Goal: Information Seeking & Learning: Learn about a topic

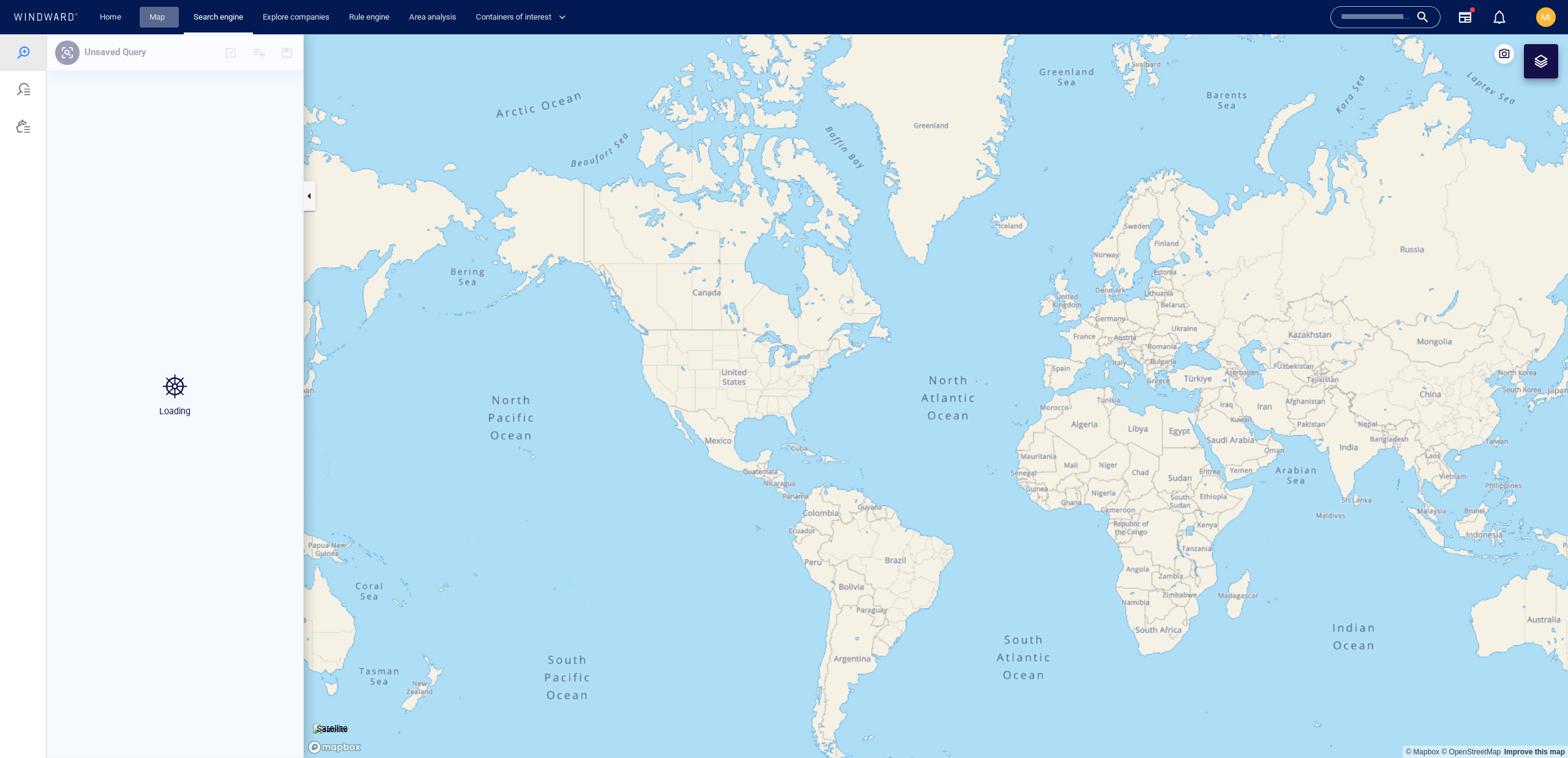
click at [144, 21] on link "Map" at bounding box center [159, 17] width 30 height 21
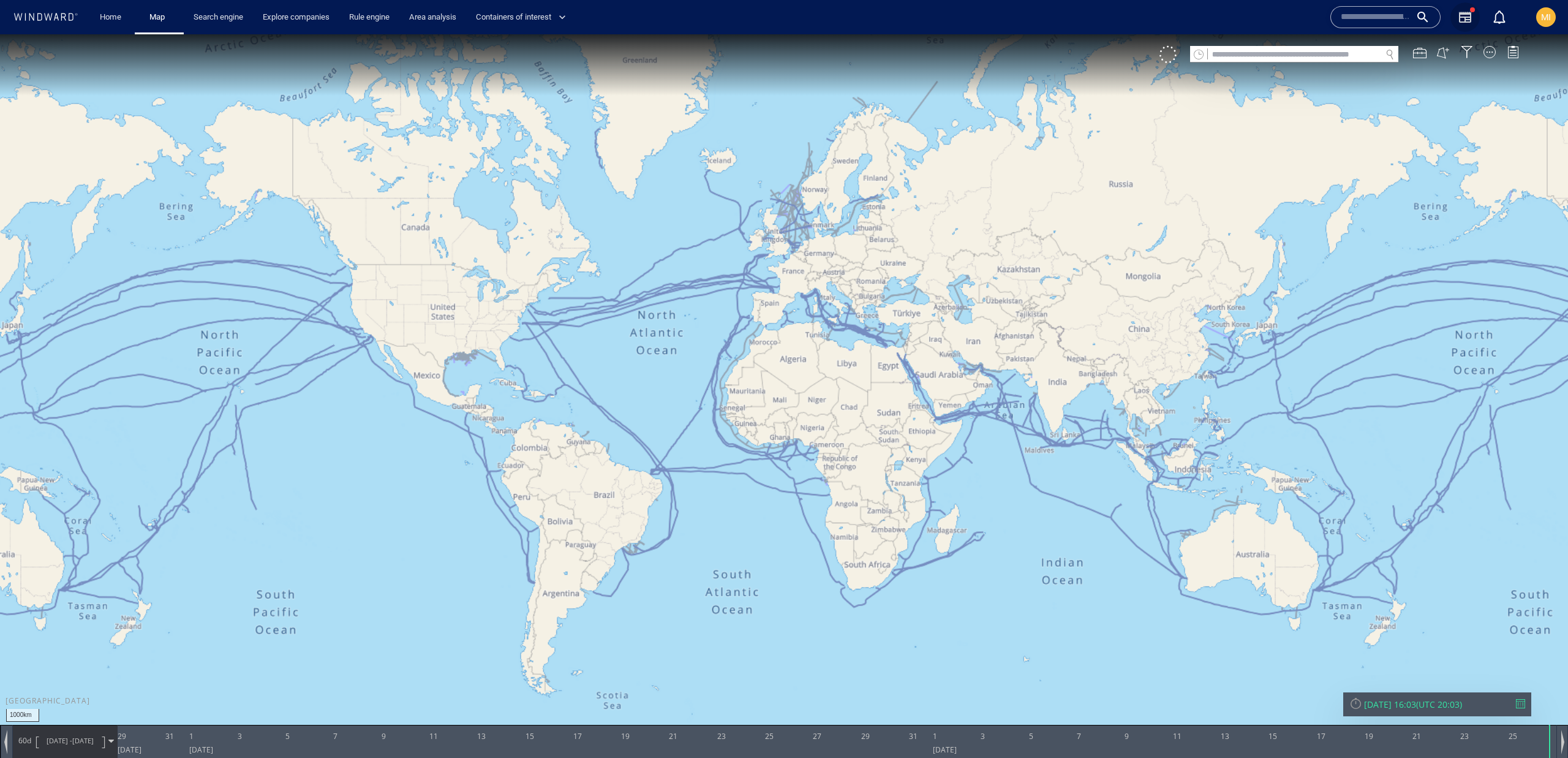
click at [1464, 19] on icon "button" at bounding box center [1465, 17] width 15 height 15
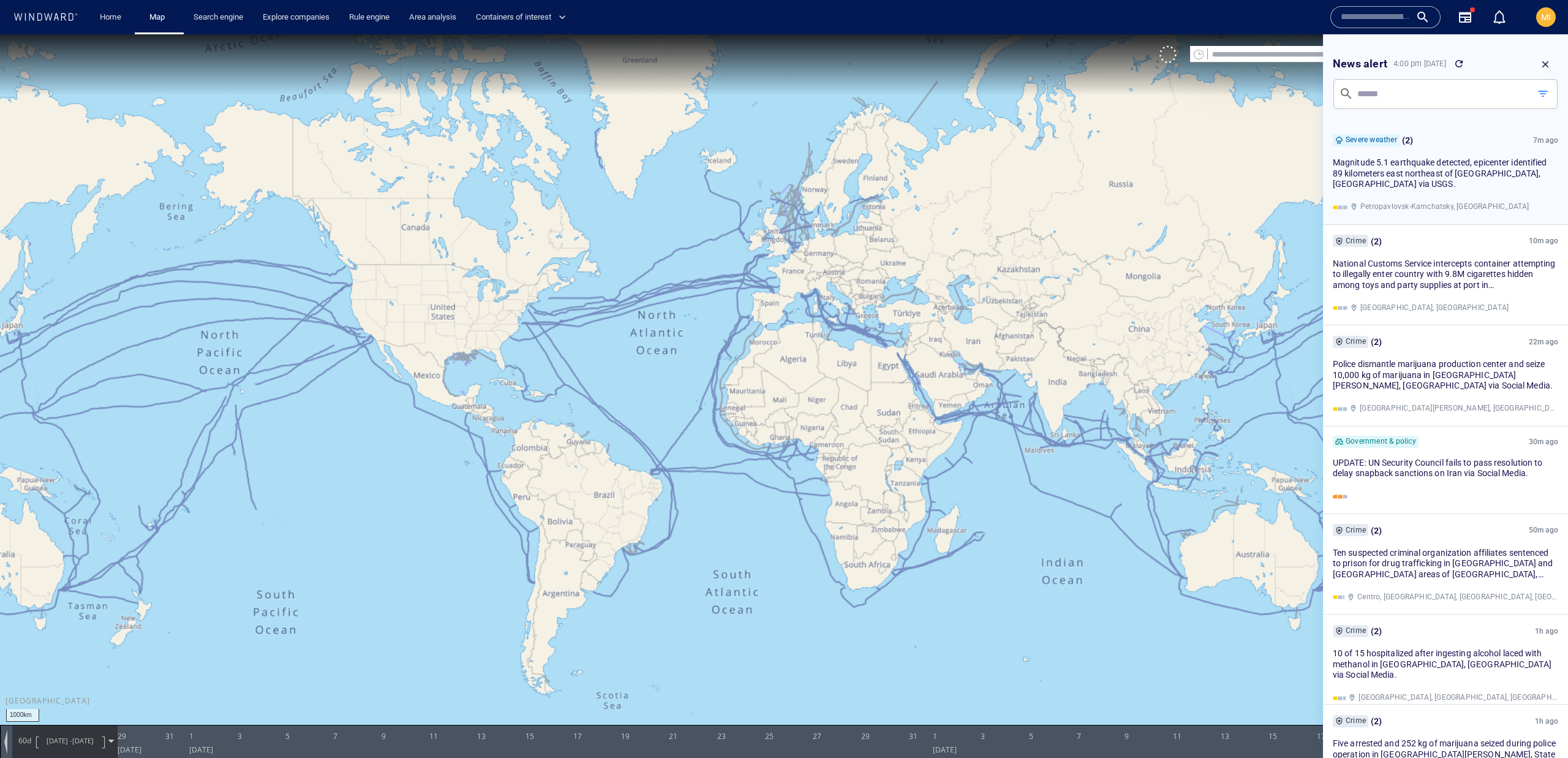
click at [1478, 155] on div "Severe weather ( 2 ) 7m ago Magnitude 5.1 earthquake detected, epicenter identi…" at bounding box center [1445, 174] width 226 height 81
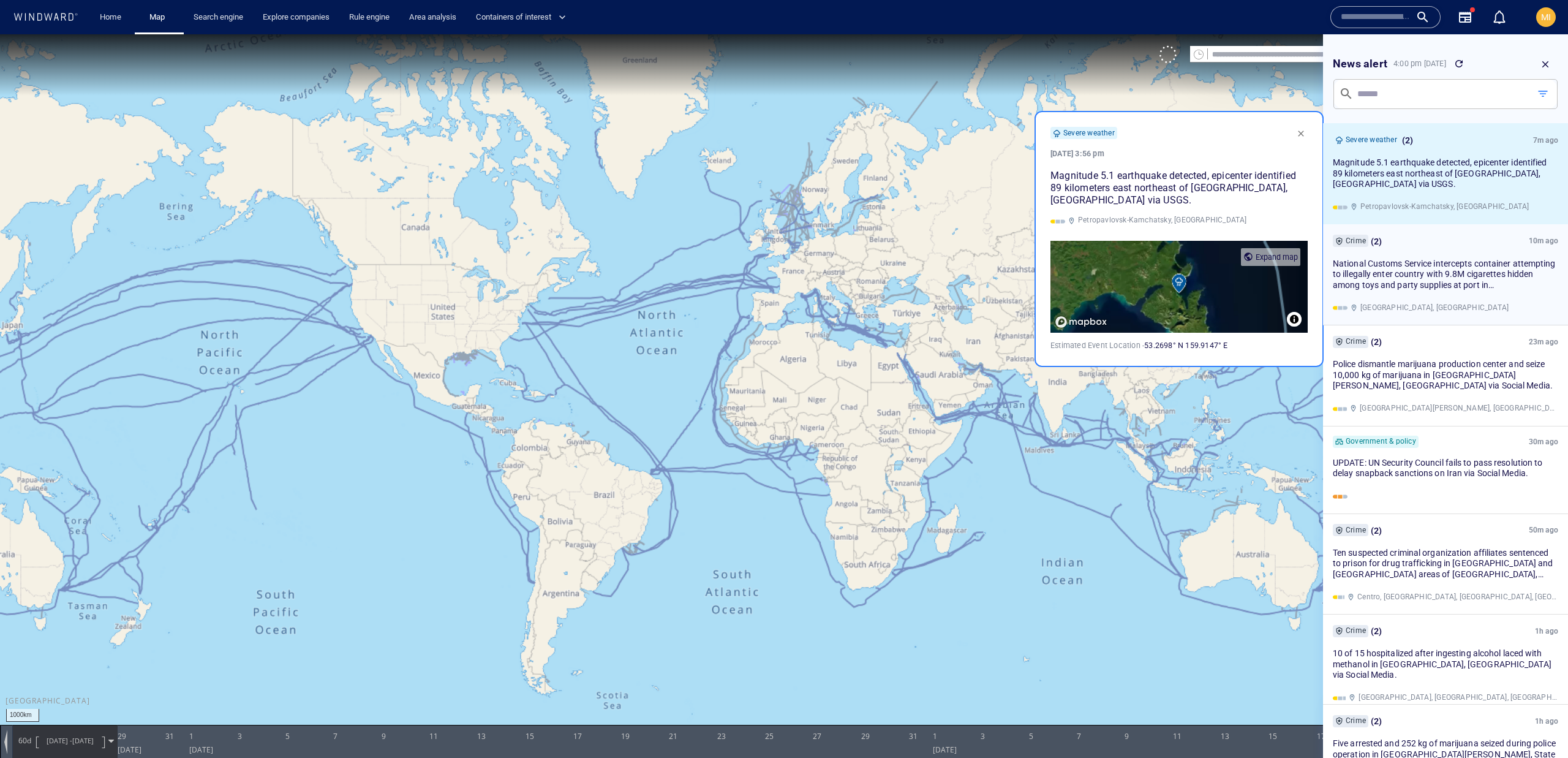
click at [1461, 289] on span "National Customs Service intercepts container attempting to illegally enter cou…" at bounding box center [1444, 284] width 223 height 53
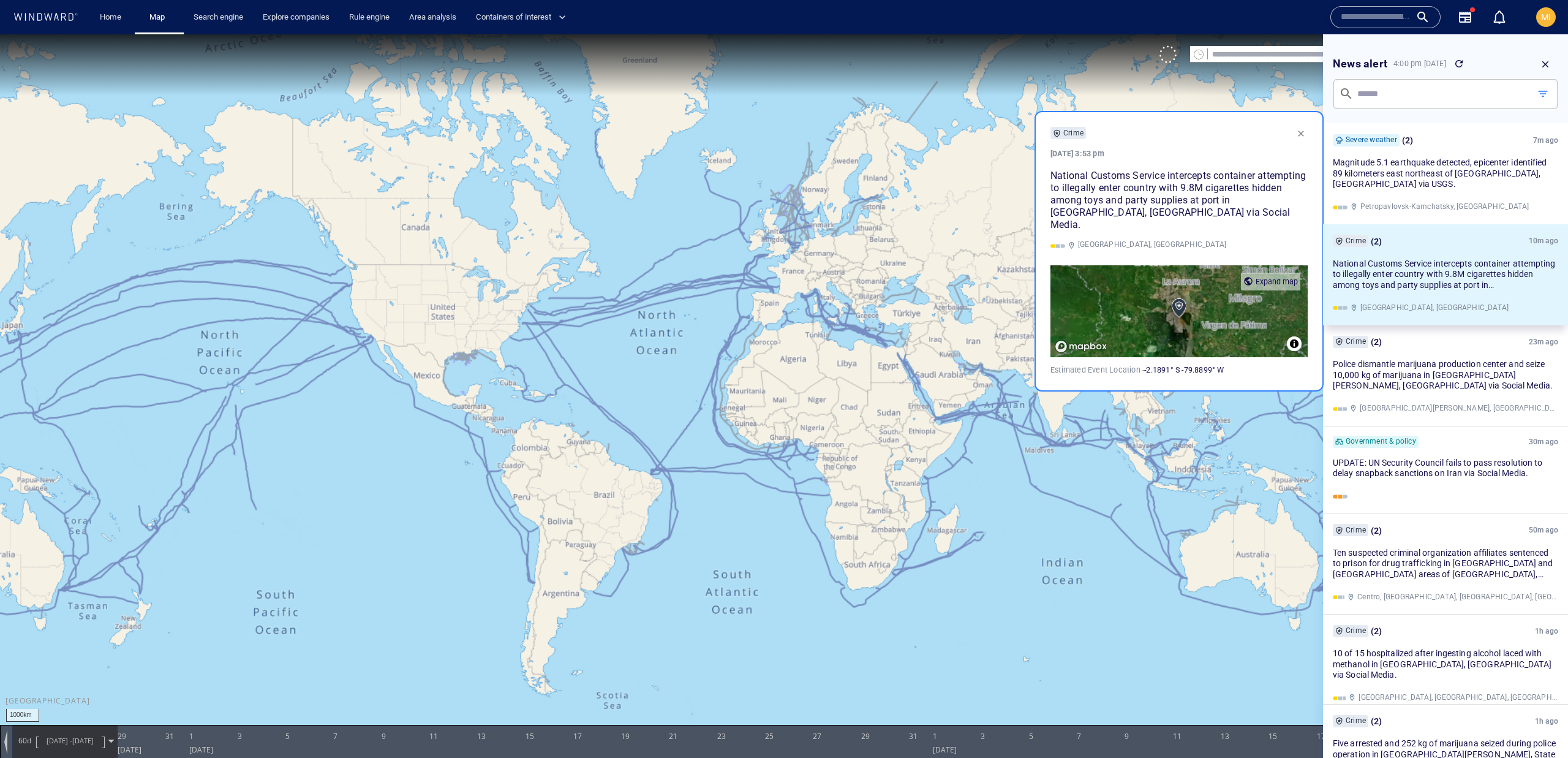
click at [1275, 274] on div "Expand map" at bounding box center [1276, 281] width 42 height 16
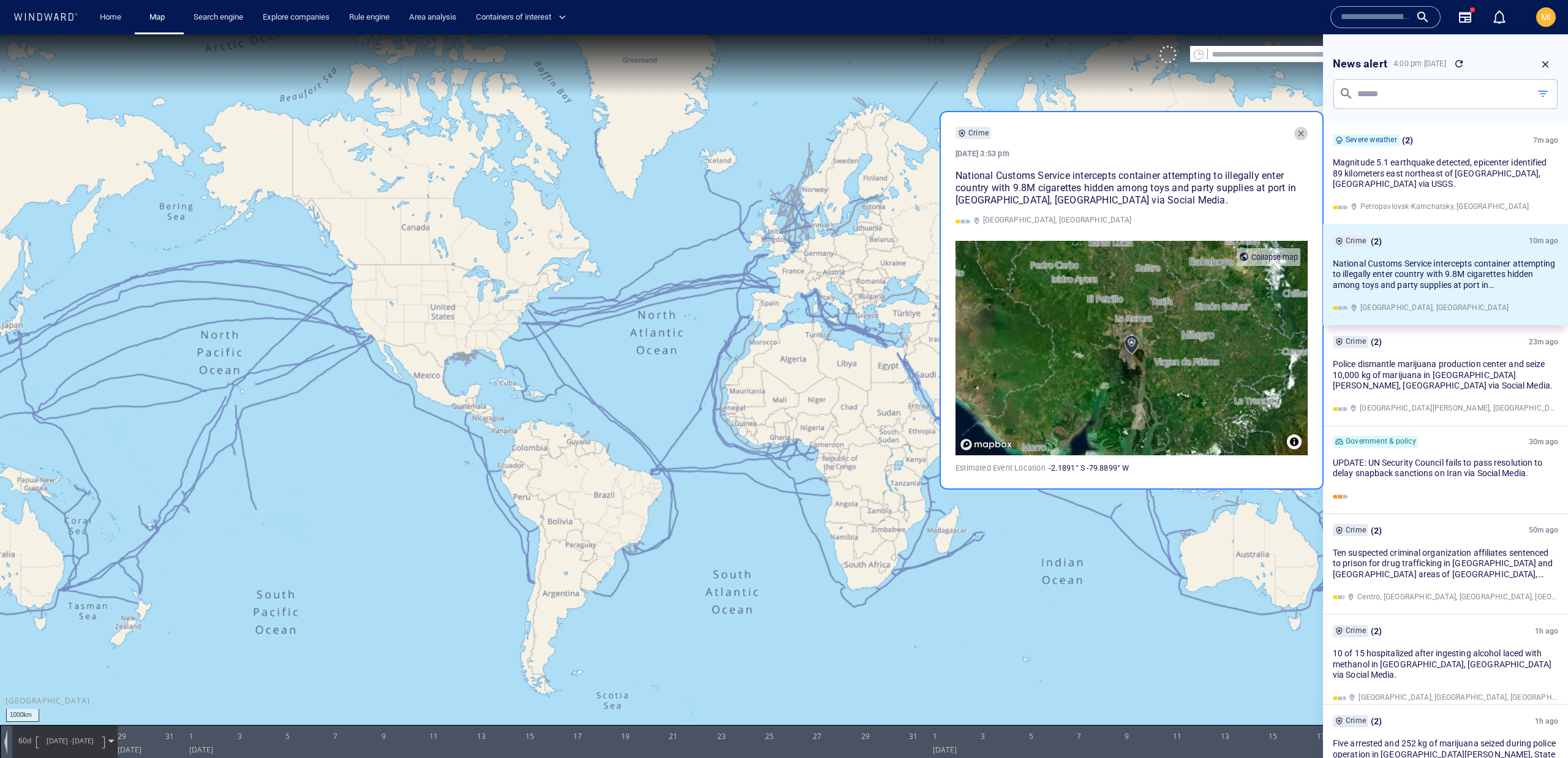
click at [1304, 129] on span "button" at bounding box center [1300, 133] width 10 height 10
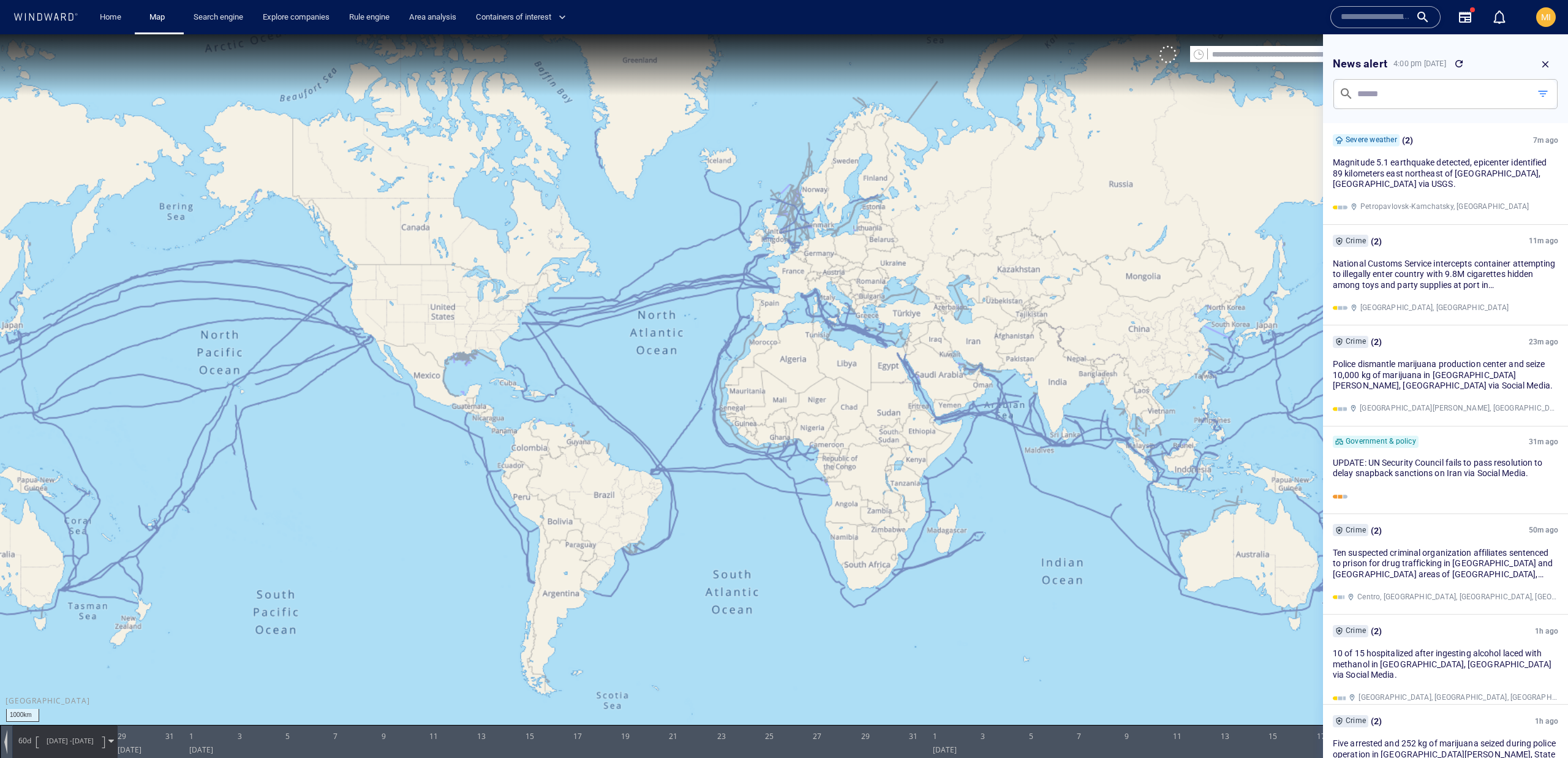
click at [1547, 56] on button "button" at bounding box center [1545, 64] width 26 height 26
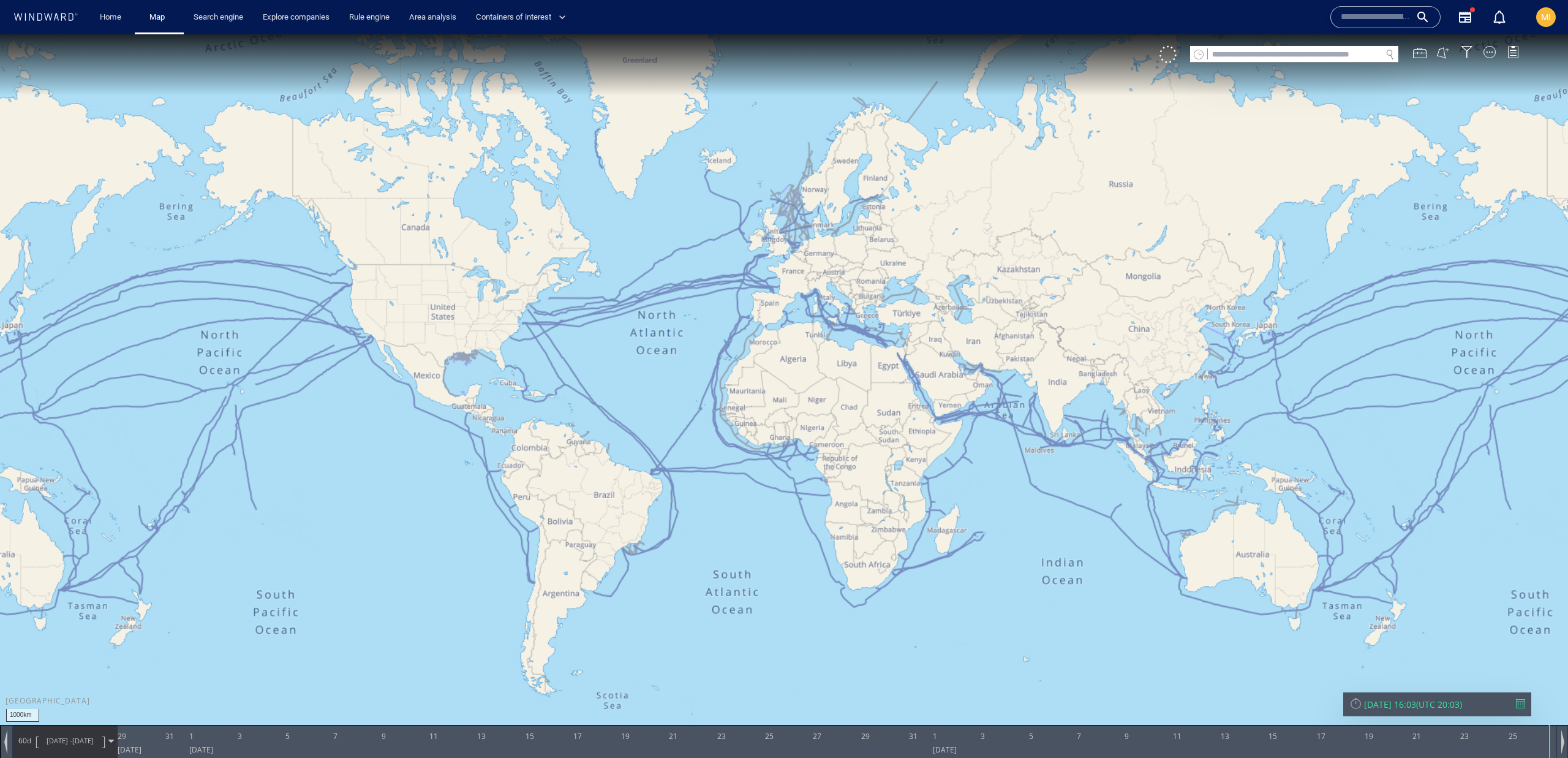
click at [1460, 27] on button "button" at bounding box center [1465, 17] width 30 height 30
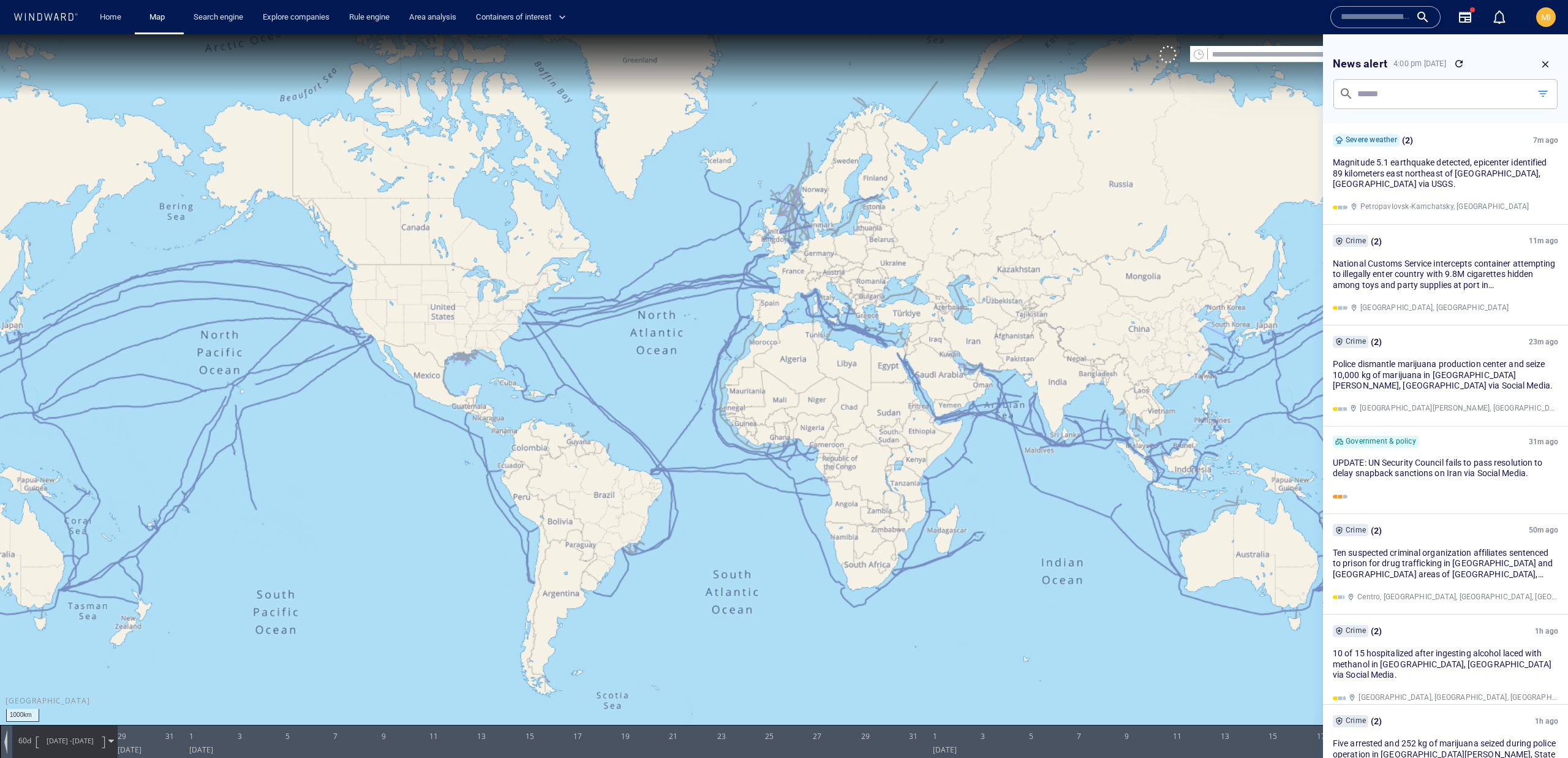
click at [1460, 27] on button "button" at bounding box center [1465, 17] width 30 height 30
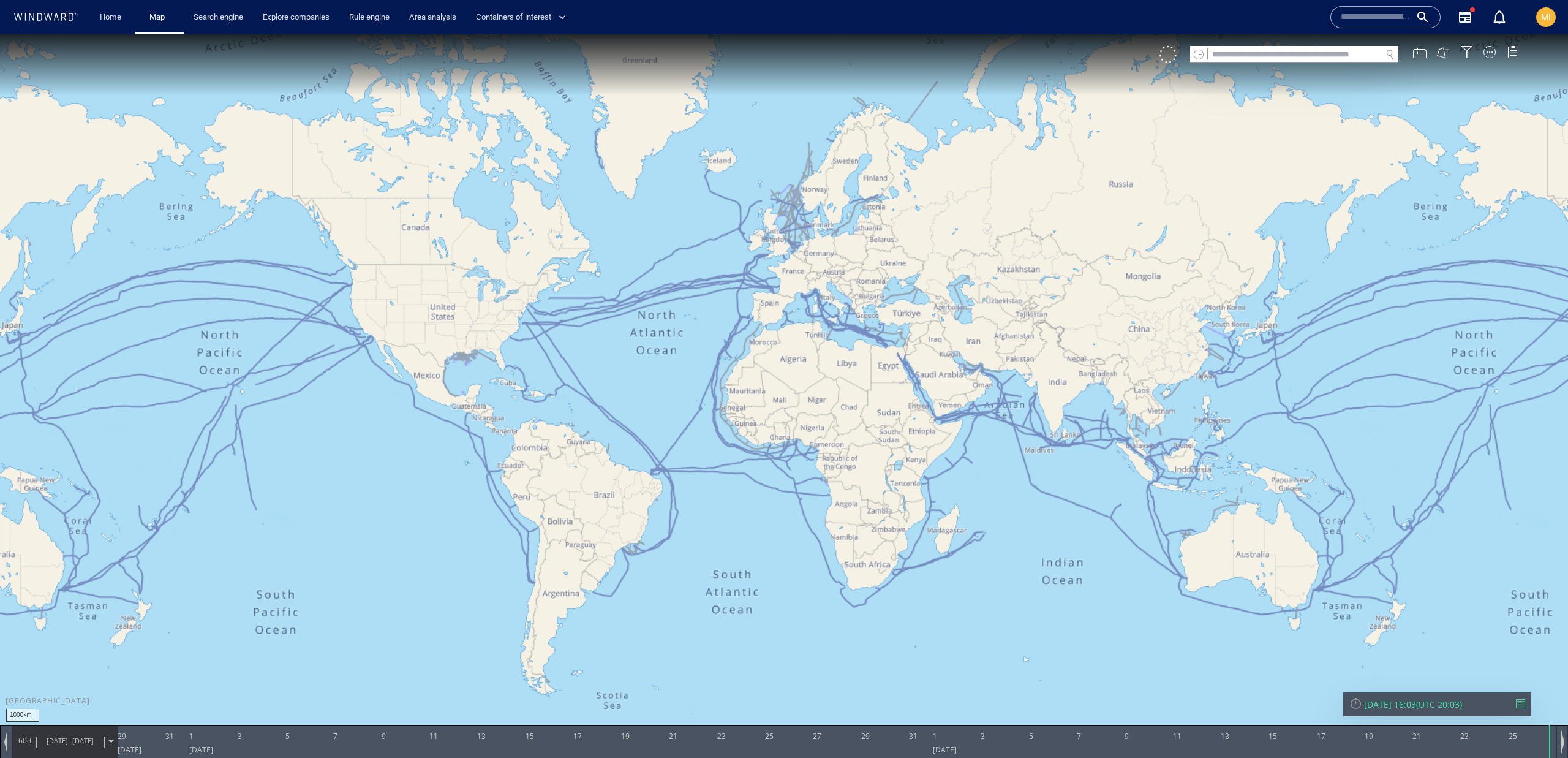
click at [222, 27] on div "Search engine" at bounding box center [218, 17] width 70 height 35
click at [232, 17] on link "Search engine" at bounding box center [218, 17] width 59 height 21
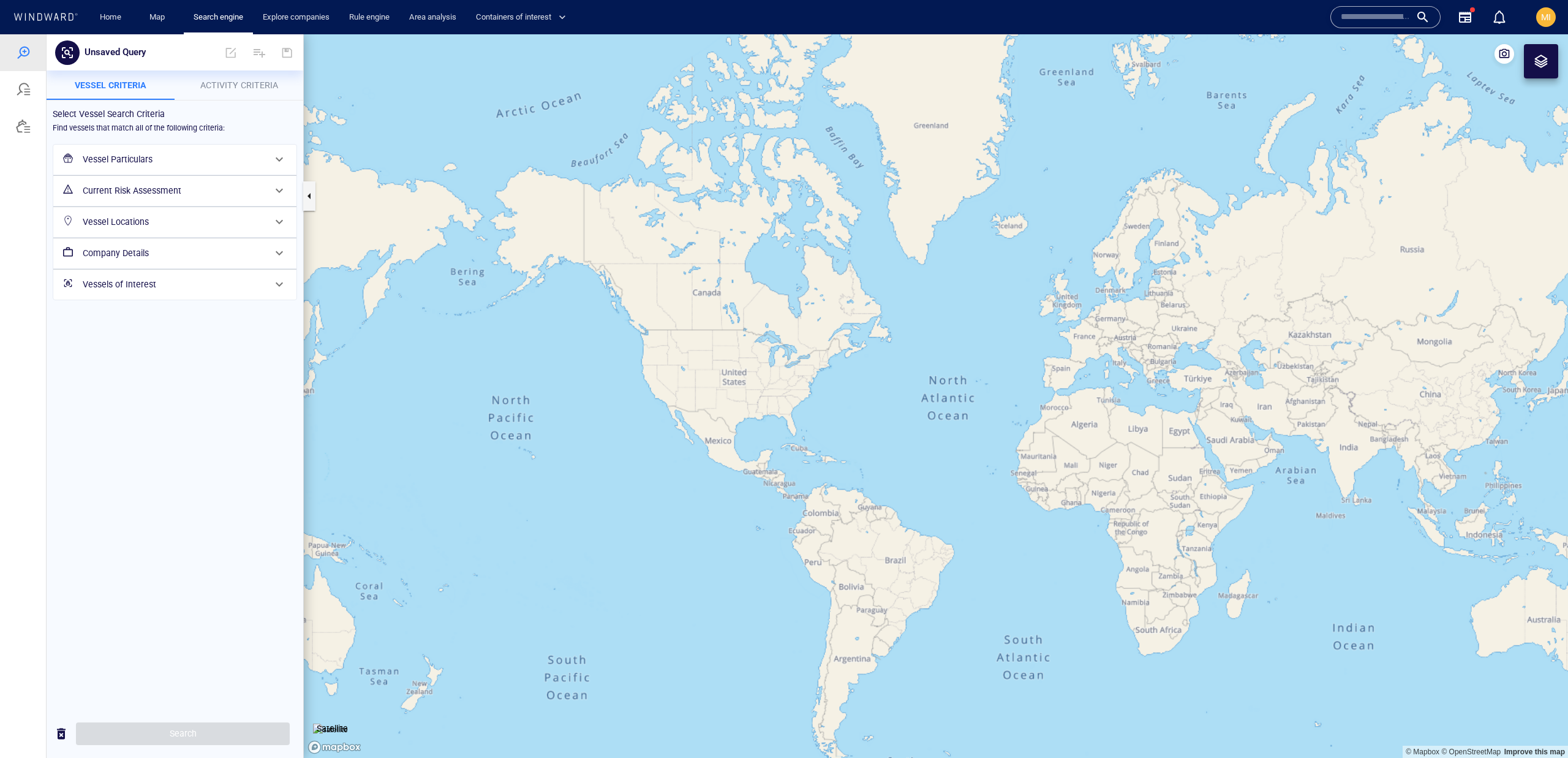
click at [251, 161] on h6 "Vessel Particulars" at bounding box center [174, 159] width 182 height 16
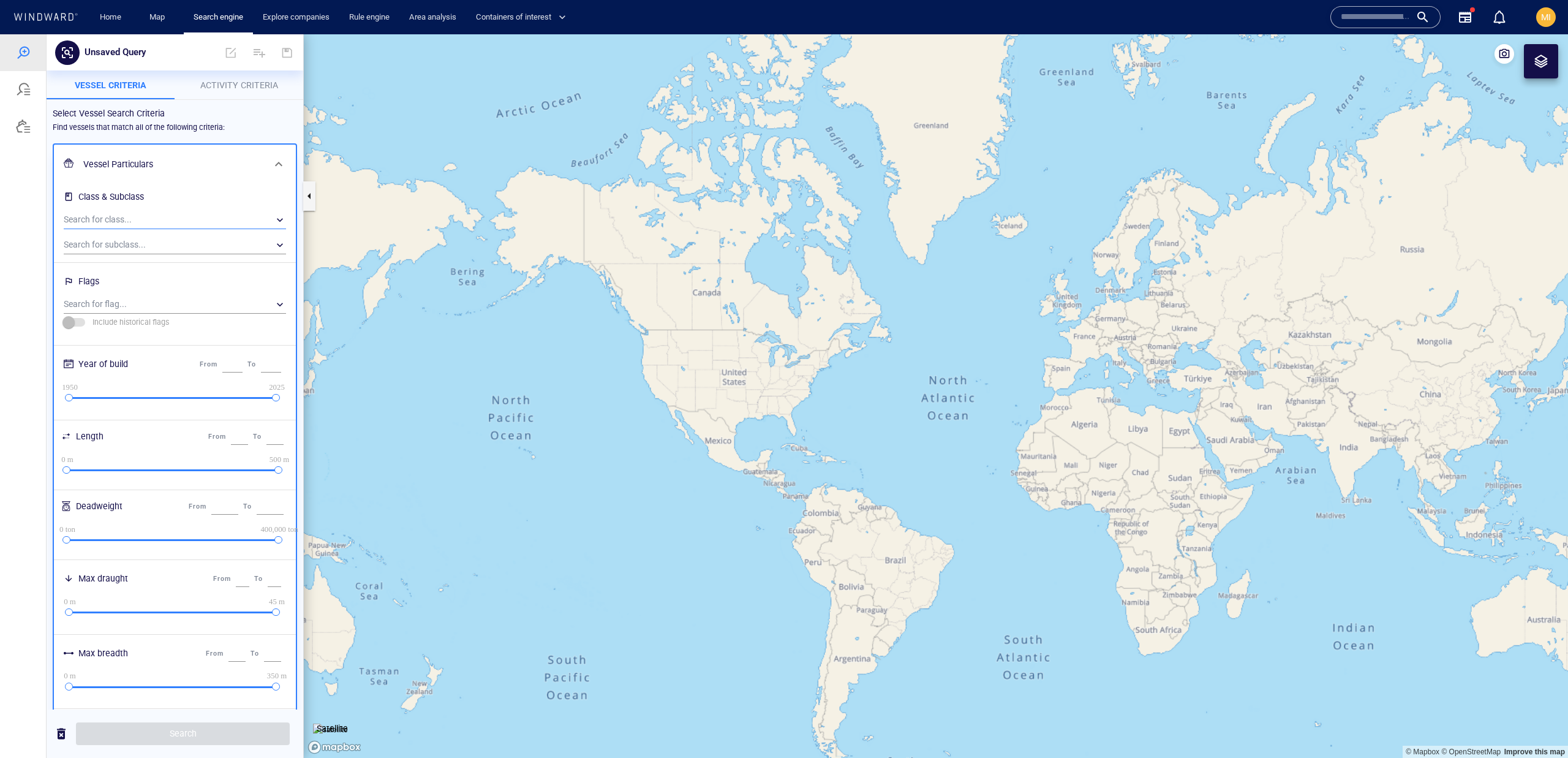
click at [208, 221] on div "​" at bounding box center [175, 220] width 222 height 19
click at [203, 291] on span "Tanker" at bounding box center [186, 285] width 191 height 15
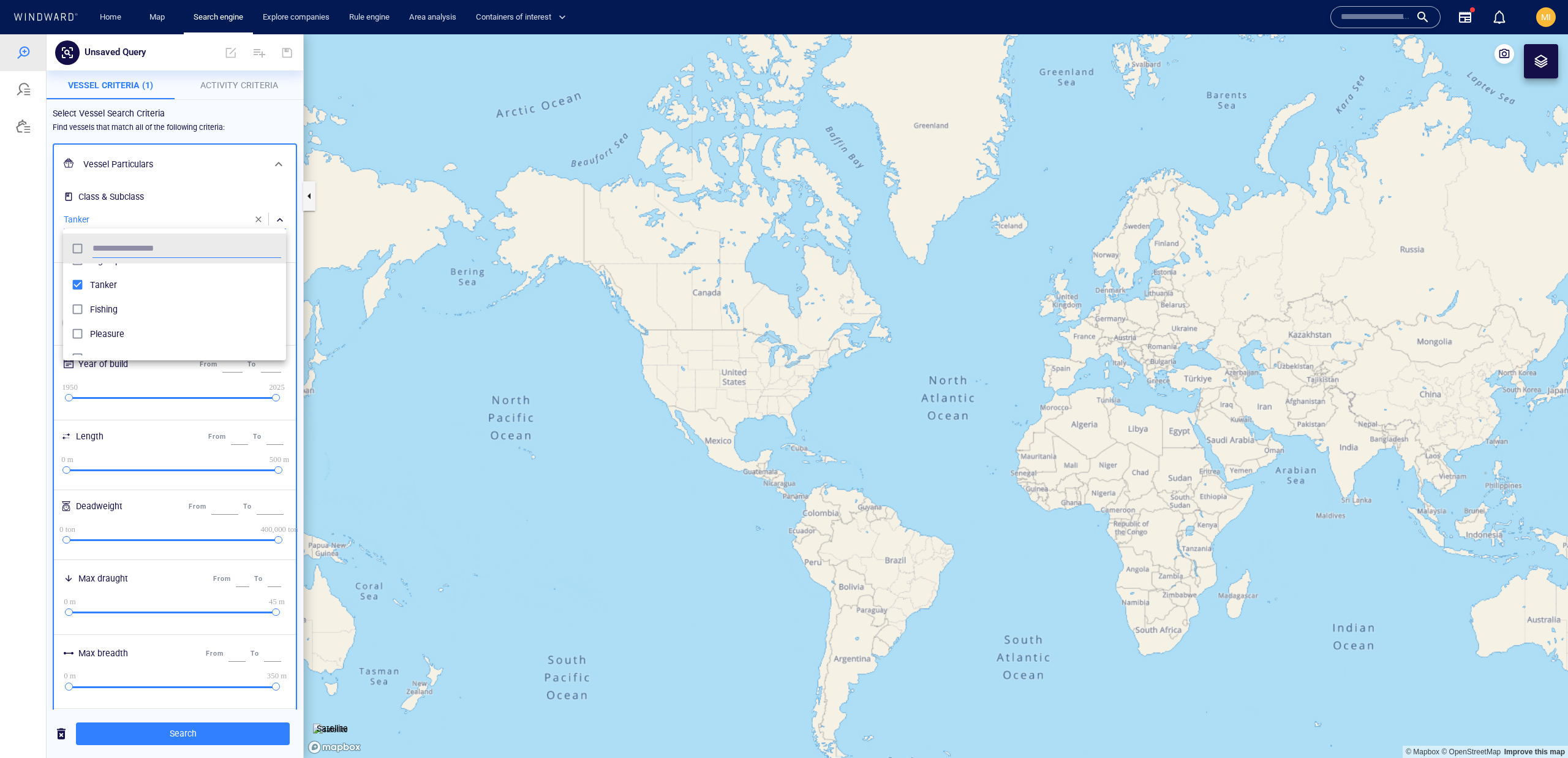
click at [289, 122] on div at bounding box center [784, 395] width 1568 height 723
click at [242, 241] on div "​" at bounding box center [175, 245] width 222 height 19
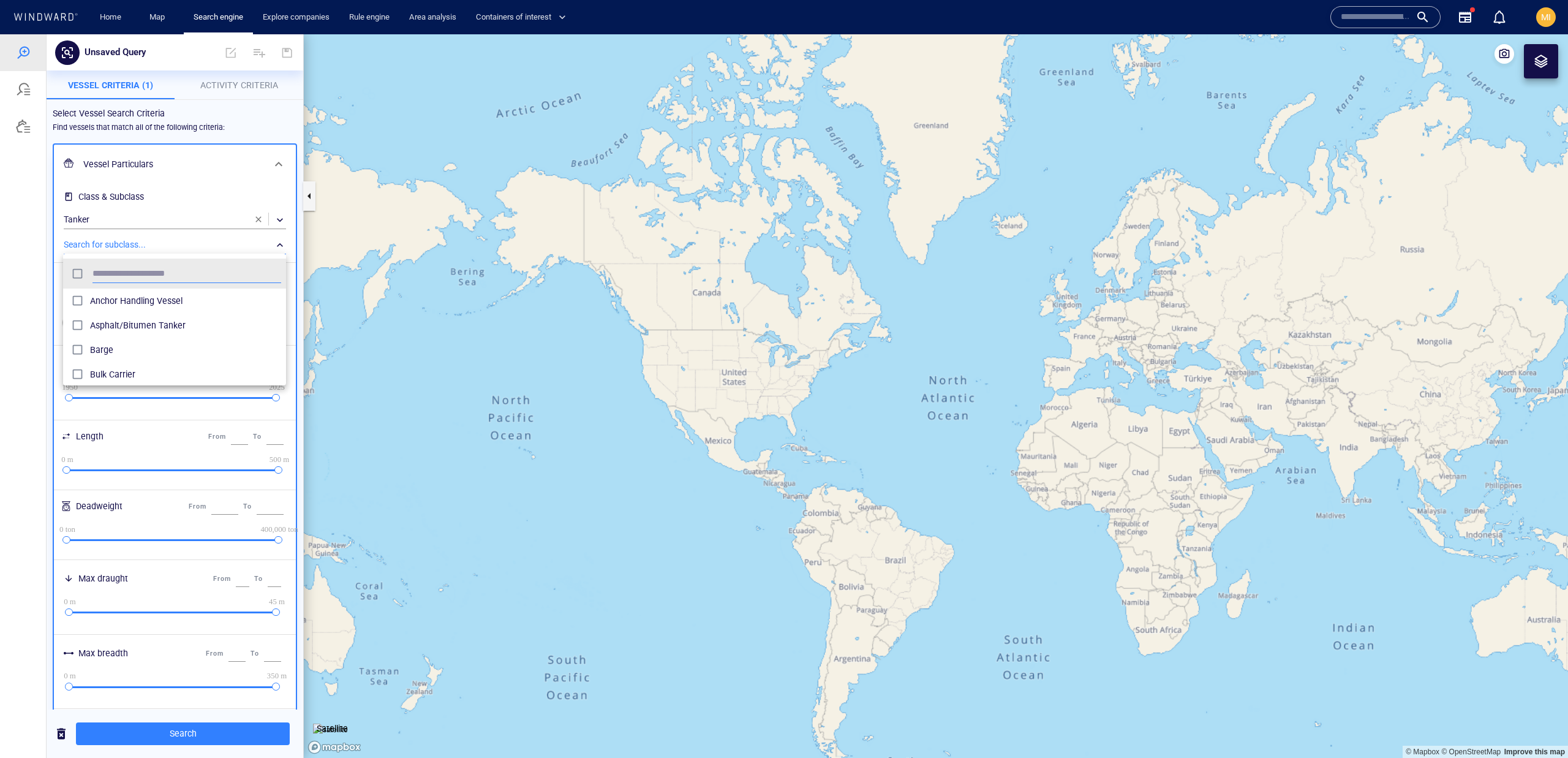
scroll to position [121, 223]
click at [242, 241] on div at bounding box center [784, 395] width 1568 height 723
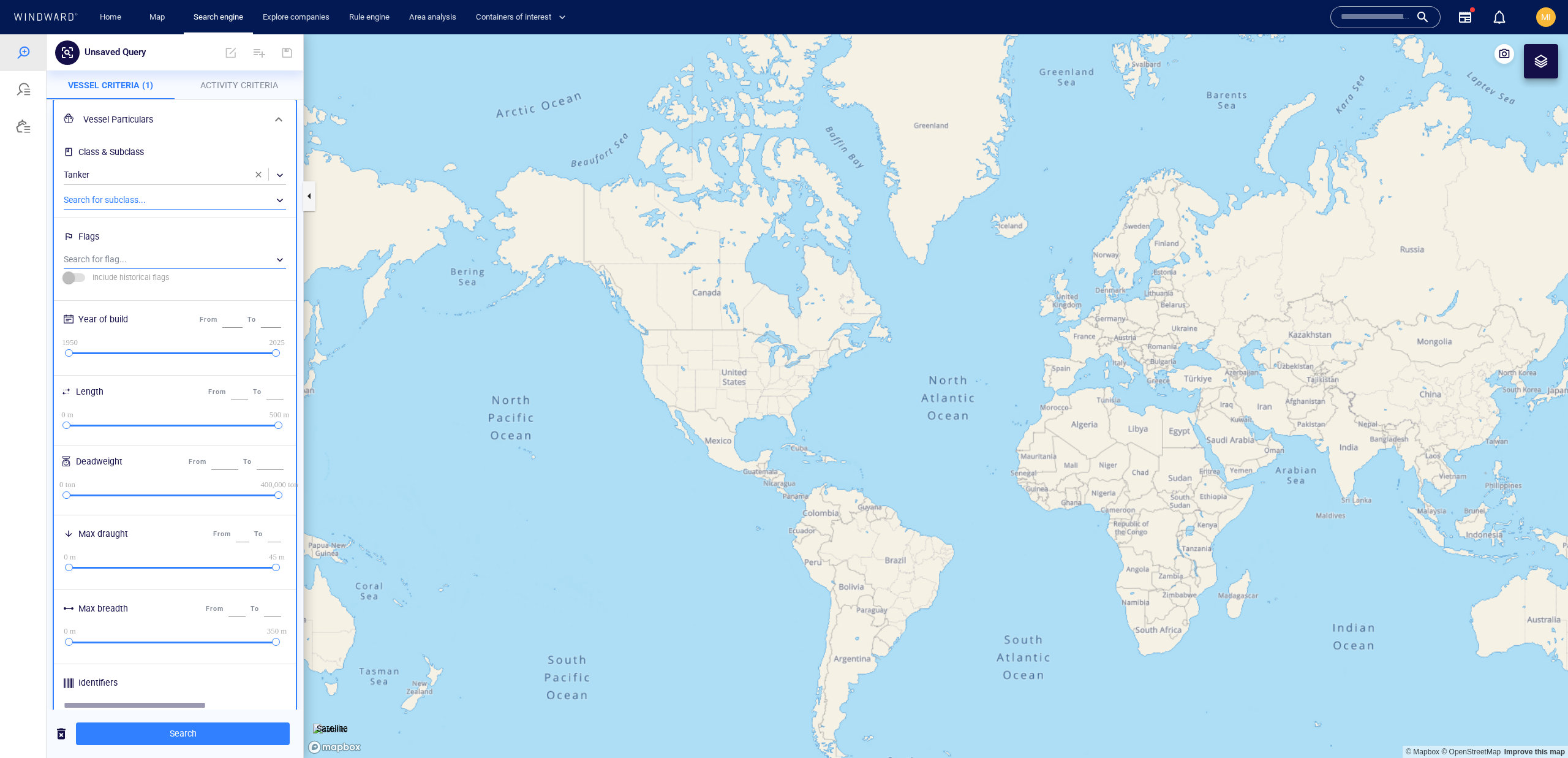
scroll to position [49, 0]
drag, startPoint x: 273, startPoint y: 344, endPoint x: 236, endPoint y: 346, distance: 37.1
click at [236, 346] on div at bounding box center [234, 349] width 8 height 8
type input "****"
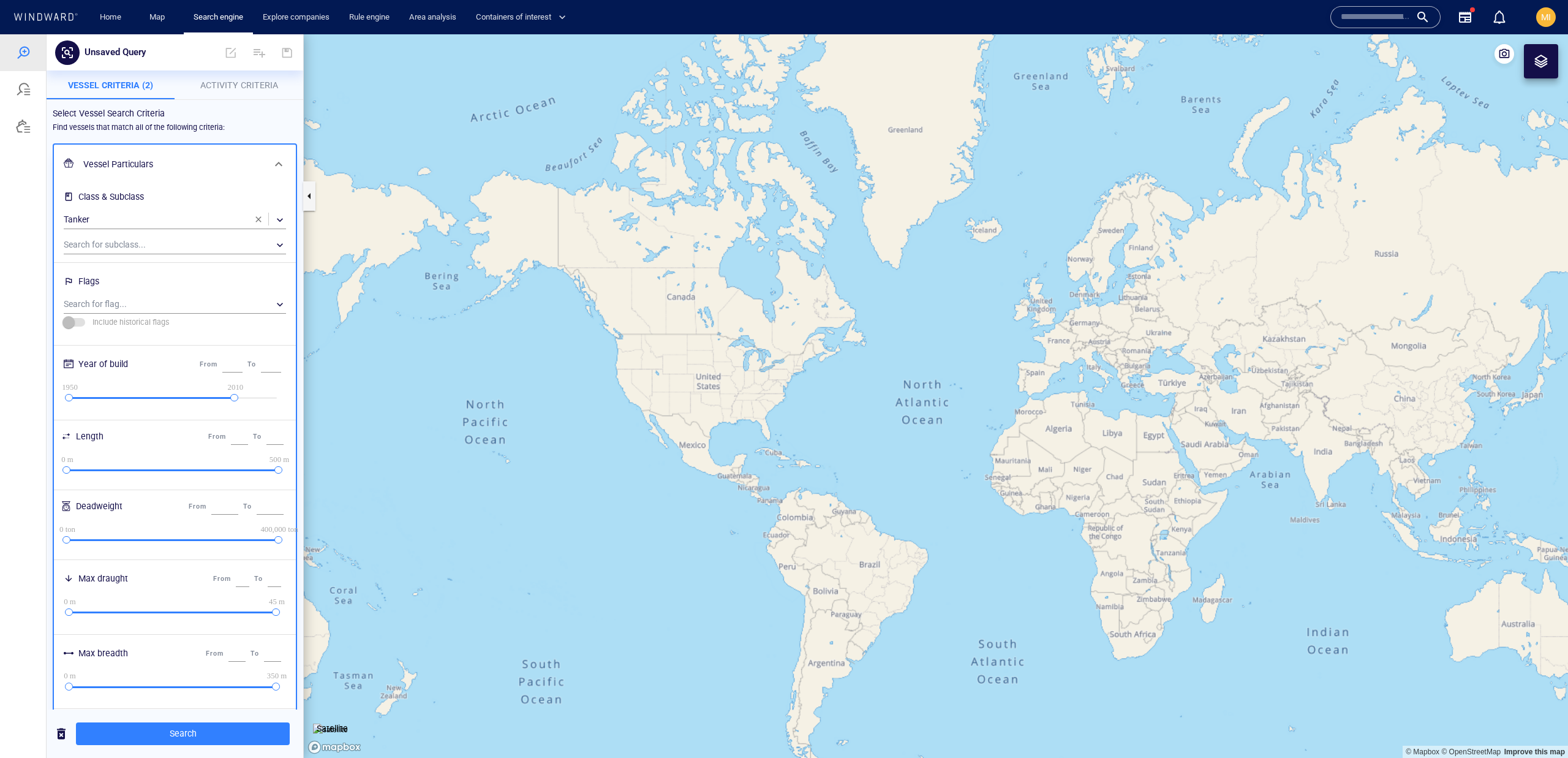
drag, startPoint x: 416, startPoint y: 121, endPoint x: 387, endPoint y: 126, distance: 29.4
click at [387, 126] on canvas "Map" at bounding box center [936, 395] width 1264 height 723
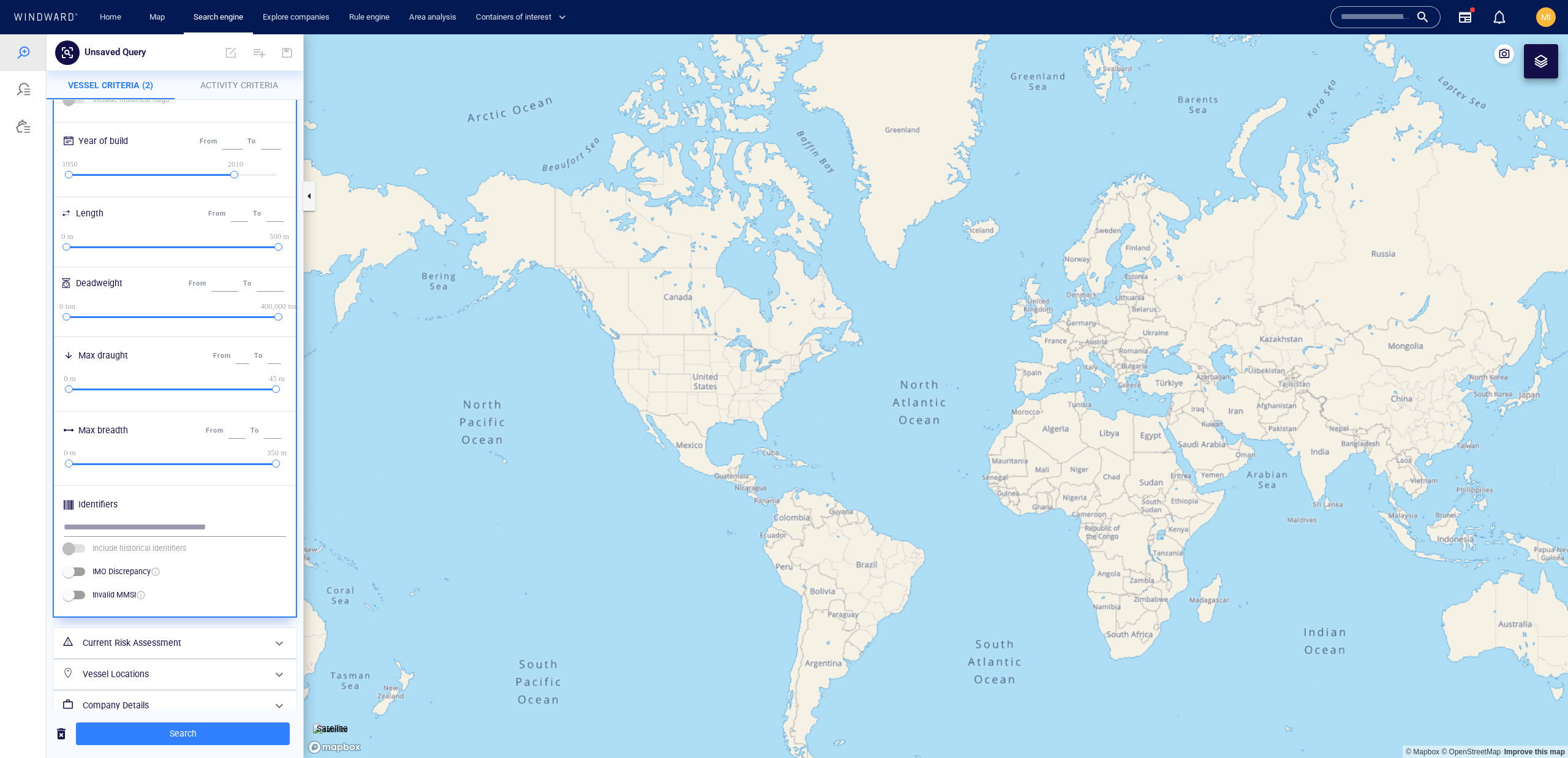
scroll to position [272, 0]
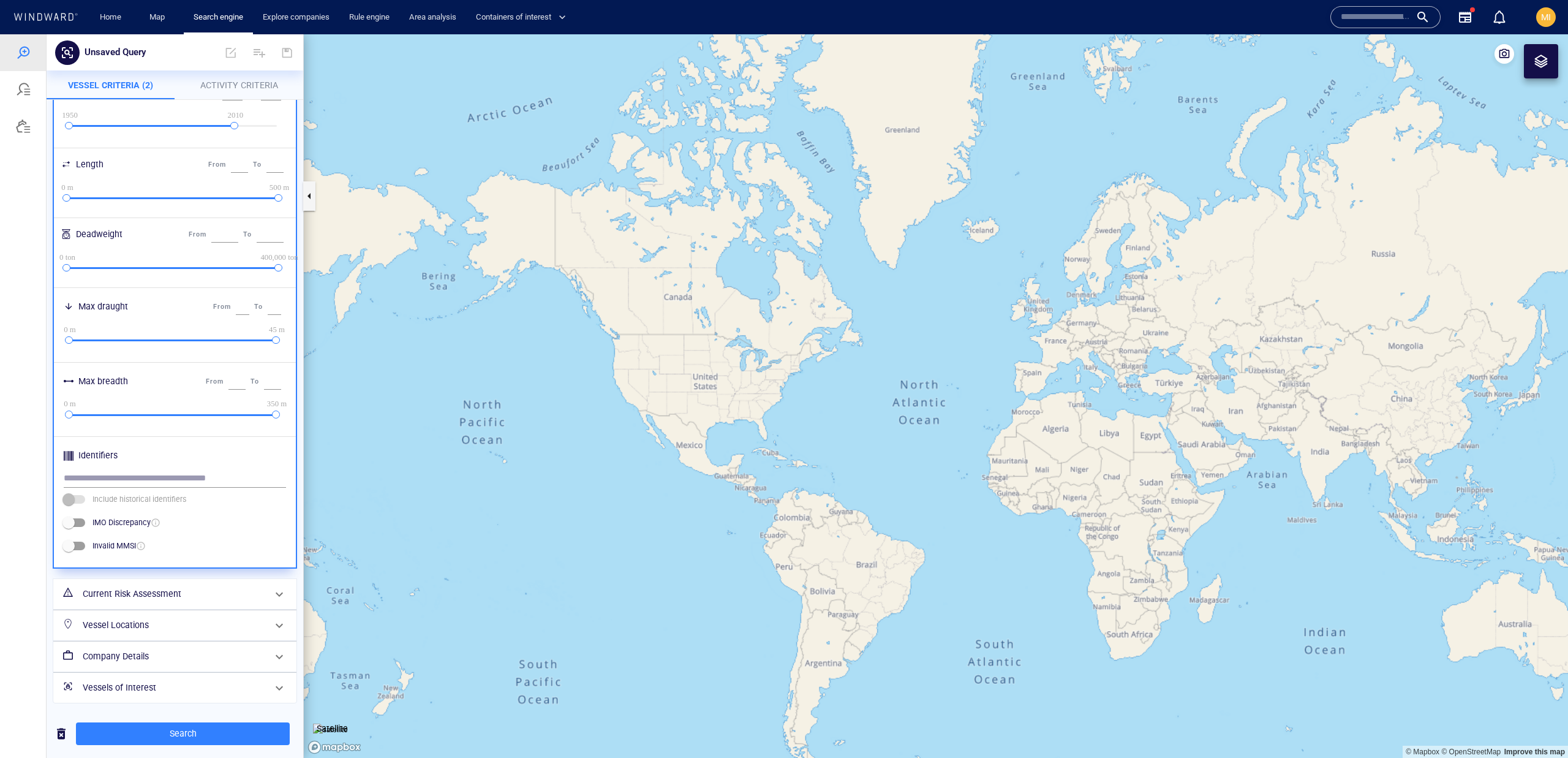
click at [235, 594] on h6 "Current Risk Assessment" at bounding box center [174, 594] width 182 height 16
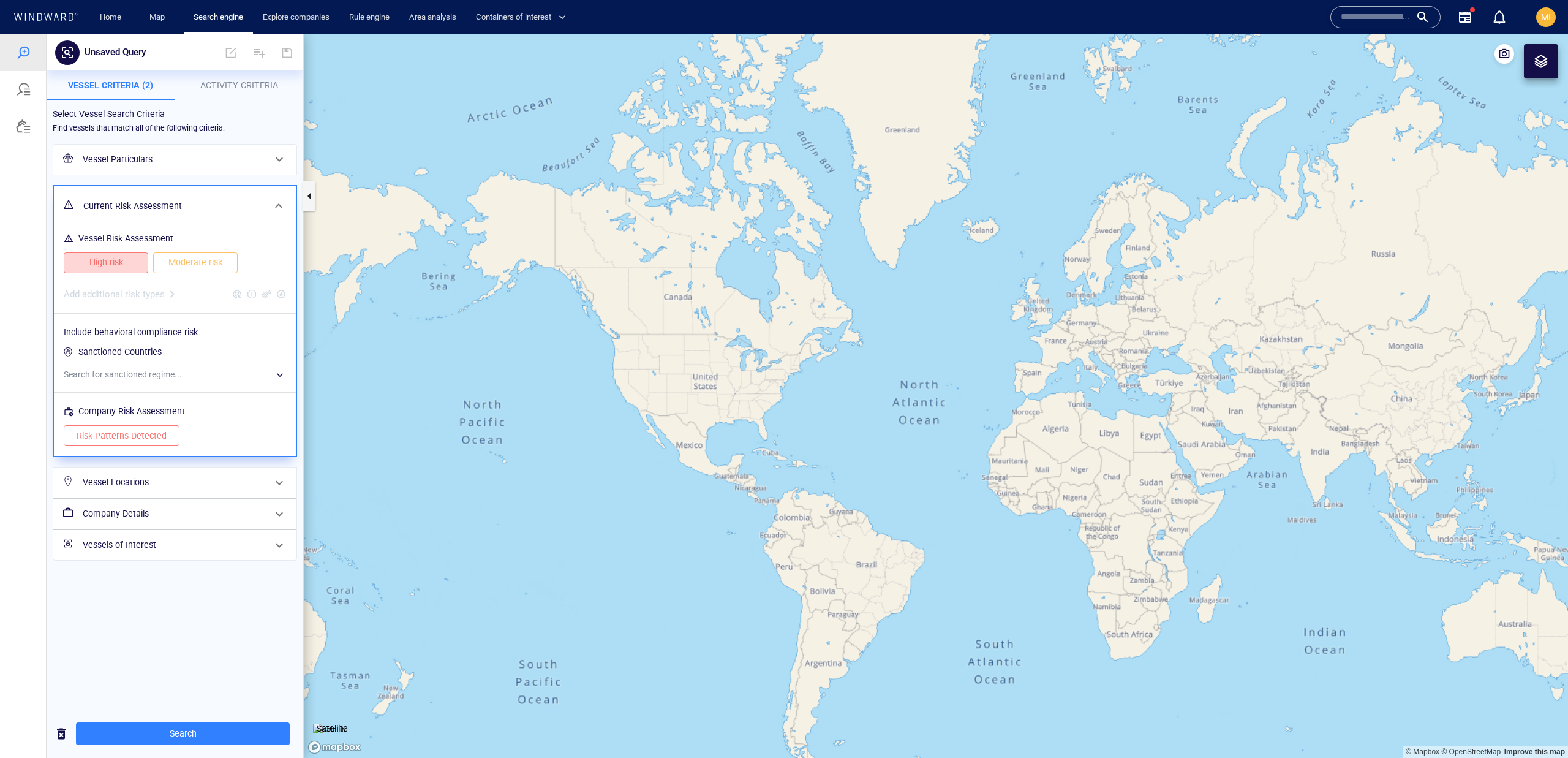
click at [126, 258] on span "High risk" at bounding box center [105, 262] width 58 height 16
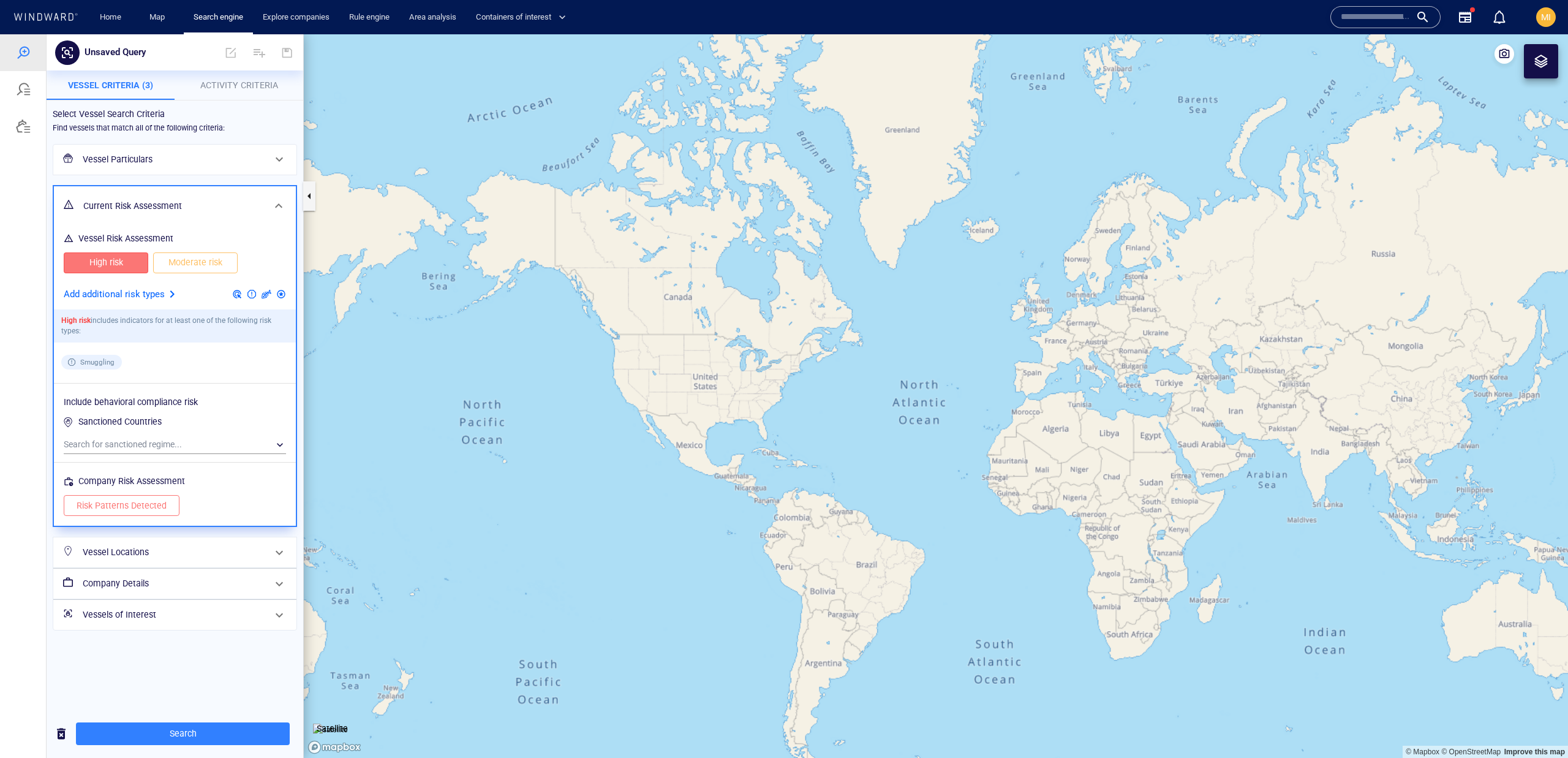
click at [133, 299] on p "Add additional risk types" at bounding box center [114, 295] width 101 height 16
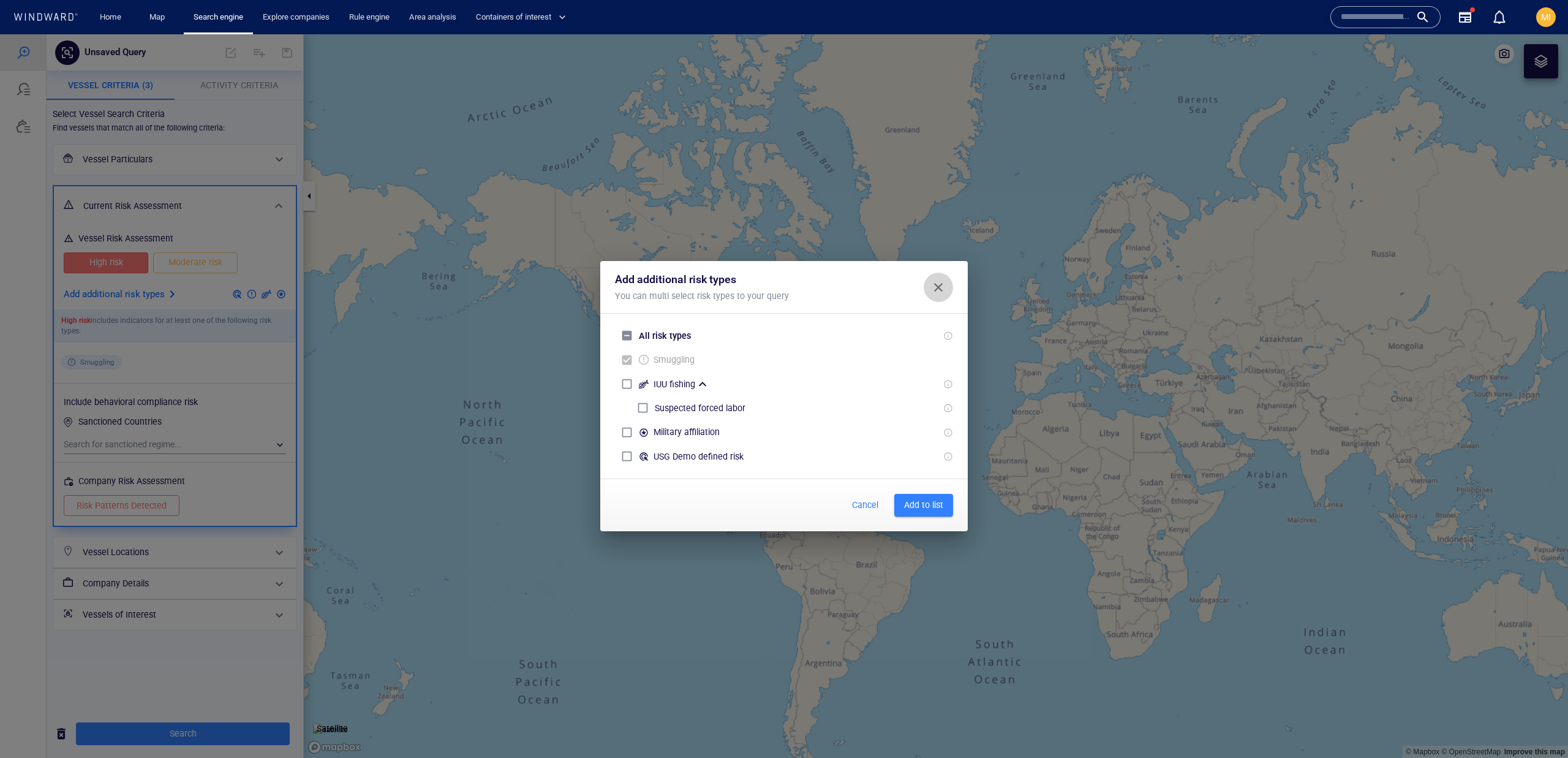
click at [938, 284] on span "Close" at bounding box center [938, 287] width 15 height 15
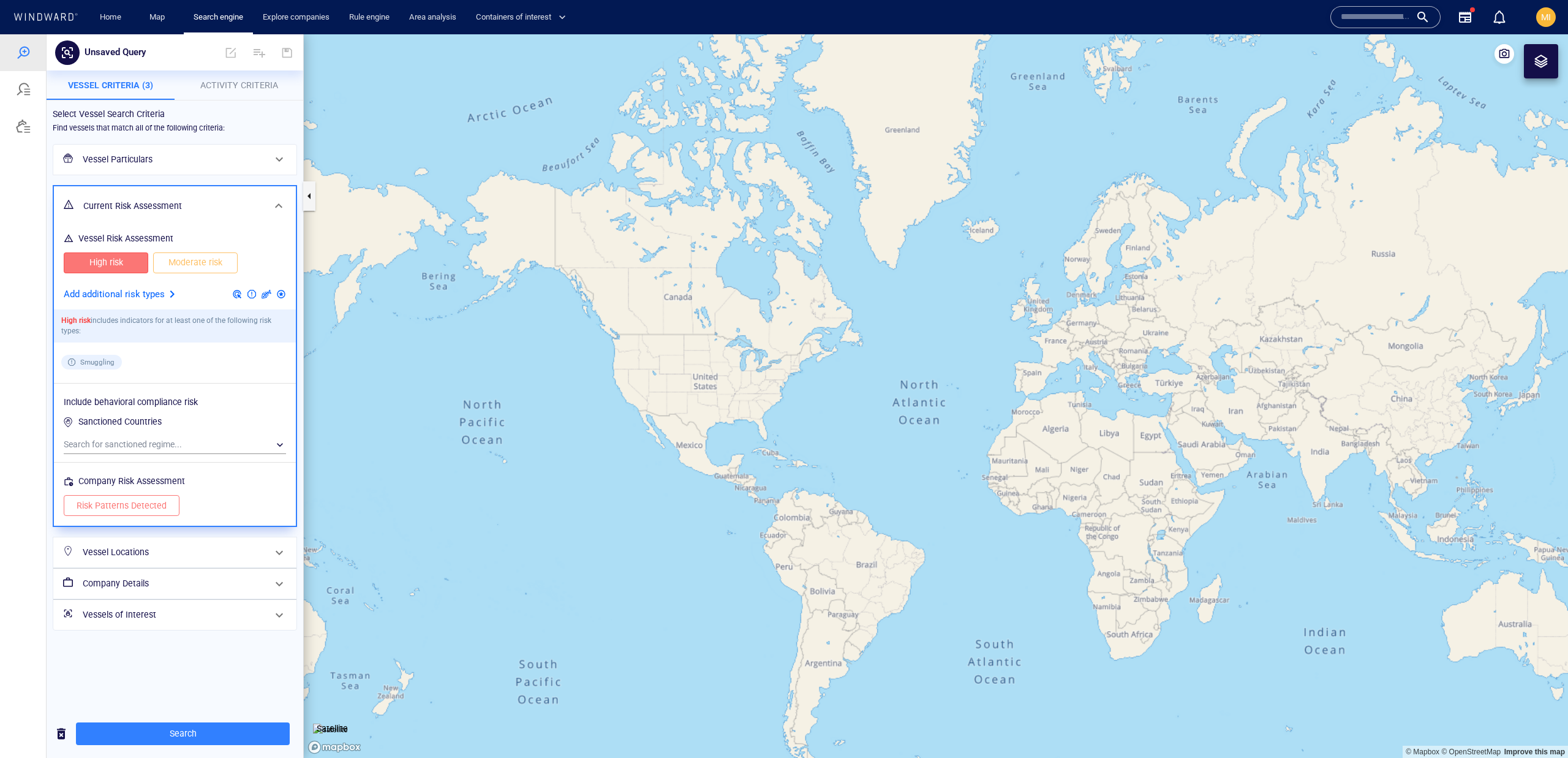
click at [206, 552] on h6 "Vessel Locations" at bounding box center [174, 552] width 182 height 16
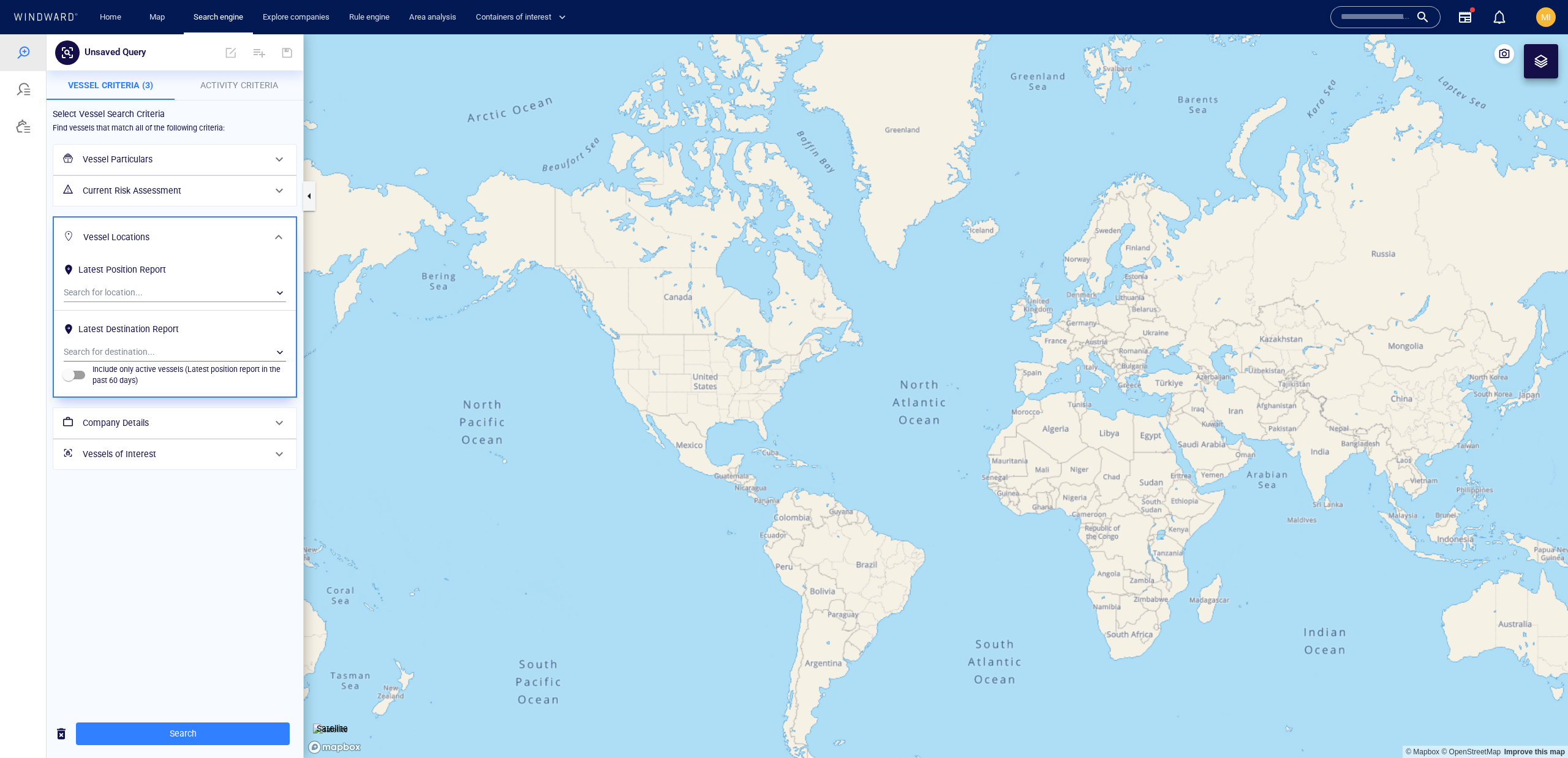
click at [201, 347] on div "​" at bounding box center [175, 352] width 222 height 19
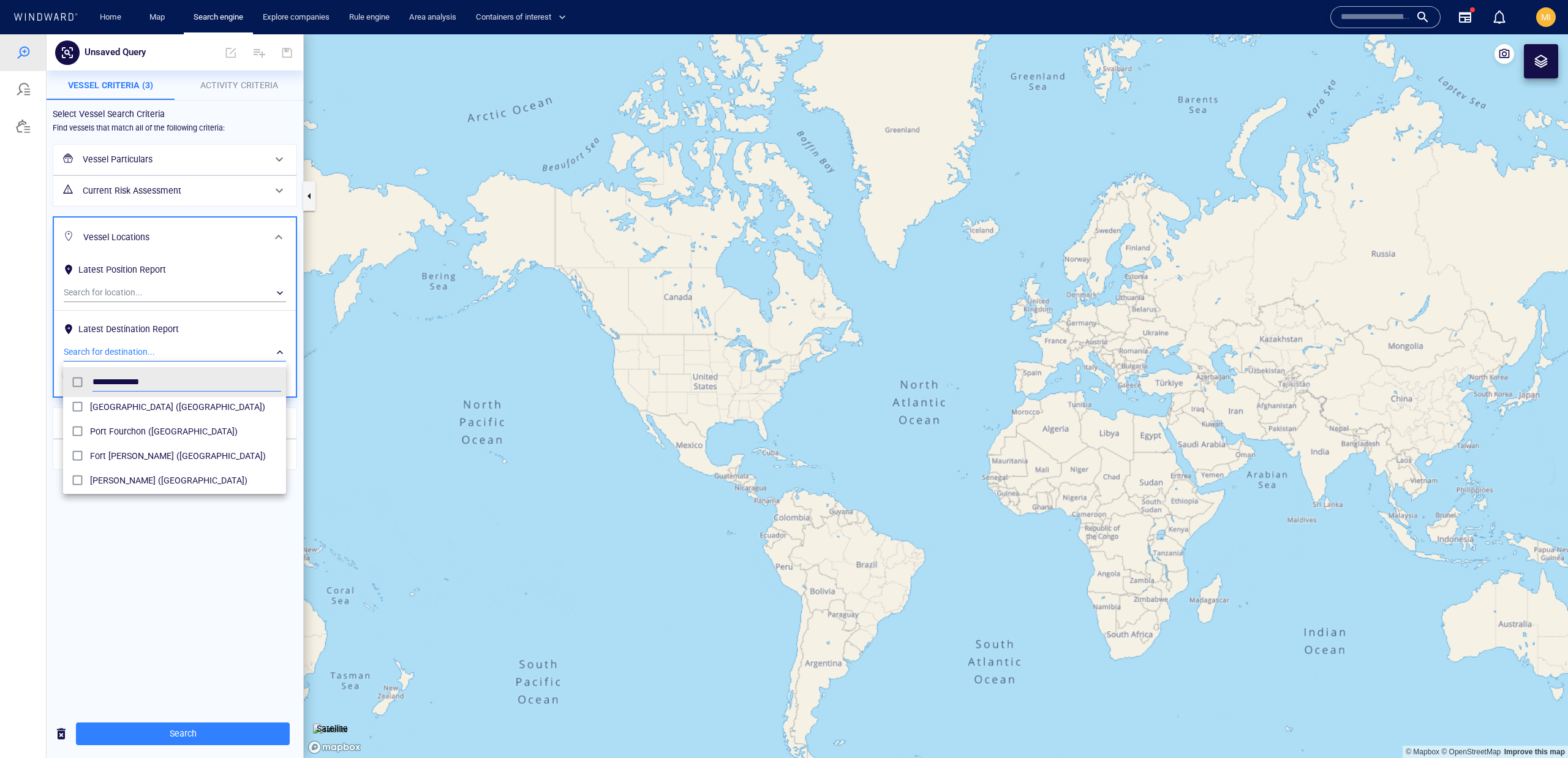
scroll to position [618, 0]
type input "**********"
click at [171, 429] on span "Port Fourchon (United States)" at bounding box center [186, 429] width 191 height 15
click at [277, 525] on div at bounding box center [784, 395] width 1568 height 723
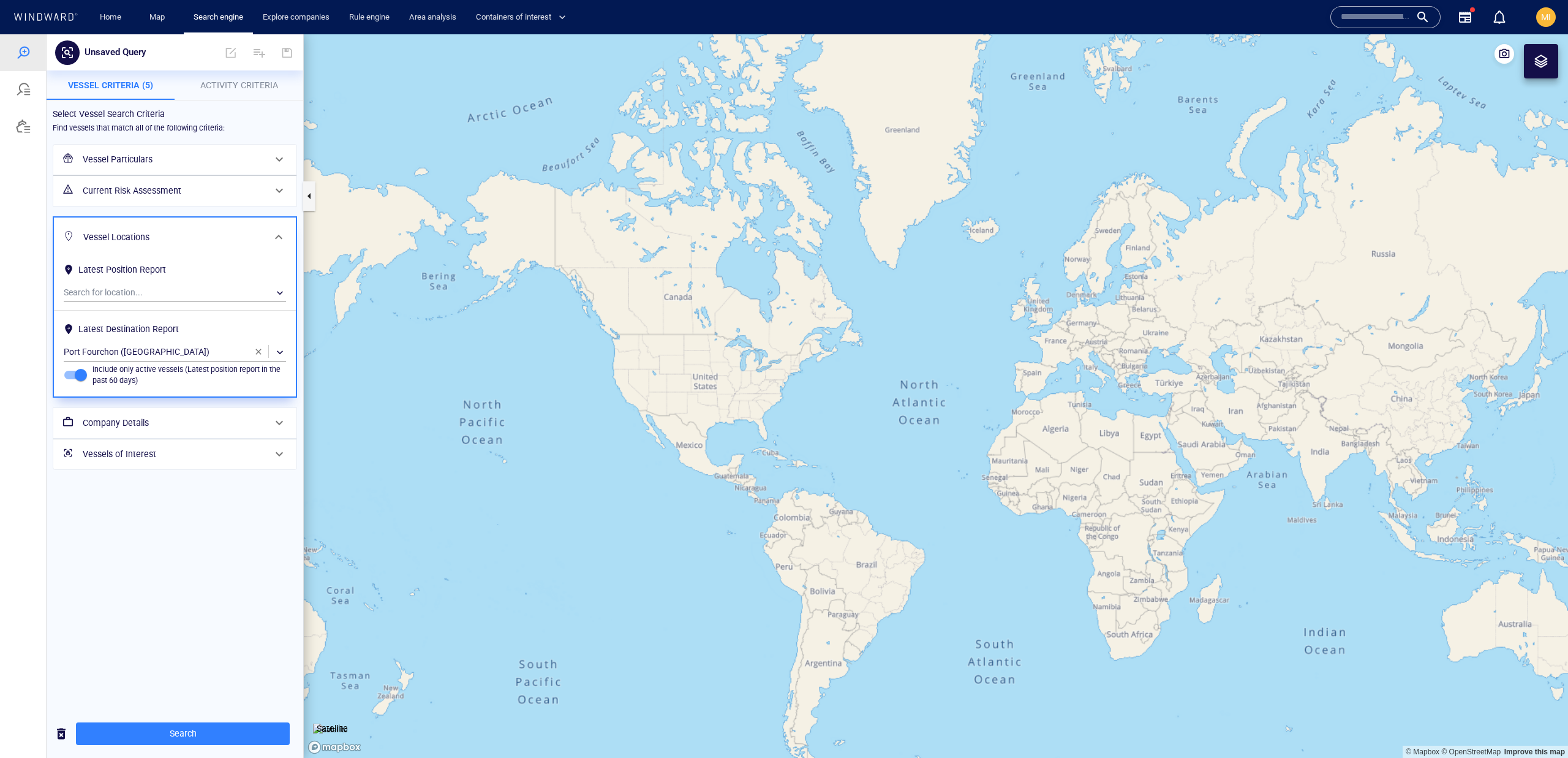
click at [112, 412] on div "Company Details" at bounding box center [173, 423] width 192 height 25
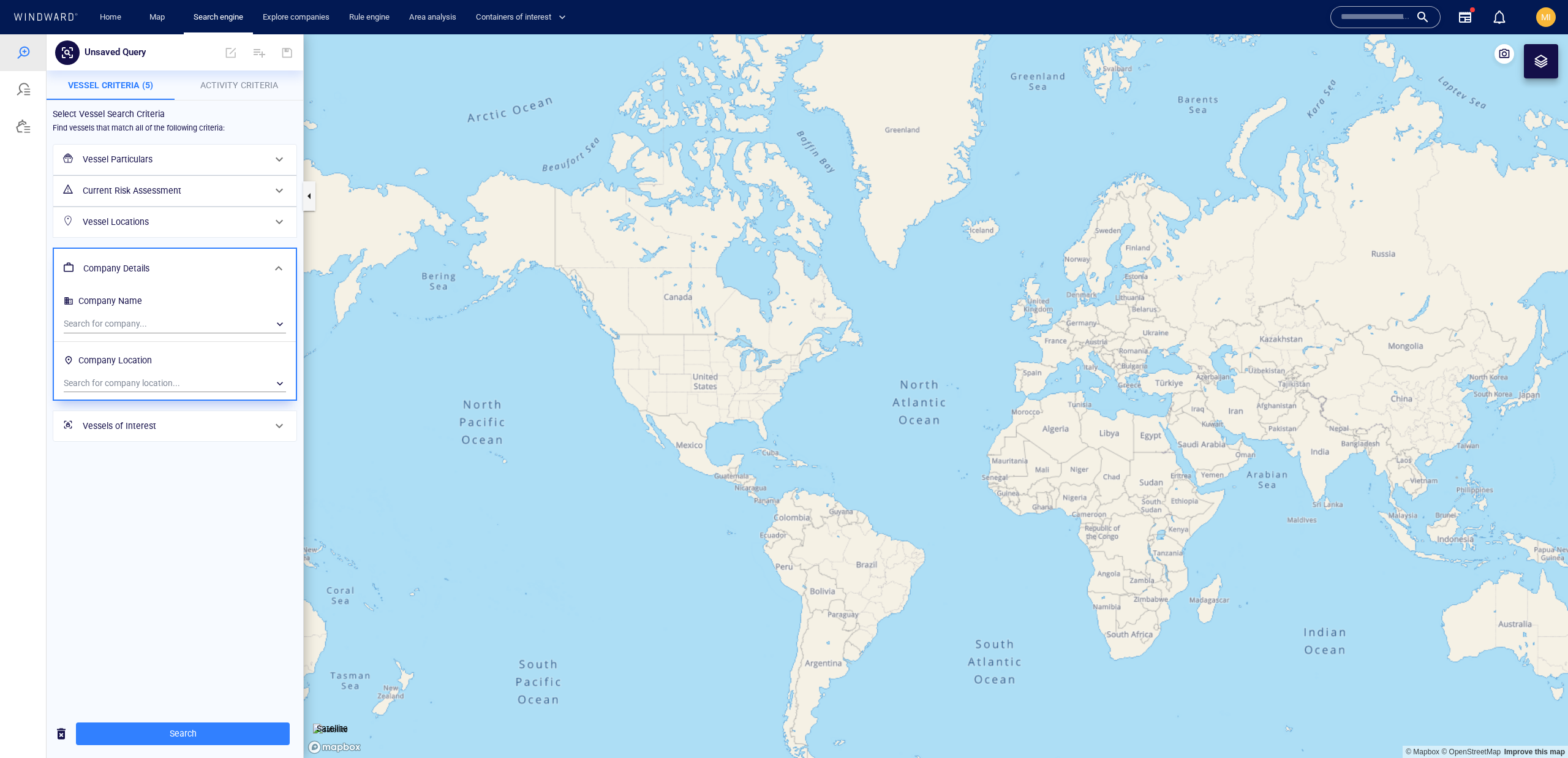
click at [150, 418] on h6 "Vessels of Interest" at bounding box center [174, 426] width 182 height 16
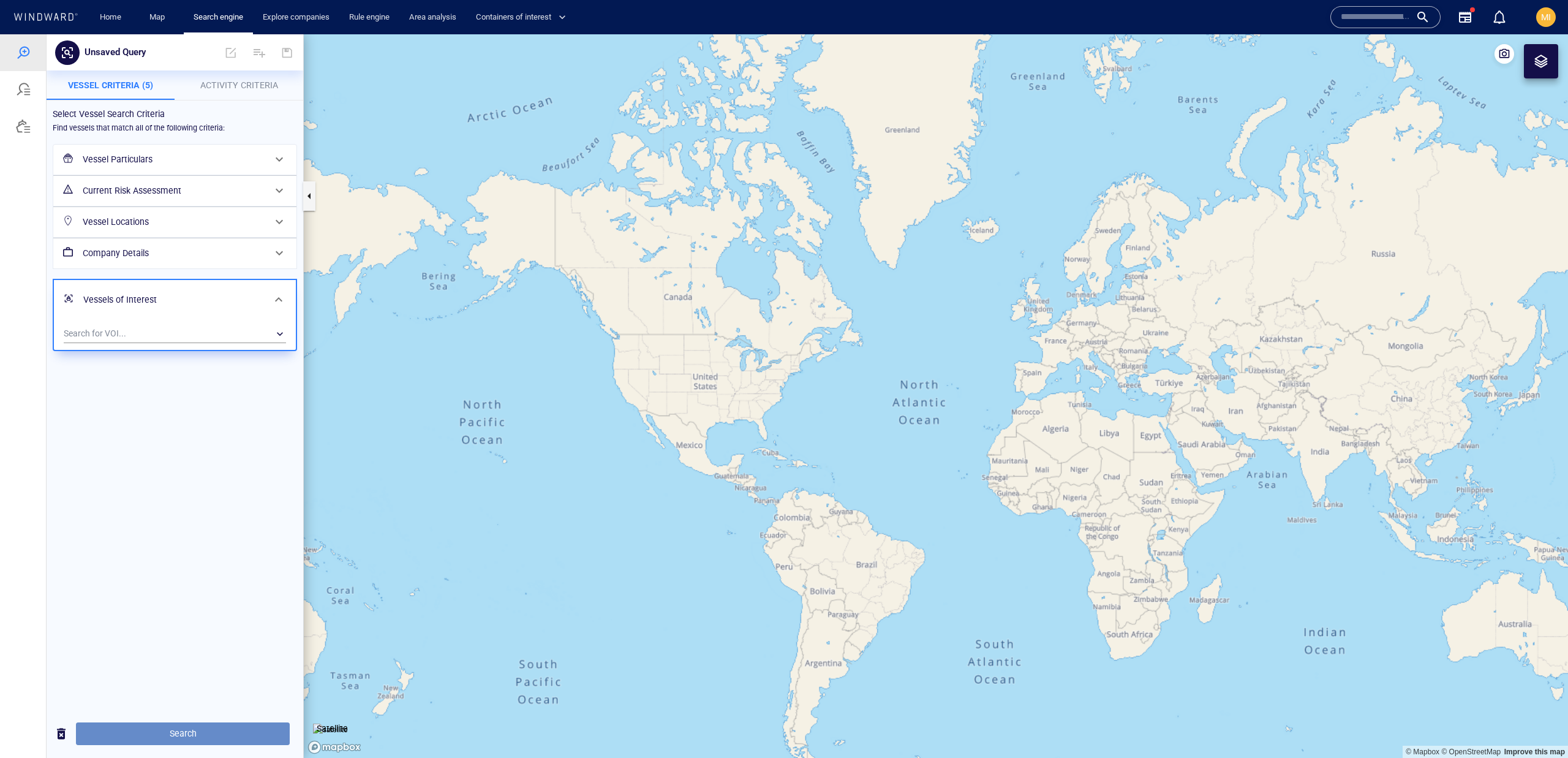
click at [258, 740] on span "Search" at bounding box center [183, 734] width 194 height 16
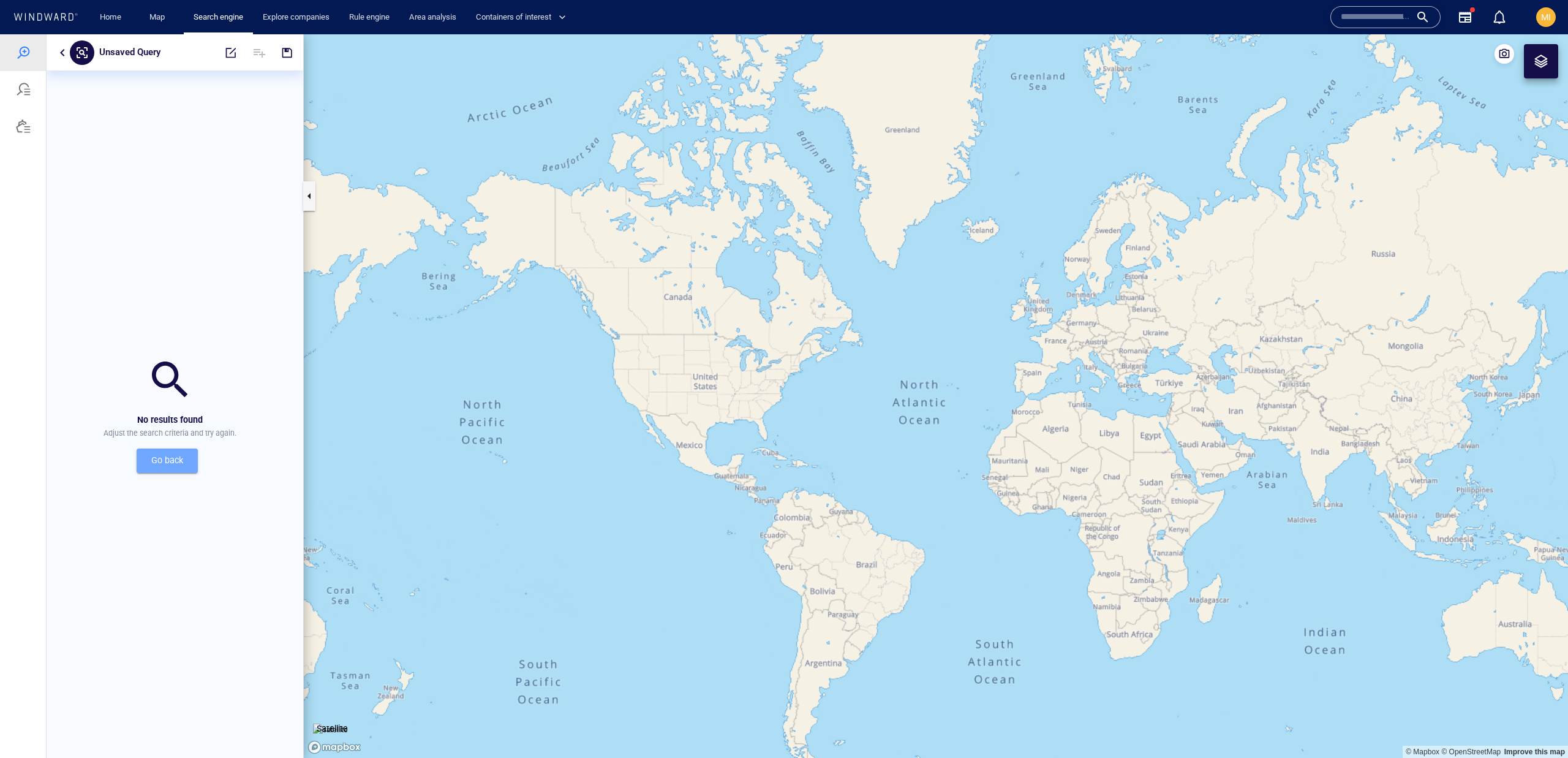
click at [155, 462] on span "Go back" at bounding box center [167, 460] width 41 height 16
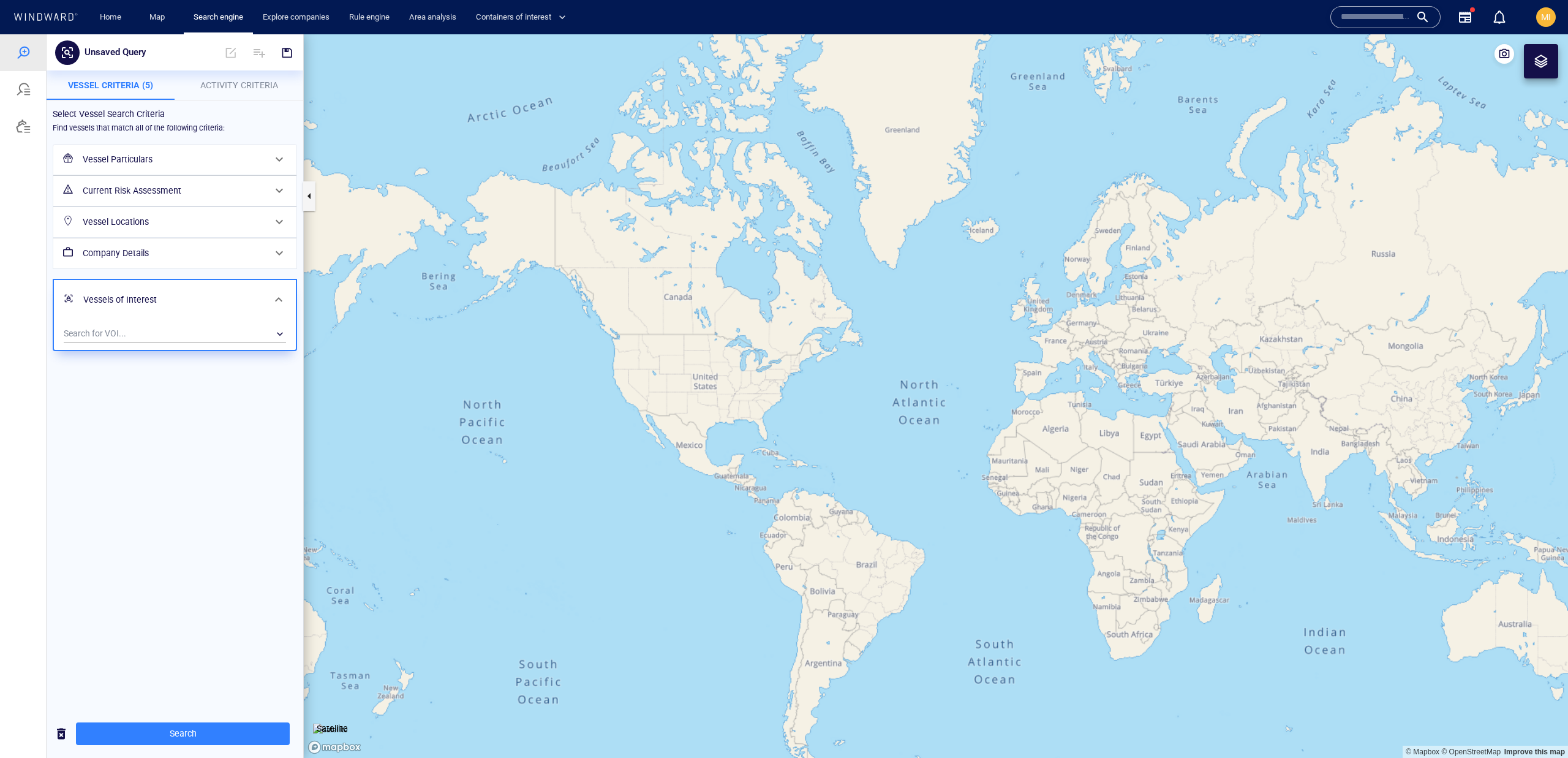
click at [164, 167] on div "Vessel Particulars" at bounding box center [173, 160] width 192 height 25
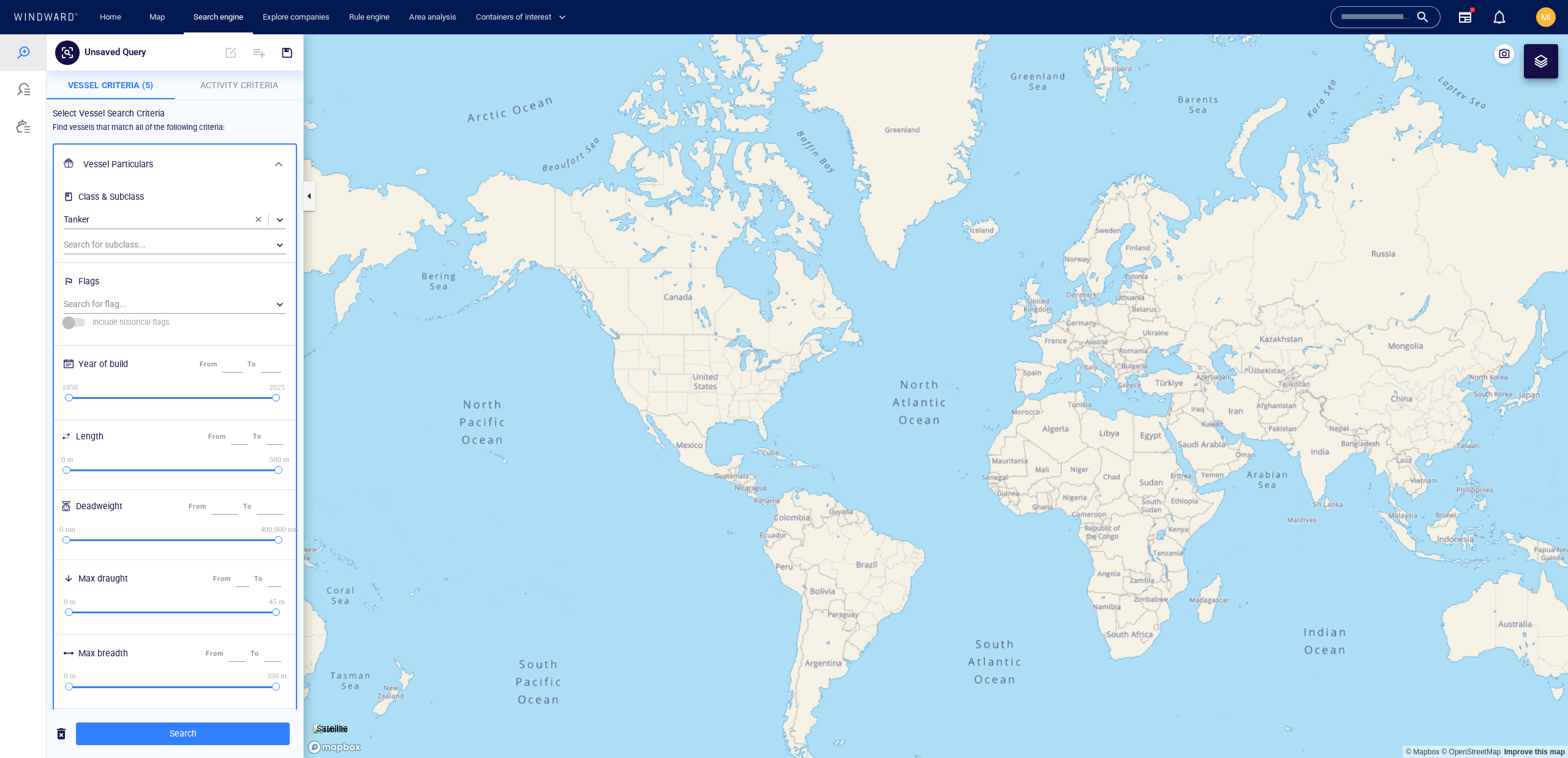
drag, startPoint x: 238, startPoint y: 397, endPoint x: 324, endPoint y: 400, distance: 86.1
click at [324, 400] on div "Unsaved Query No results found Adjust the search criteria and try again. Go bac…" at bounding box center [784, 395] width 1568 height 723
type input "****"
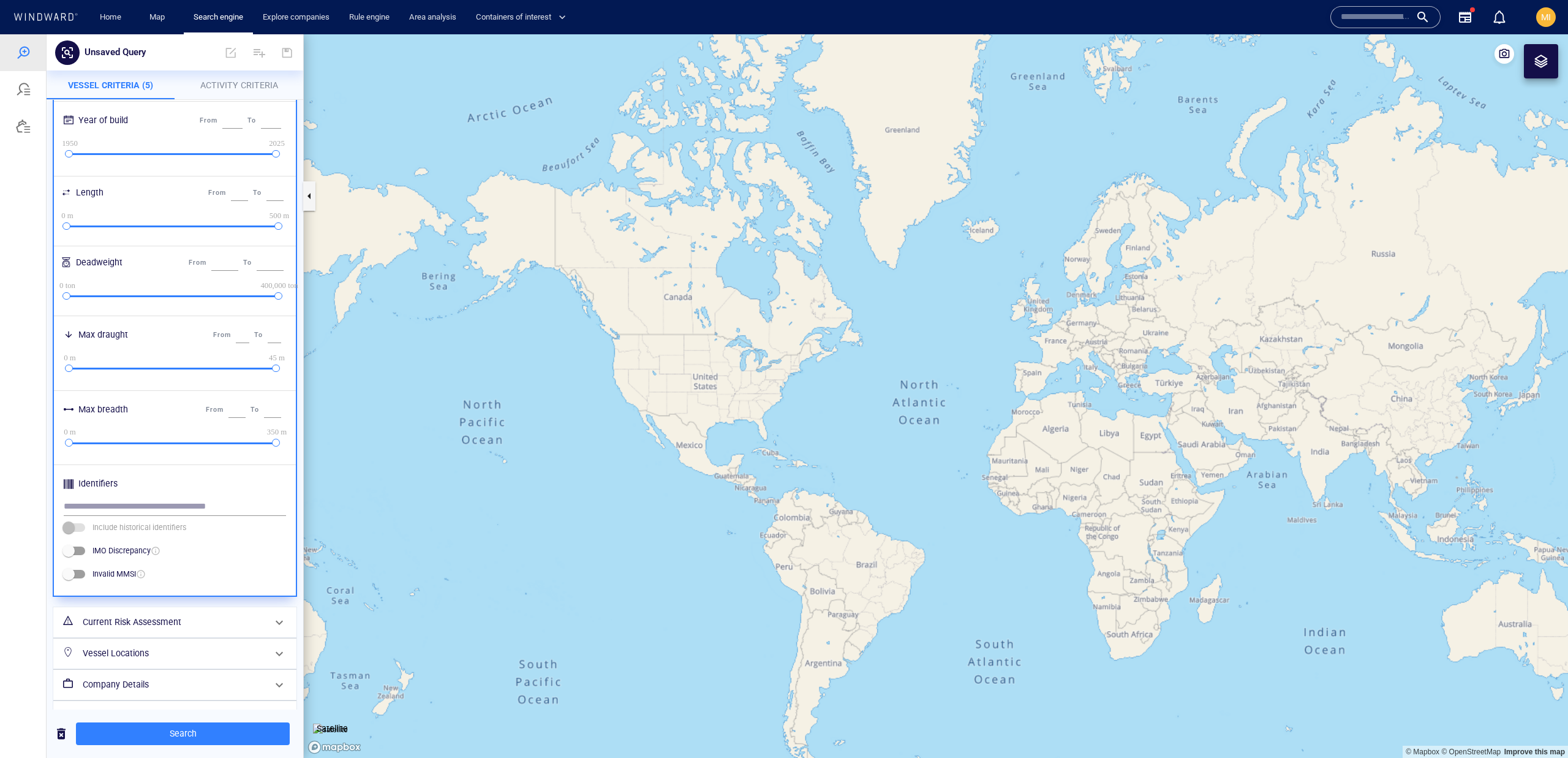
scroll to position [272, 0]
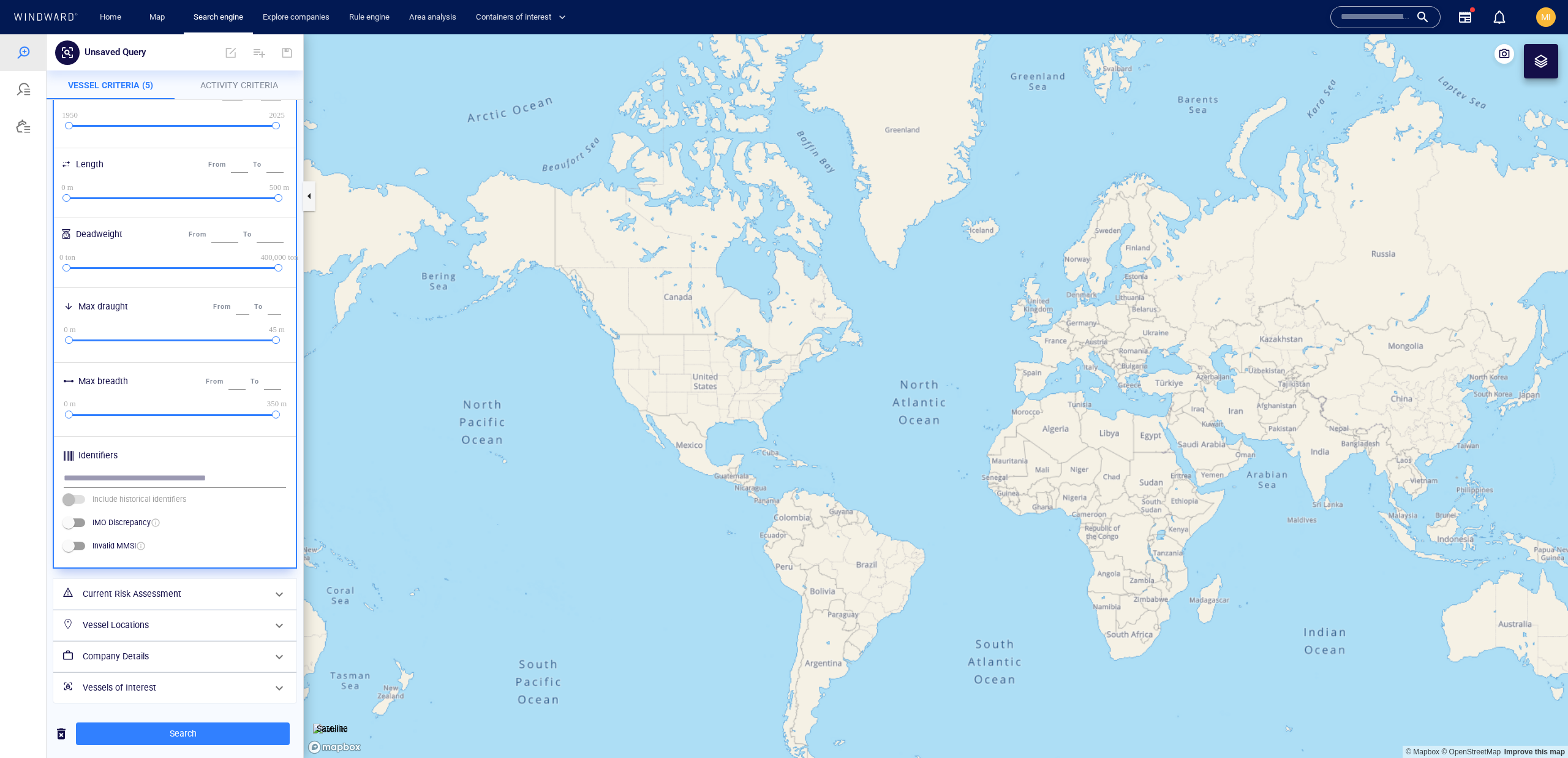
click at [215, 595] on h6 "Current Risk Assessment" at bounding box center [174, 594] width 182 height 16
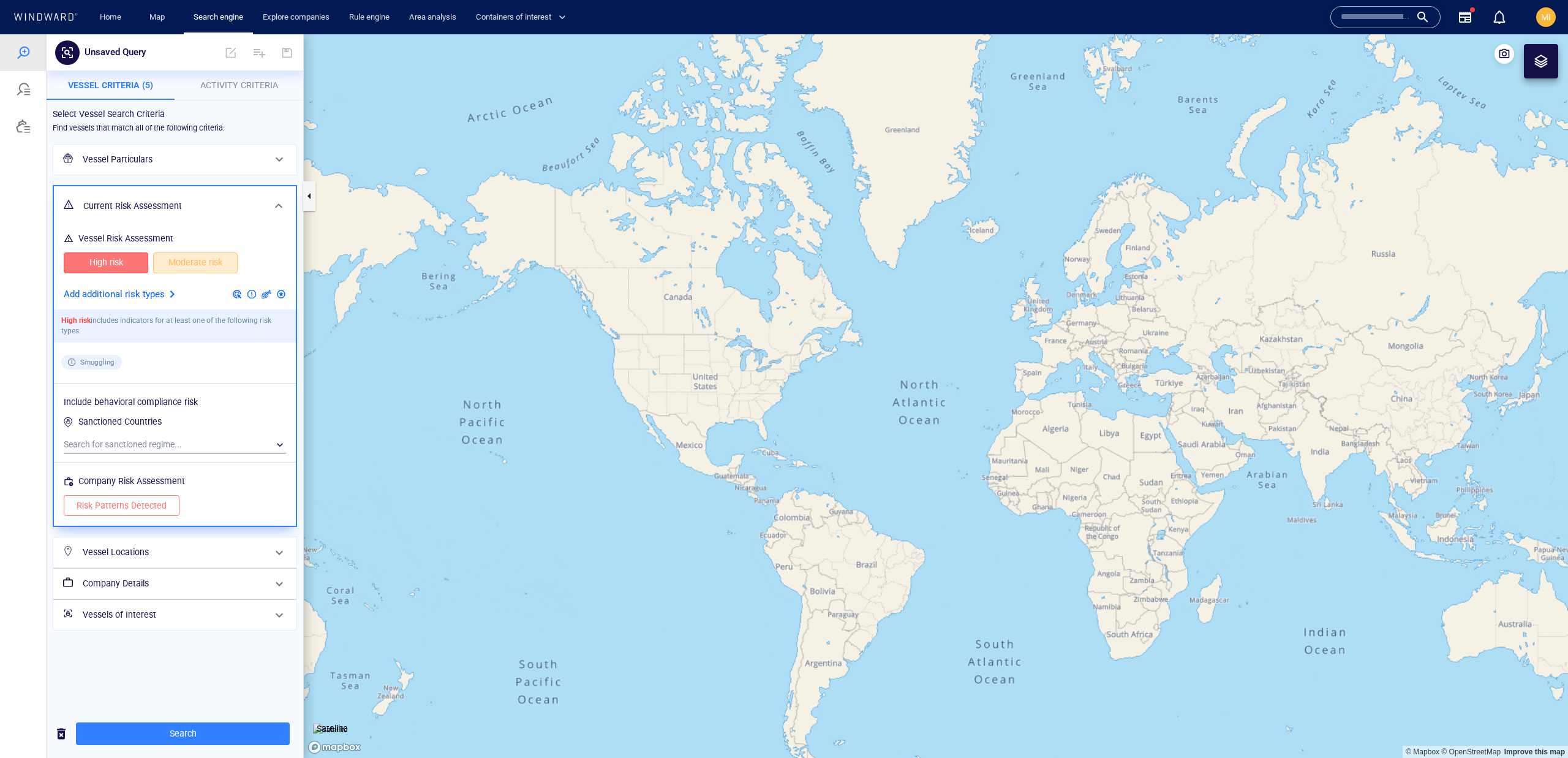
click at [196, 268] on span "Moderate risk" at bounding box center [195, 262] width 58 height 16
click at [165, 514] on button "Risk Patterns Detected" at bounding box center [121, 506] width 115 height 21
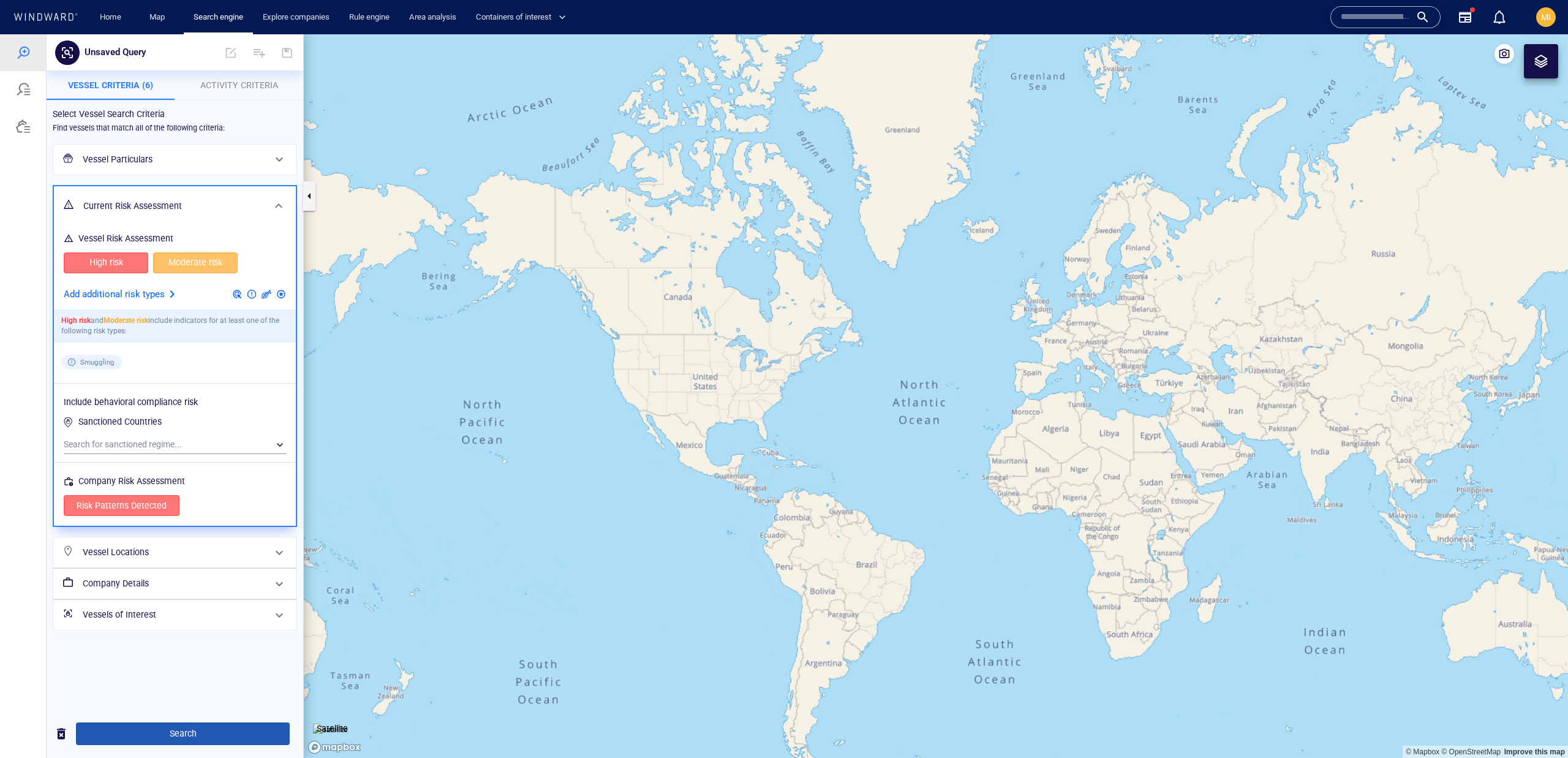
click at [236, 726] on span "Search" at bounding box center [183, 734] width 194 height 16
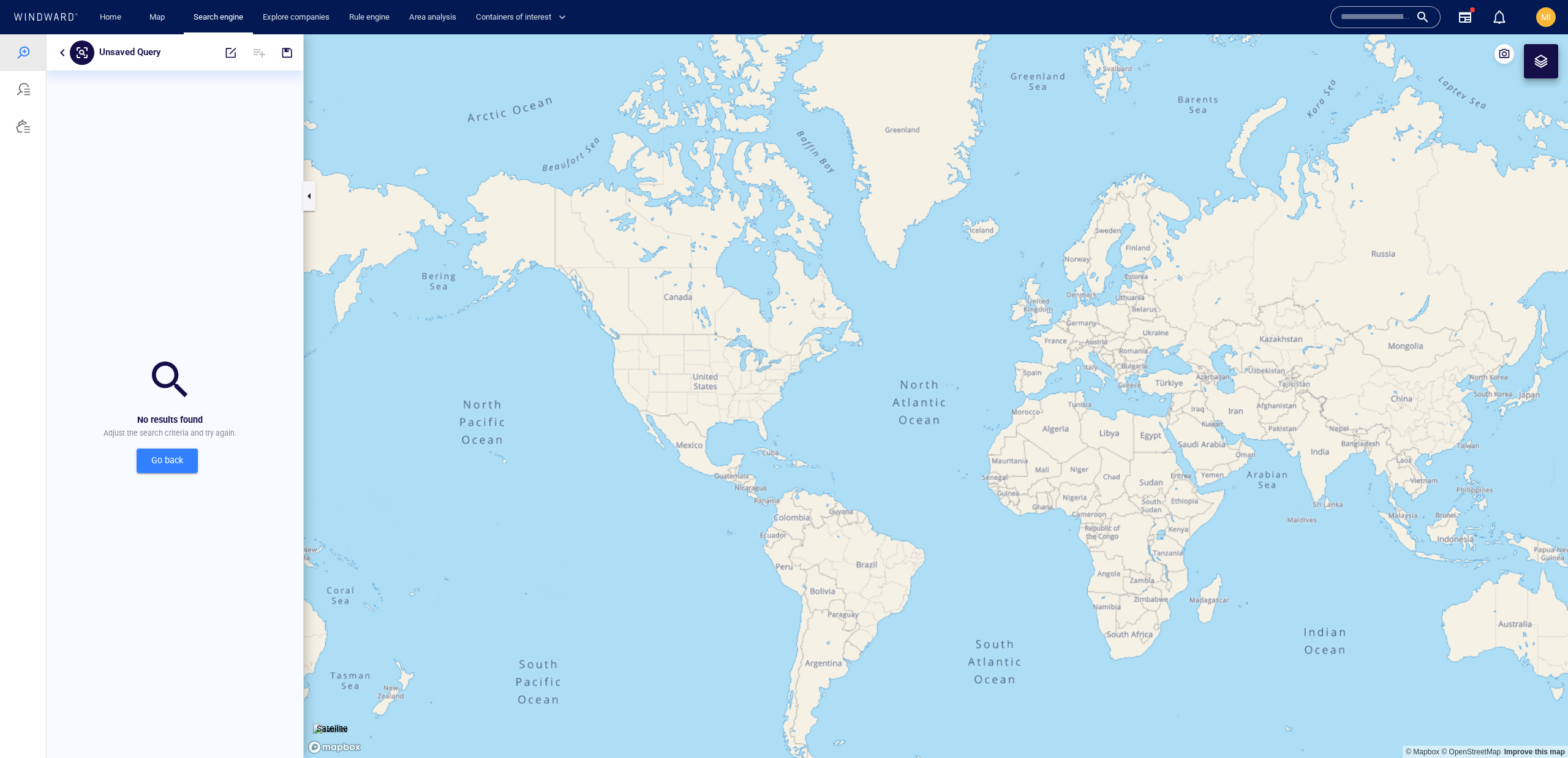
click at [154, 453] on span "Go back" at bounding box center [167, 460] width 41 height 16
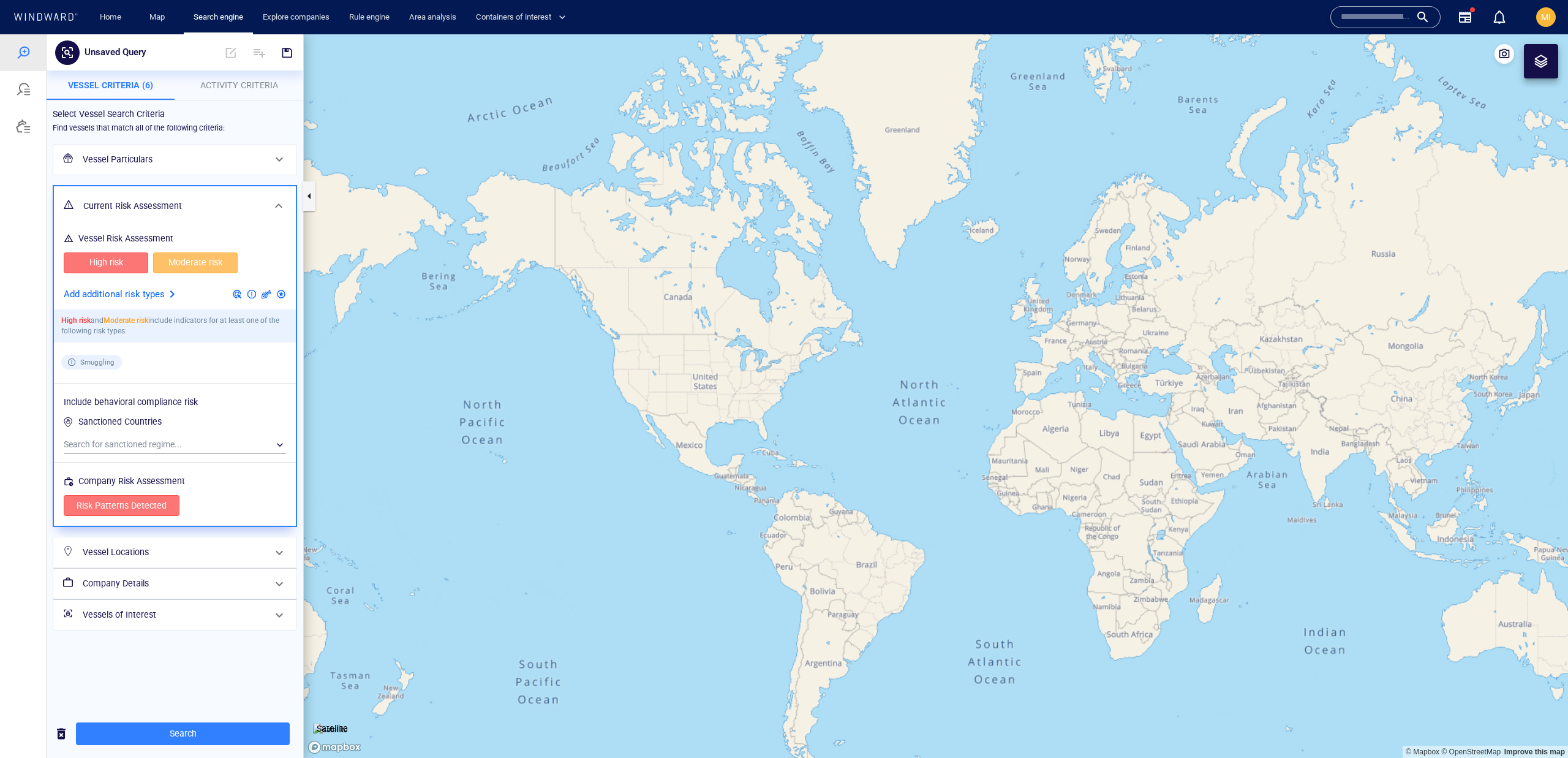
click at [140, 298] on p "Add additional risk types" at bounding box center [114, 295] width 101 height 16
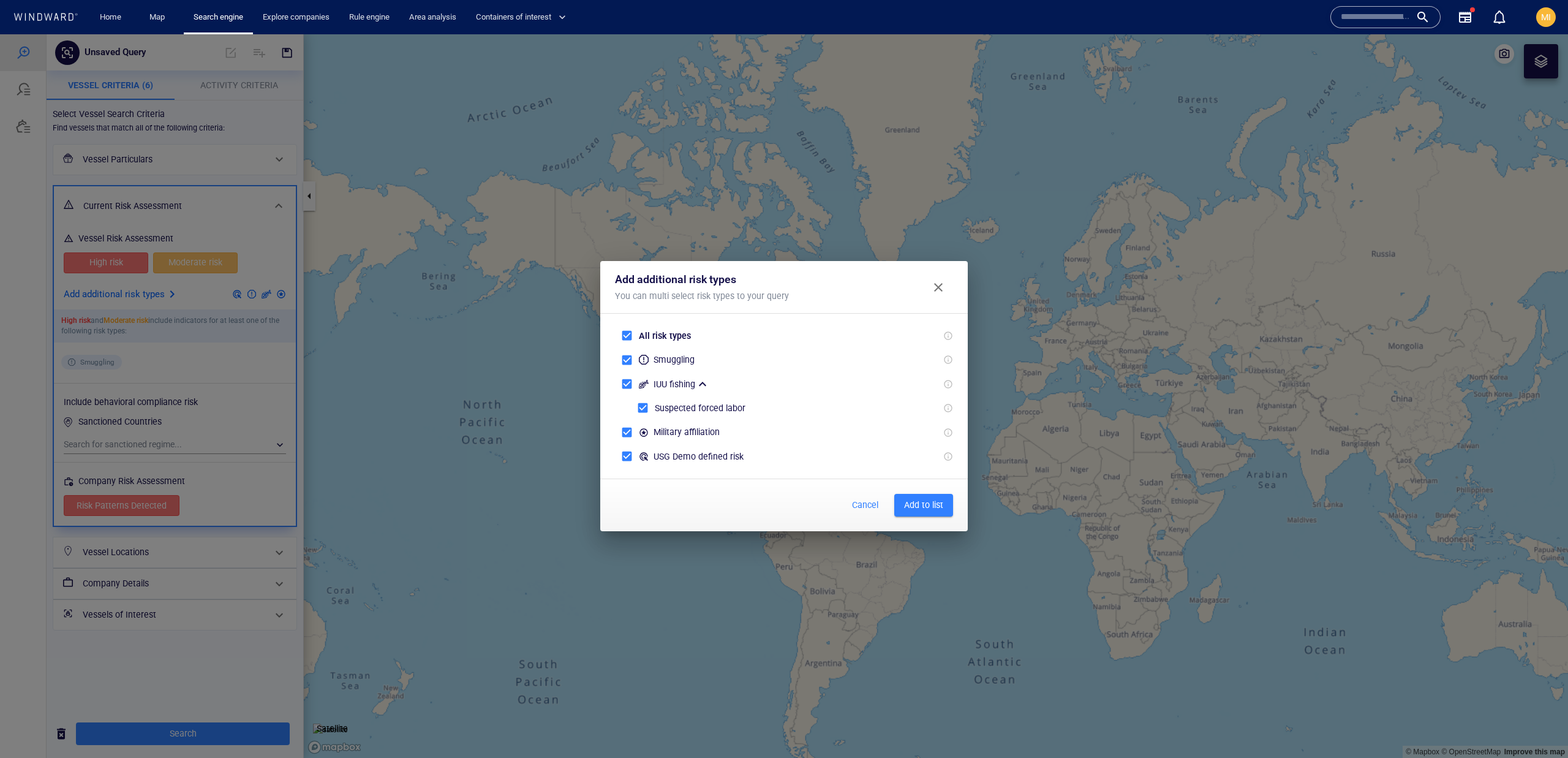
click at [920, 510] on span "Add to list" at bounding box center [923, 505] width 39 height 16
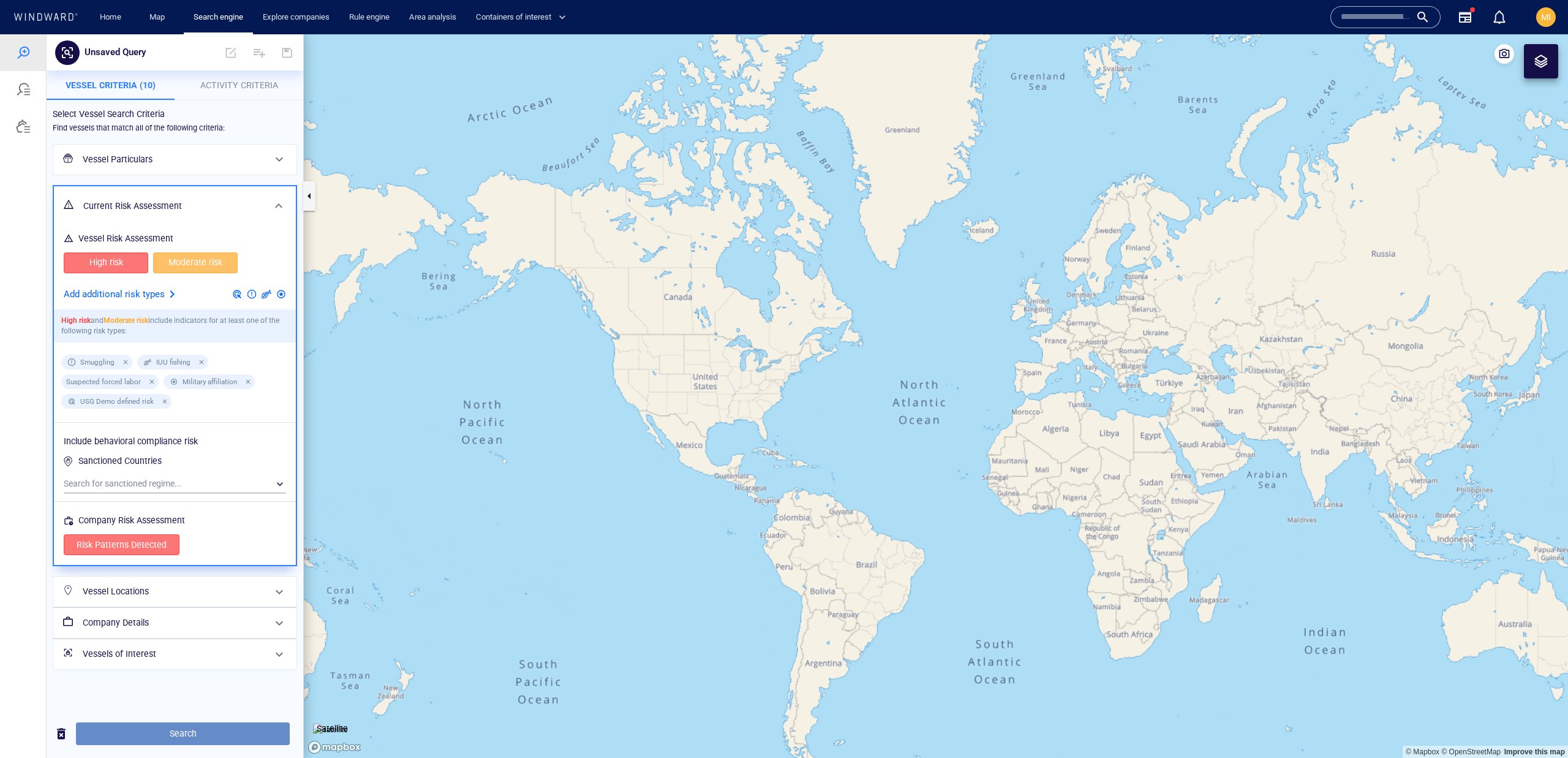
click at [239, 734] on span "Search" at bounding box center [183, 734] width 194 height 16
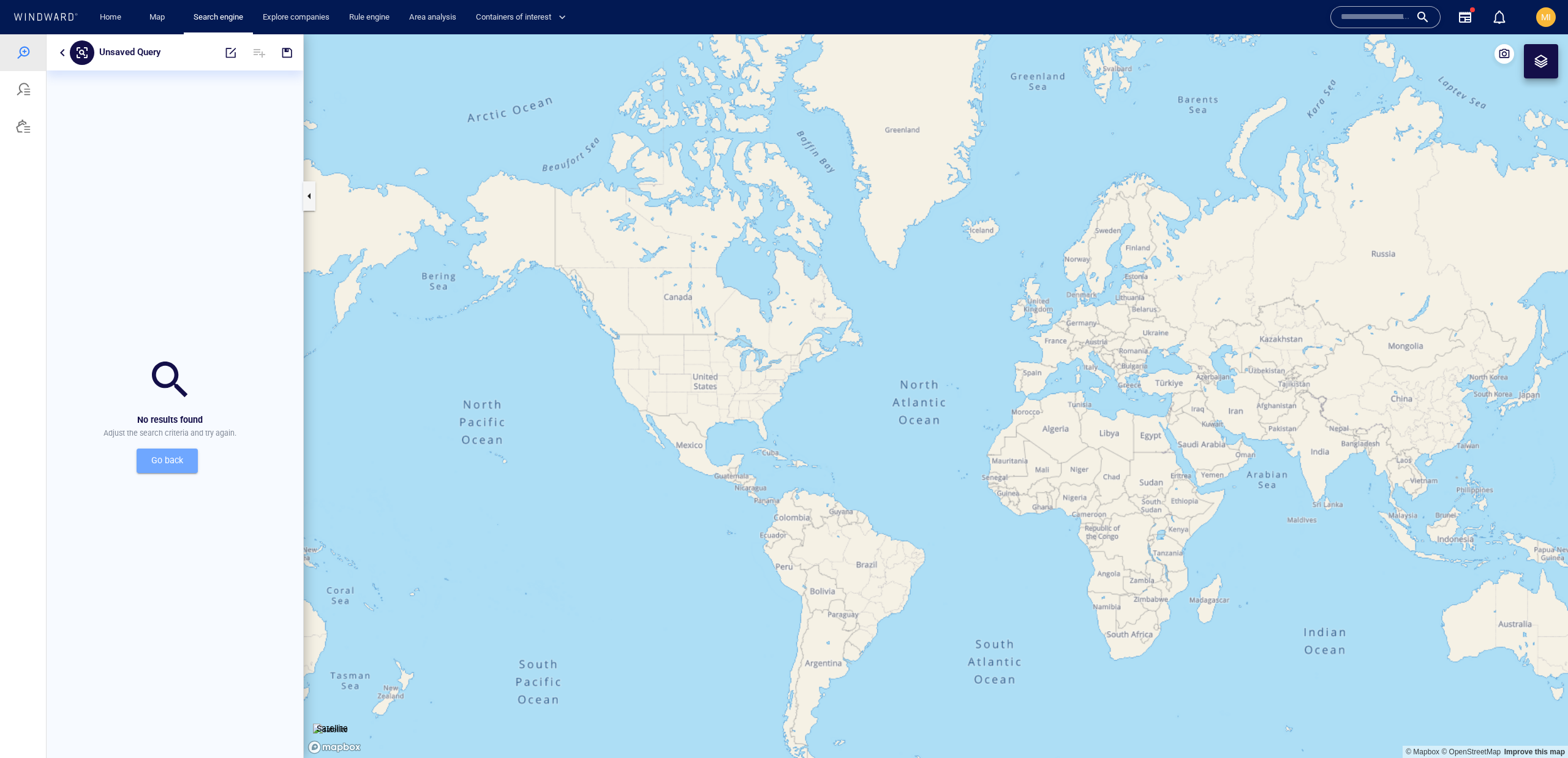
click at [179, 467] on span "Go back" at bounding box center [167, 460] width 41 height 16
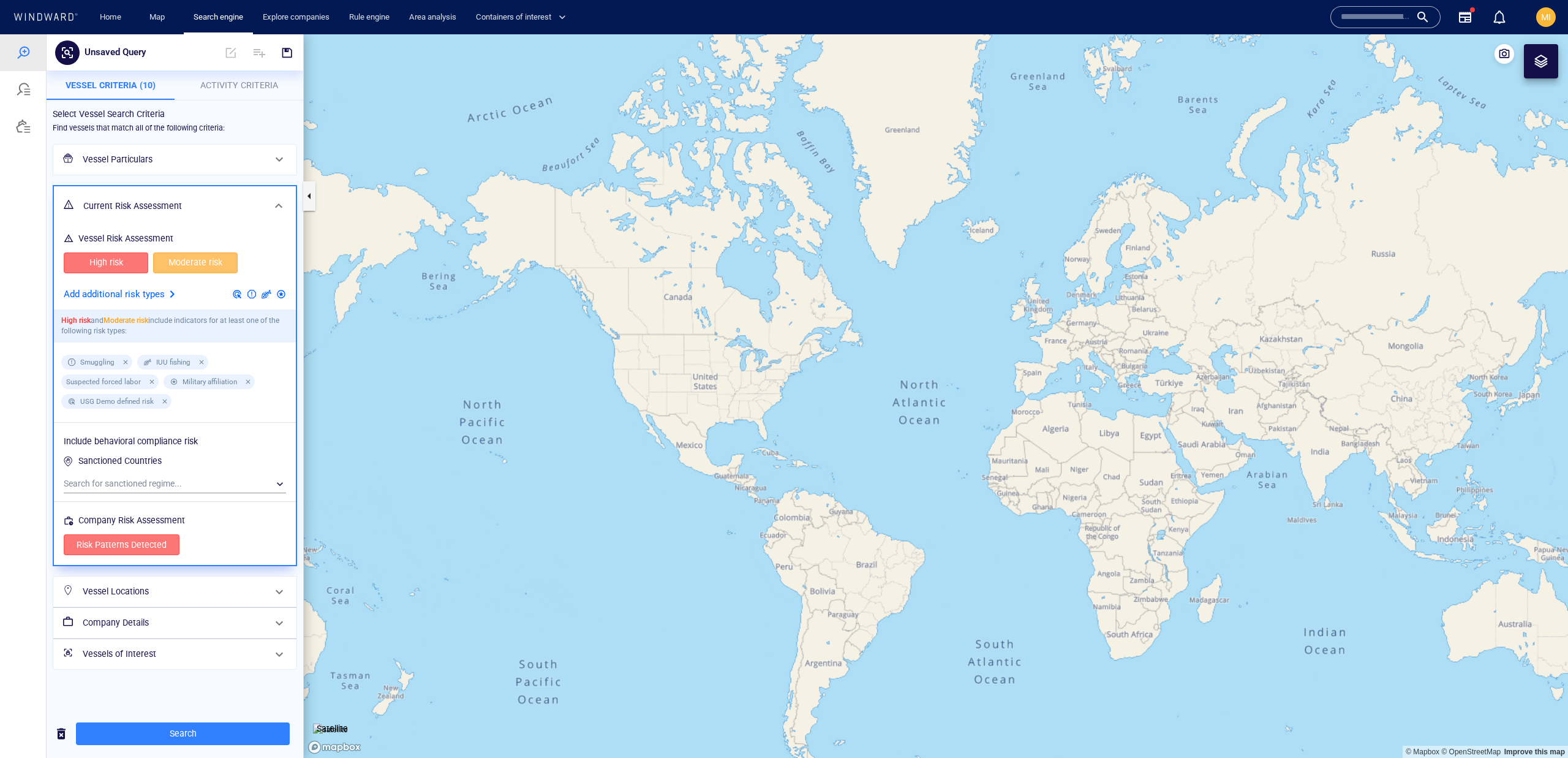
click at [257, 603] on div "Vessel Locations" at bounding box center [173, 591] width 192 height 25
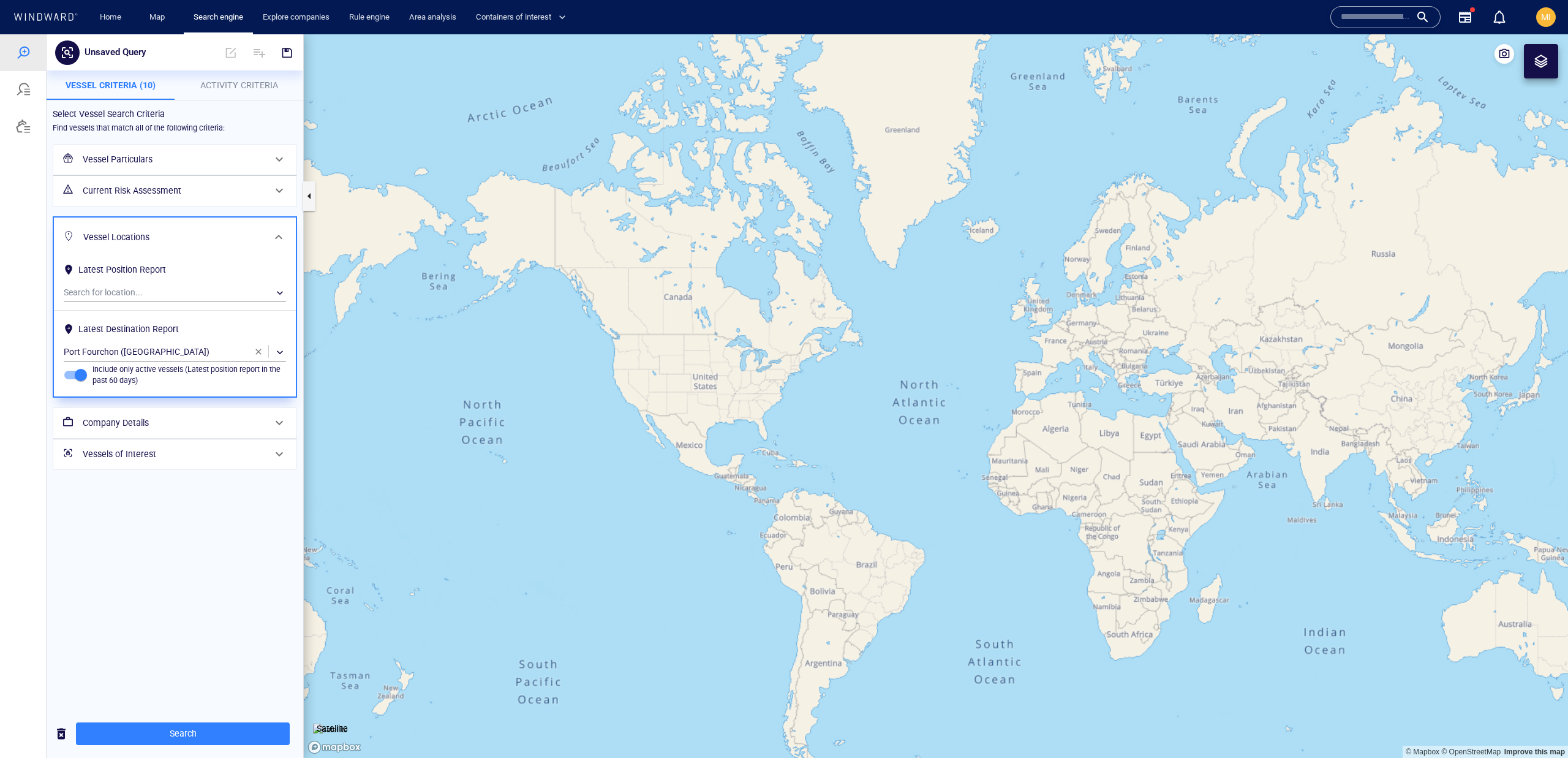
click at [255, 353] on span "button" at bounding box center [258, 351] width 10 height 10
click at [102, 164] on h6 "Vessel Particulars" at bounding box center [174, 159] width 182 height 16
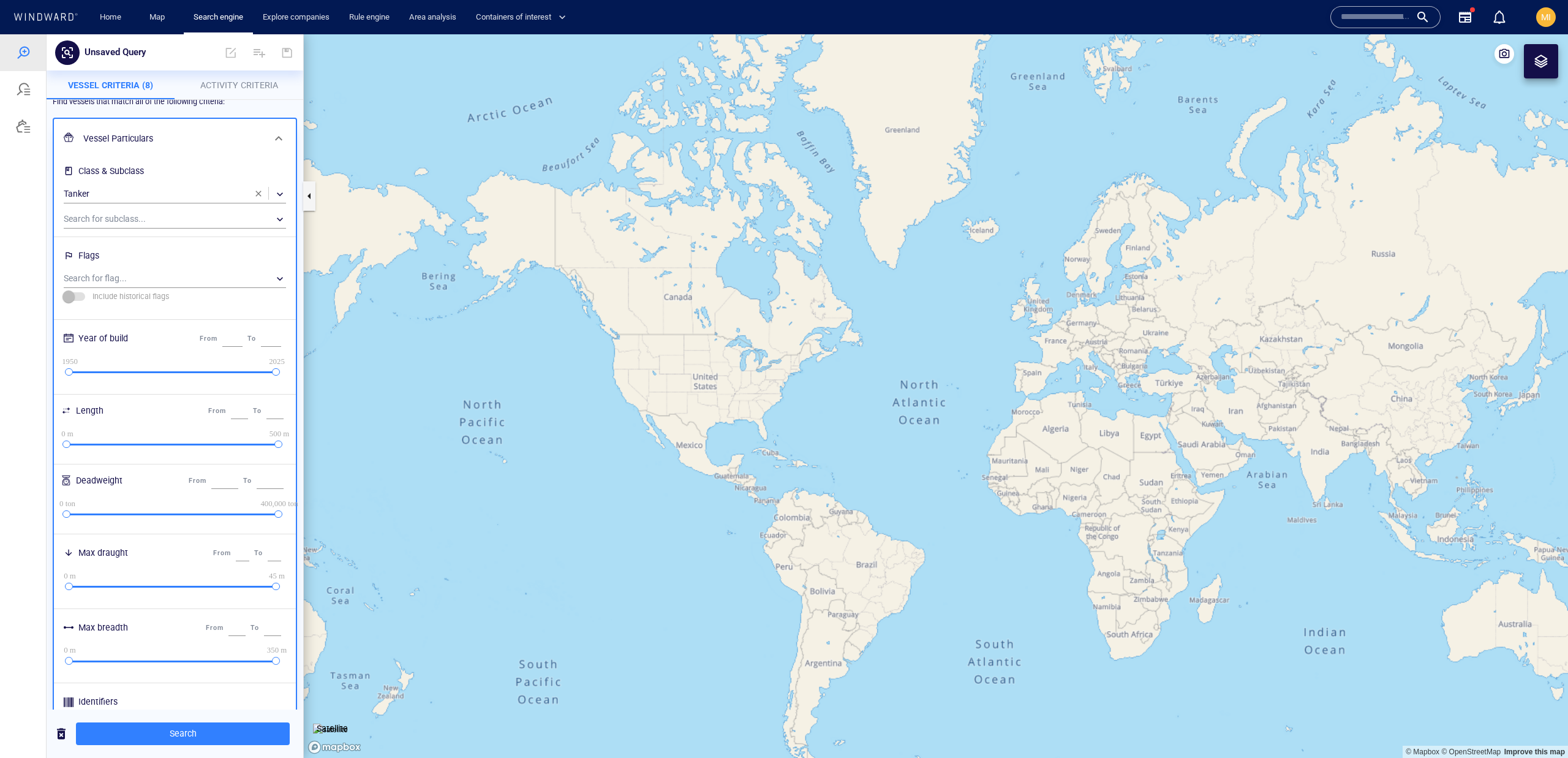
scroll to position [30, 0]
drag, startPoint x: 277, startPoint y: 369, endPoint x: 241, endPoint y: 366, distance: 36.1
click at [241, 366] on div at bounding box center [240, 368] width 8 height 8
click at [229, 284] on div "Flags Search for flag... ​ Include historical flags" at bounding box center [175, 273] width 222 height 62
click at [229, 278] on div "​" at bounding box center [175, 275] width 222 height 19
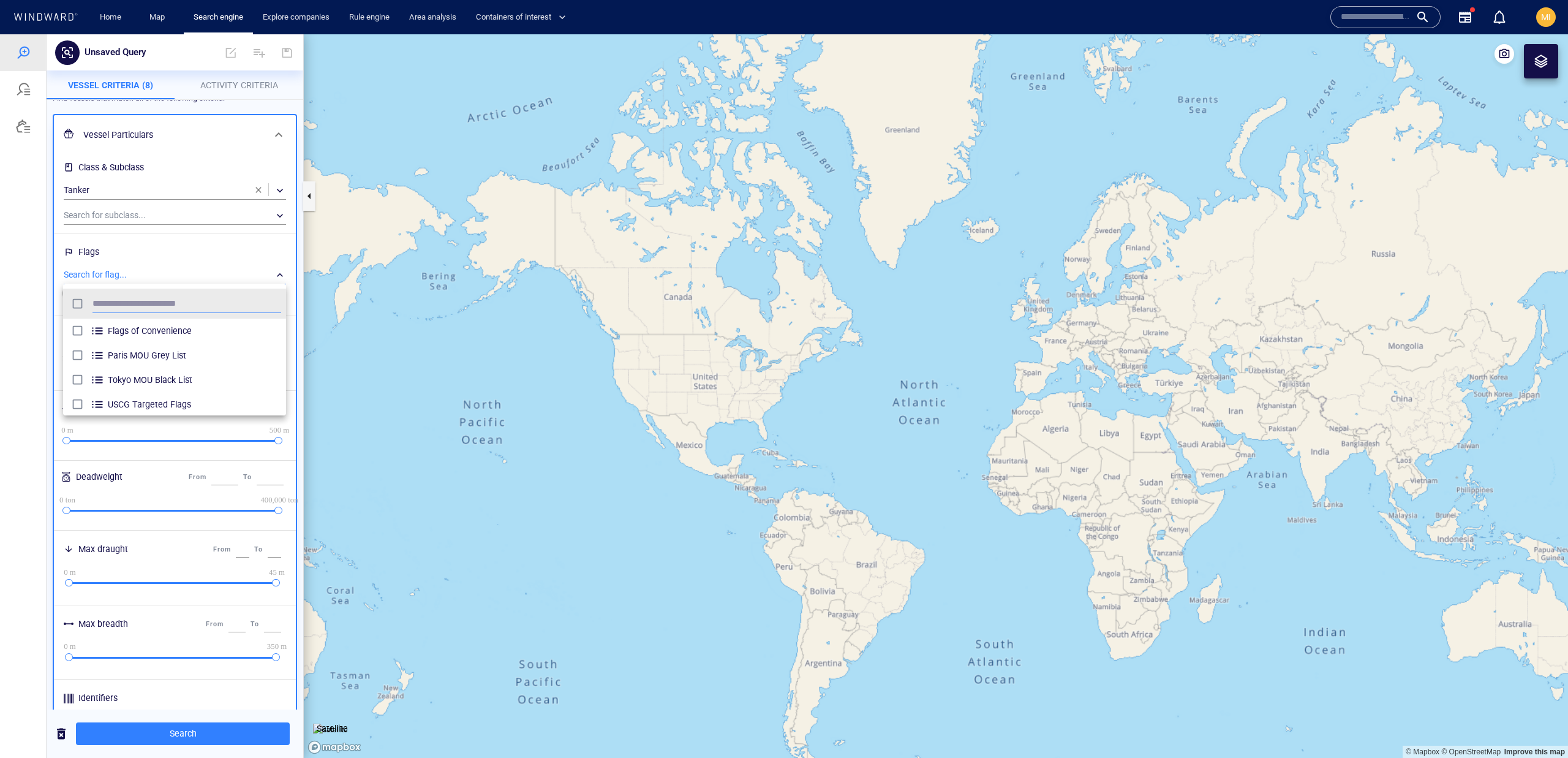
scroll to position [121, 223]
click at [224, 295] on input "text" at bounding box center [186, 303] width 189 height 19
click at [87, 332] on div "grid" at bounding box center [79, 332] width 22 height 19
click at [297, 332] on div at bounding box center [784, 395] width 1568 height 723
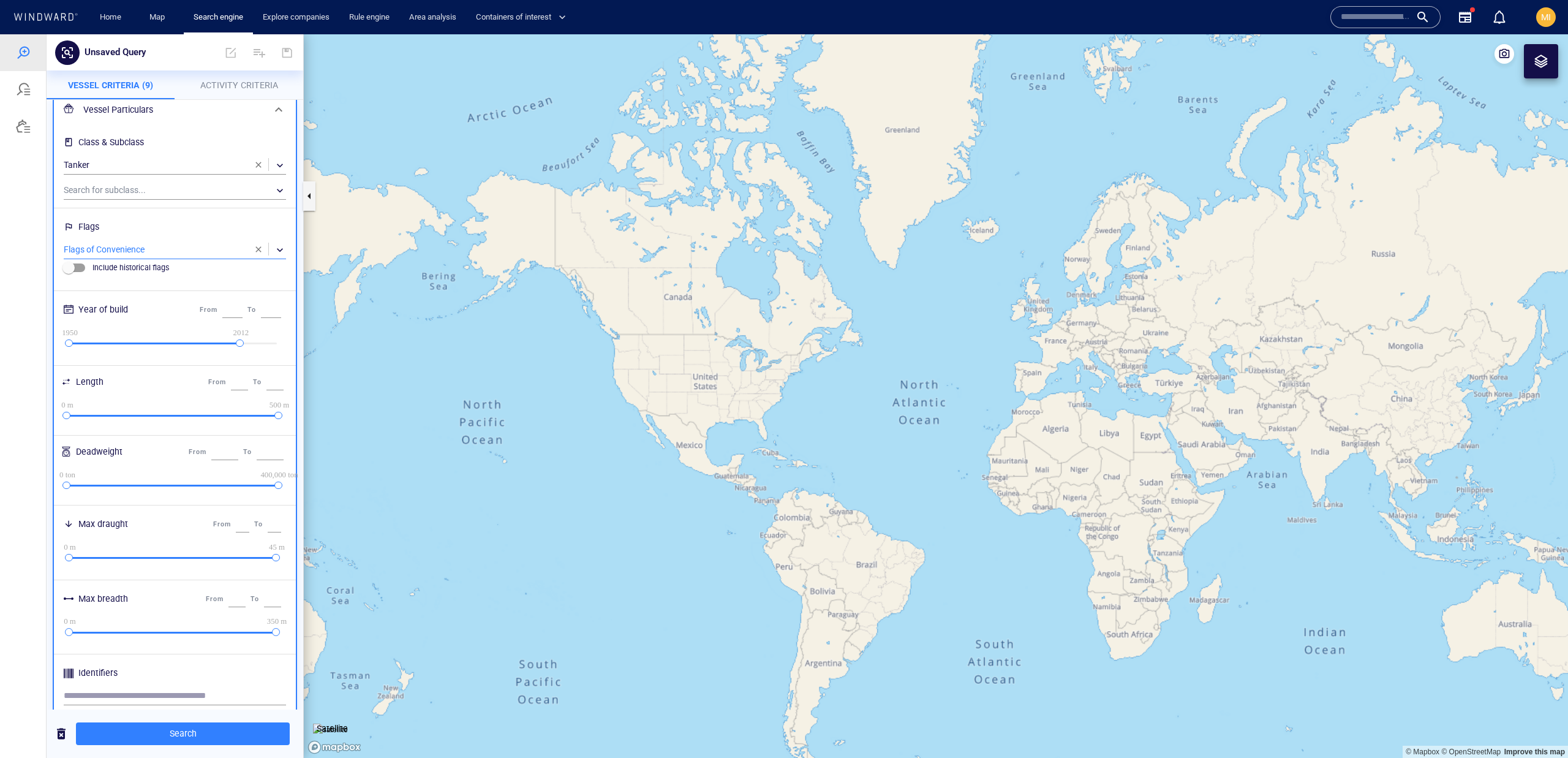
scroll to position [56, 0]
click at [236, 341] on div at bounding box center [234, 341] width 8 height 8
type input "****"
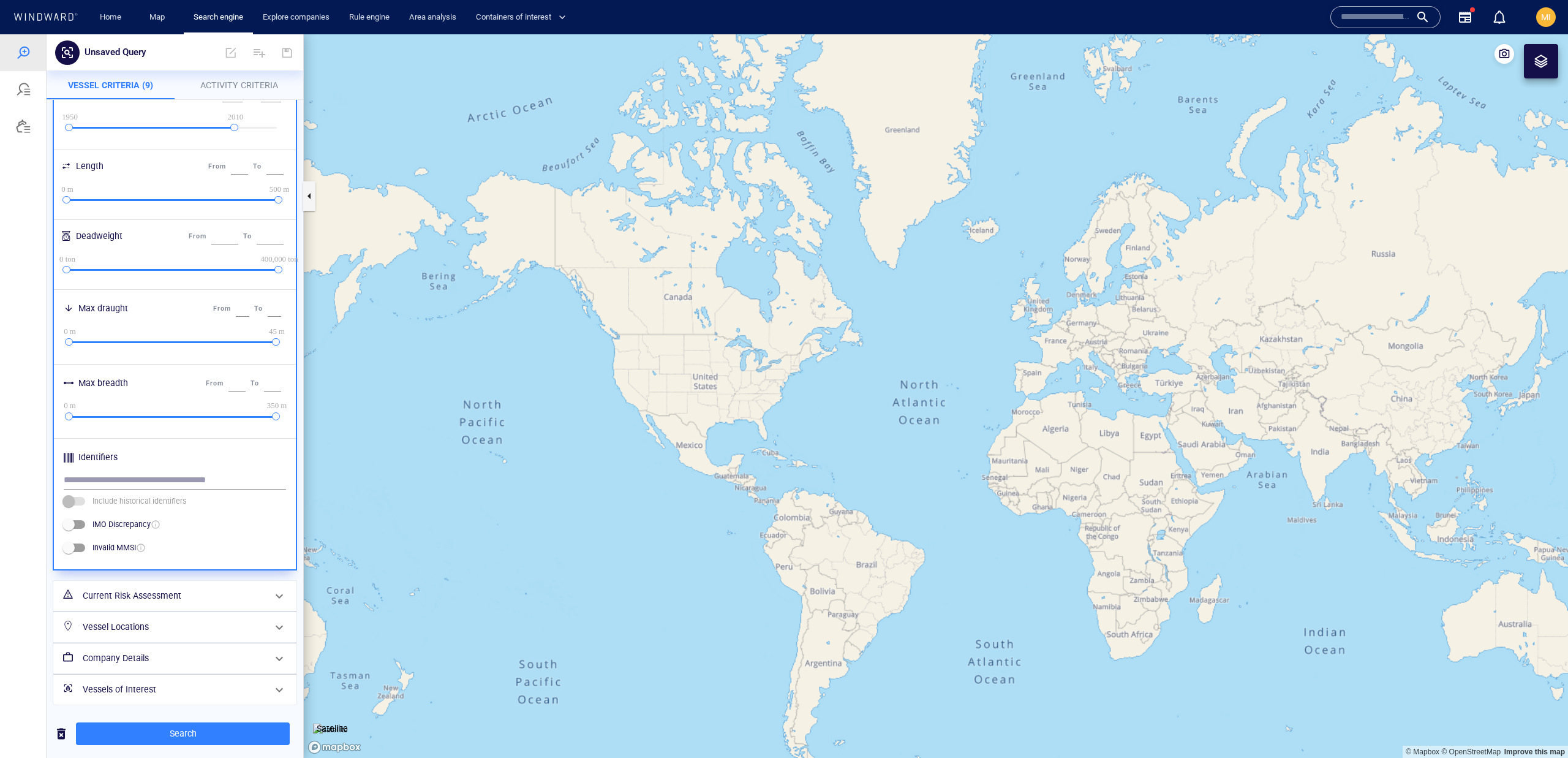
scroll to position [272, 0]
click at [192, 599] on h6 "Current Risk Assessment" at bounding box center [174, 594] width 182 height 16
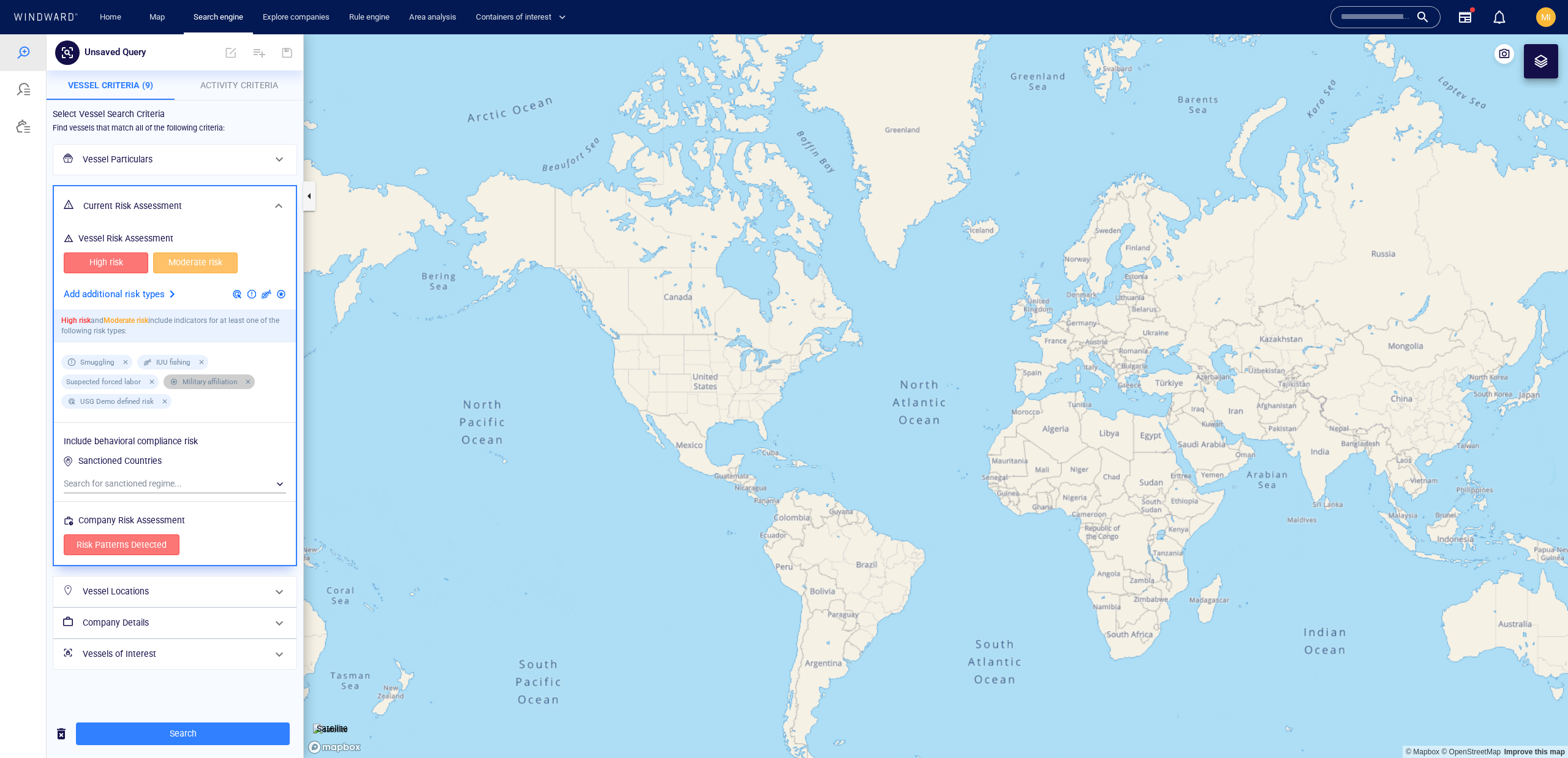
click at [243, 383] on div at bounding box center [246, 381] width 11 height 11
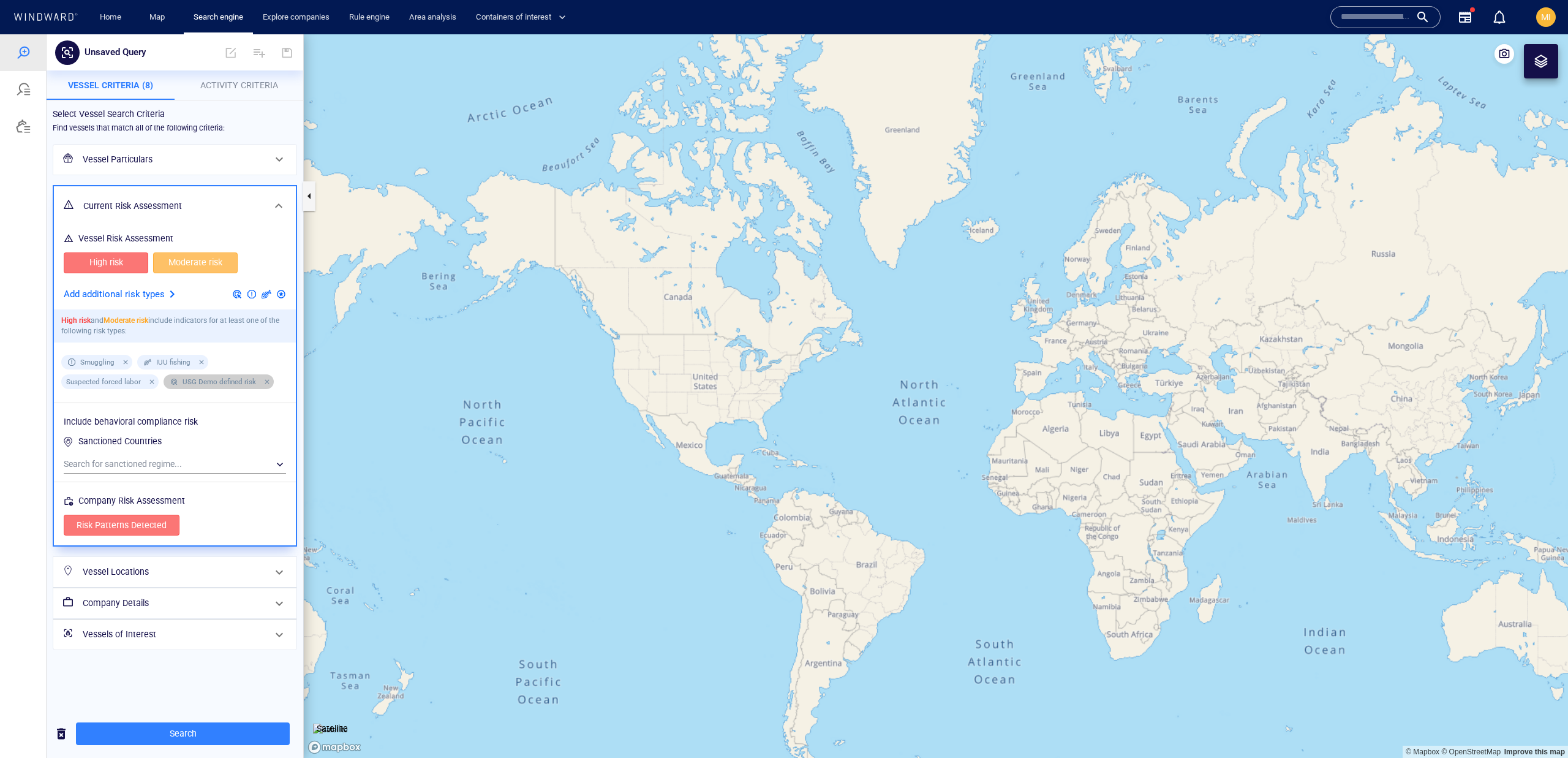
click at [263, 383] on div at bounding box center [265, 381] width 11 height 11
click at [149, 383] on div at bounding box center [149, 381] width 11 height 11
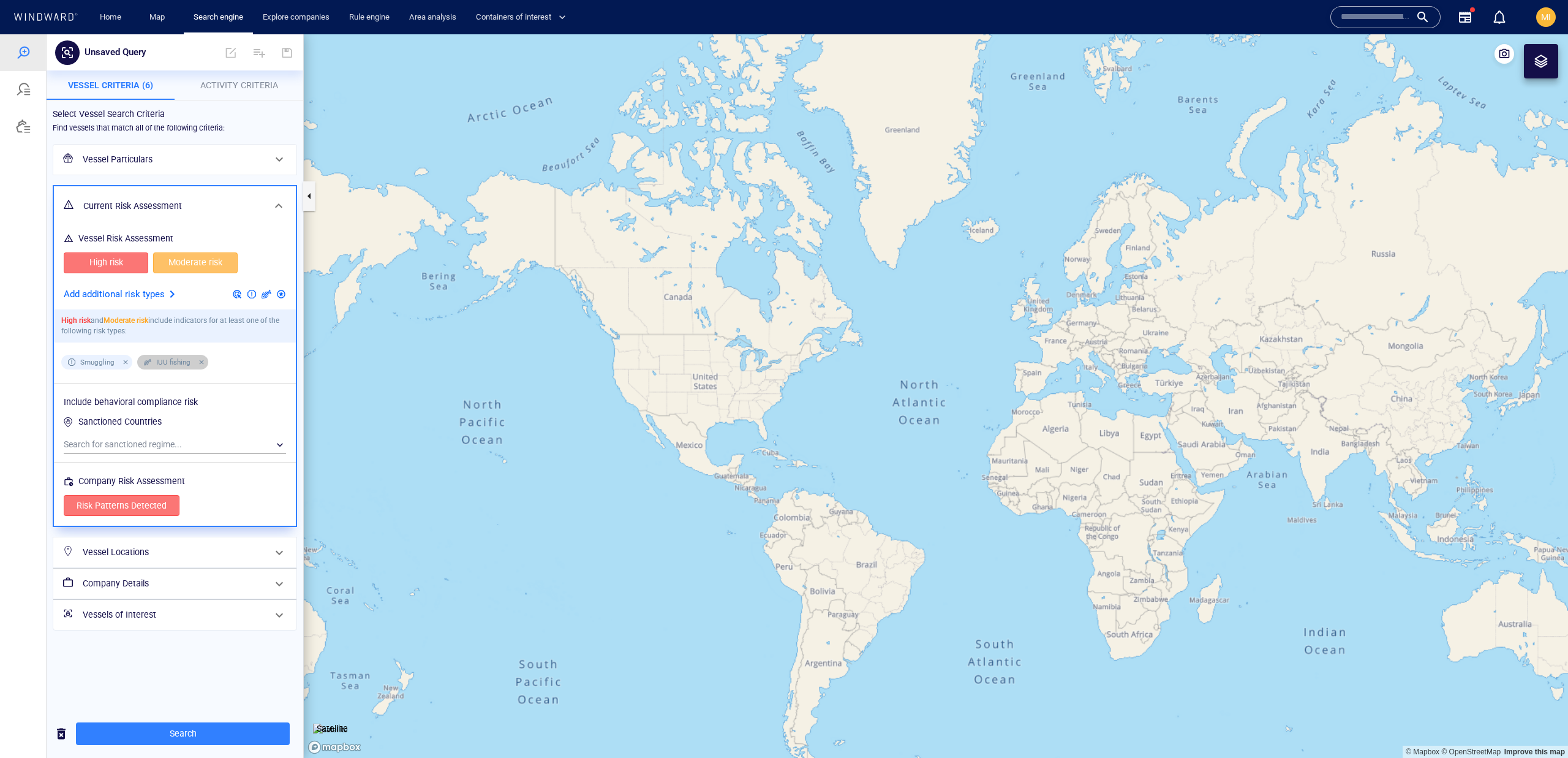
click at [200, 366] on div at bounding box center [199, 362] width 11 height 11
click at [246, 734] on span "Search" at bounding box center [183, 734] width 194 height 16
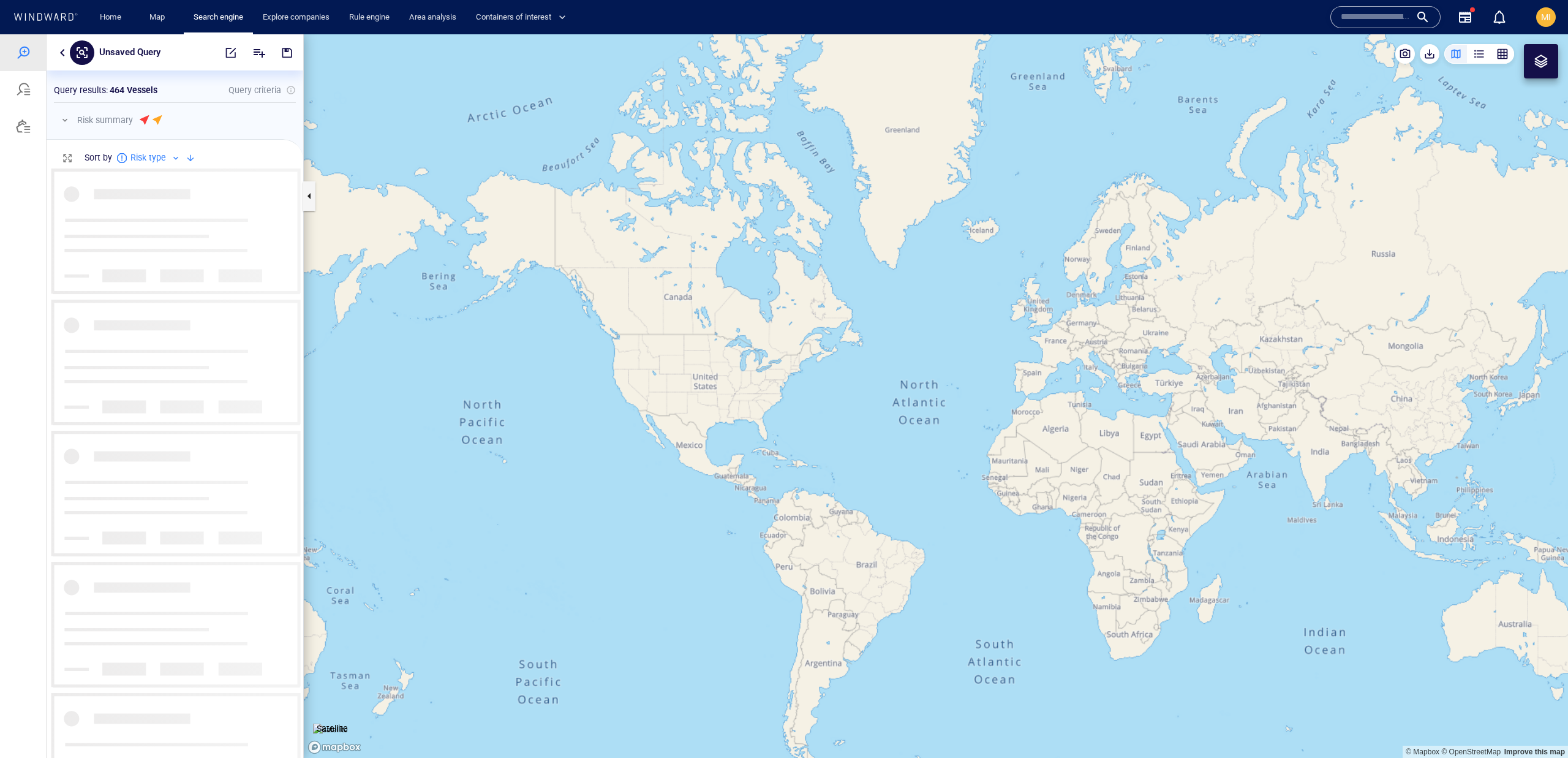
scroll to position [589, 256]
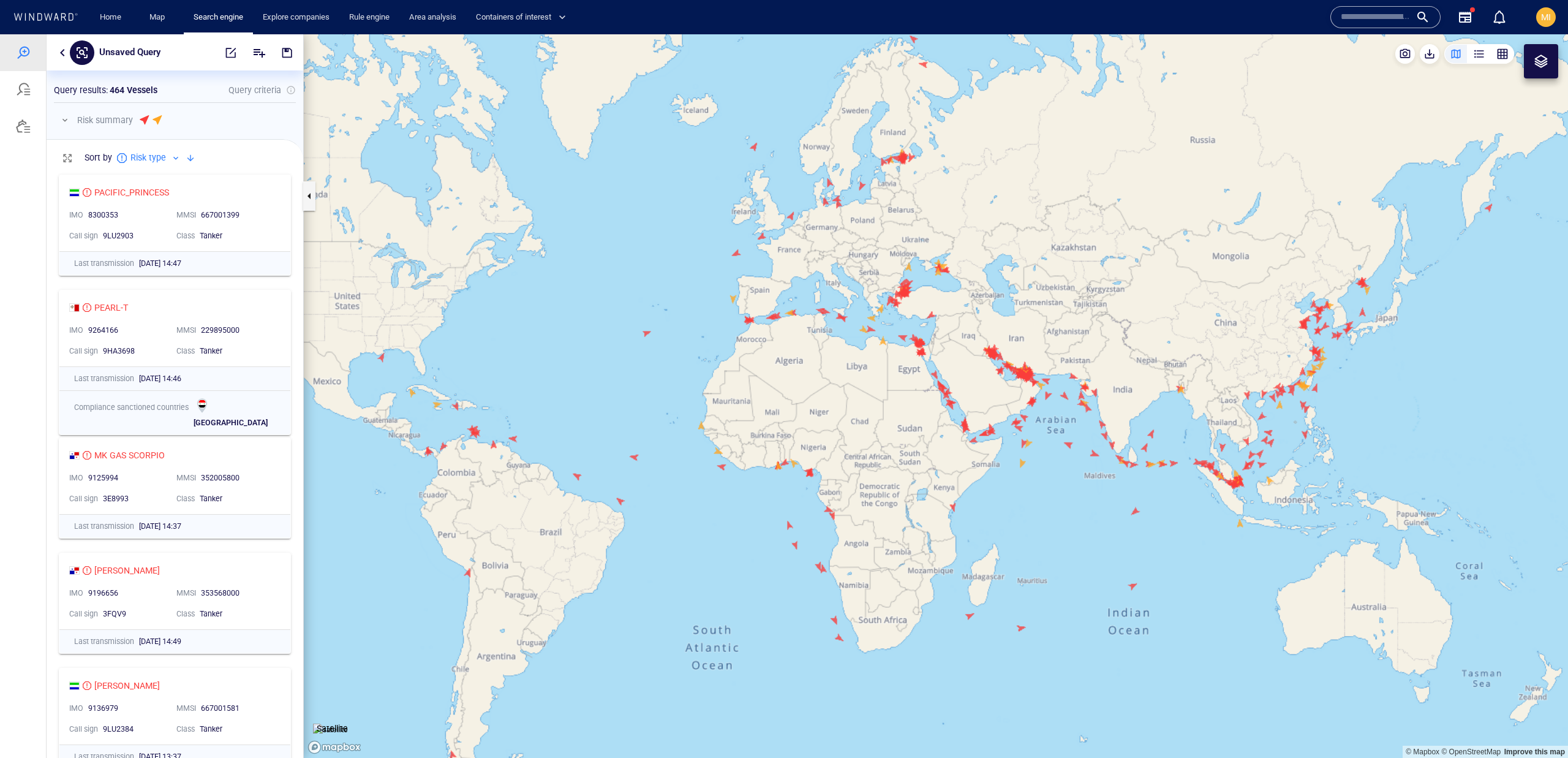
click at [60, 53] on button "button" at bounding box center [62, 53] width 15 height 15
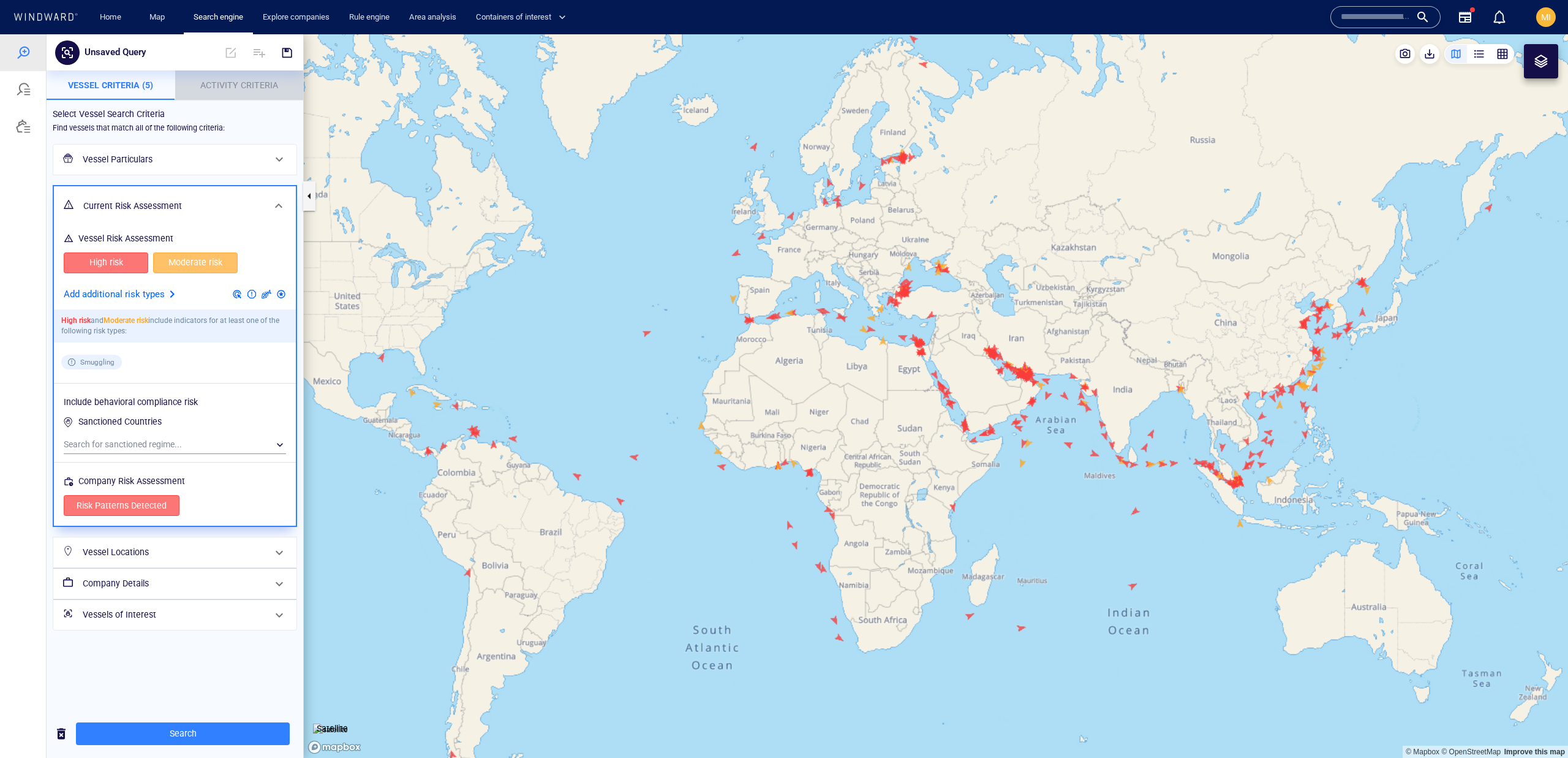
click at [209, 87] on span "Activity Criteria" at bounding box center [239, 84] width 78 height 10
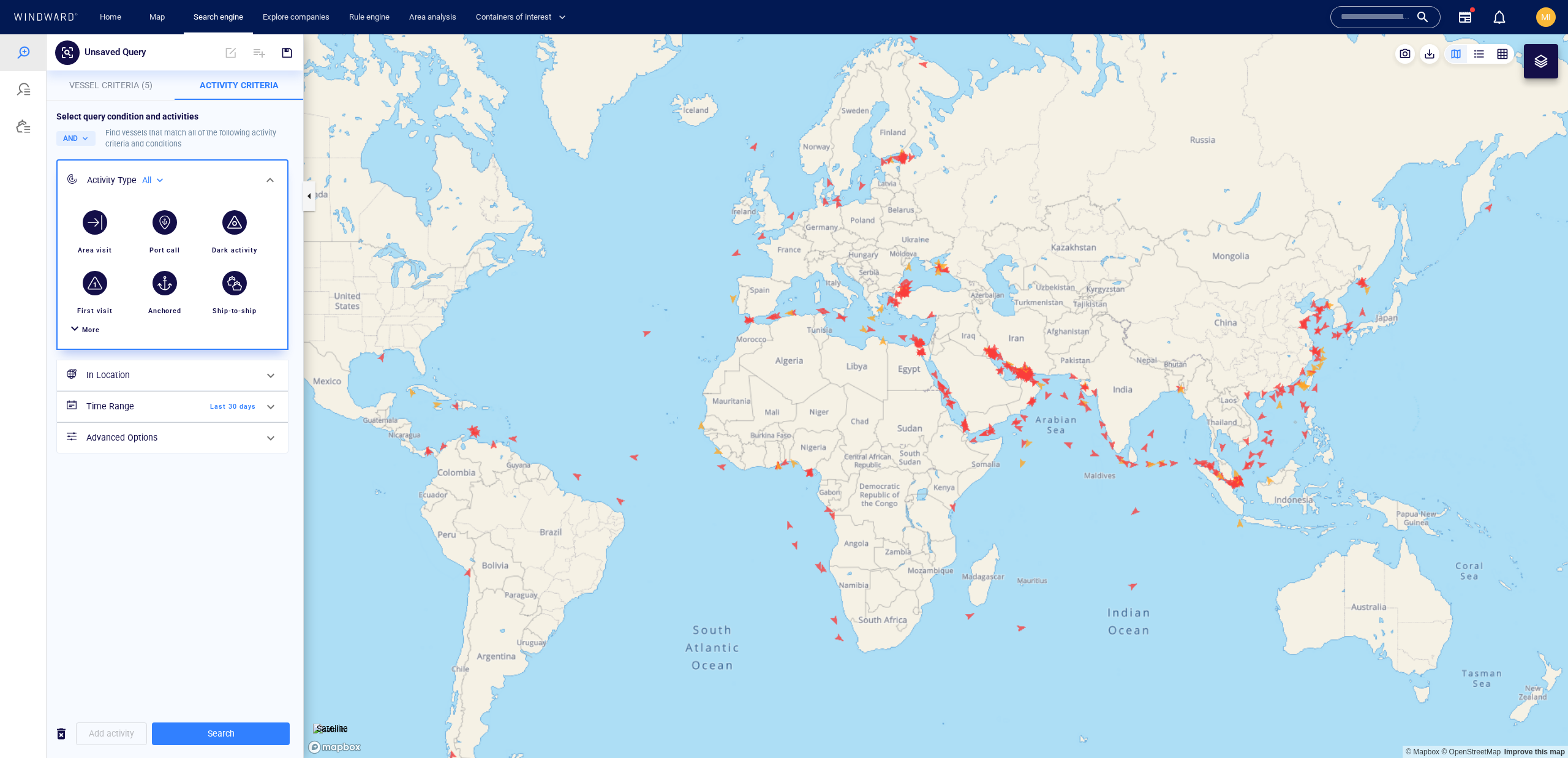
click at [88, 338] on div "More" at bounding box center [172, 329] width 215 height 23
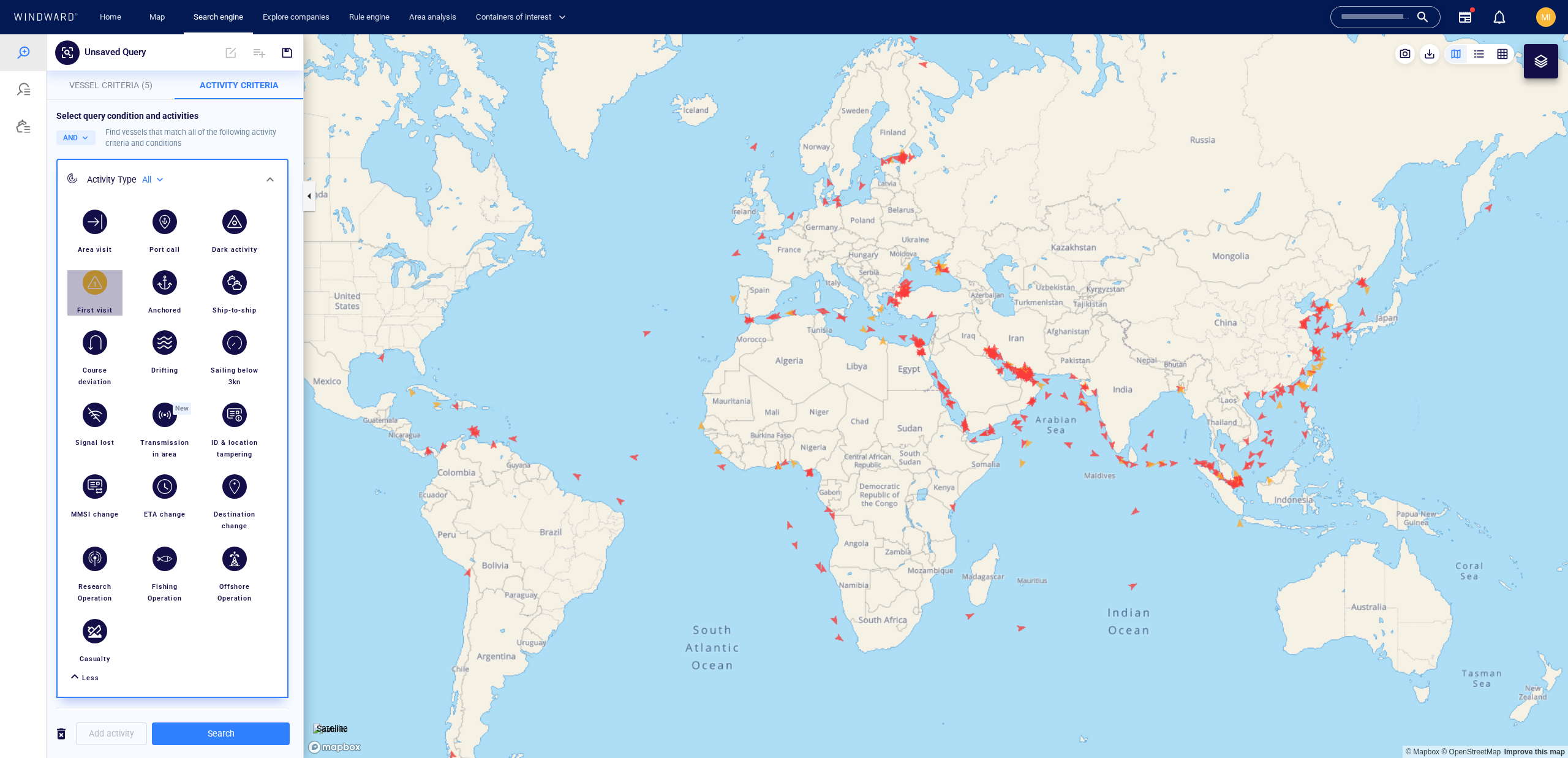
click at [96, 277] on div "button" at bounding box center [95, 282] width 24 height 24
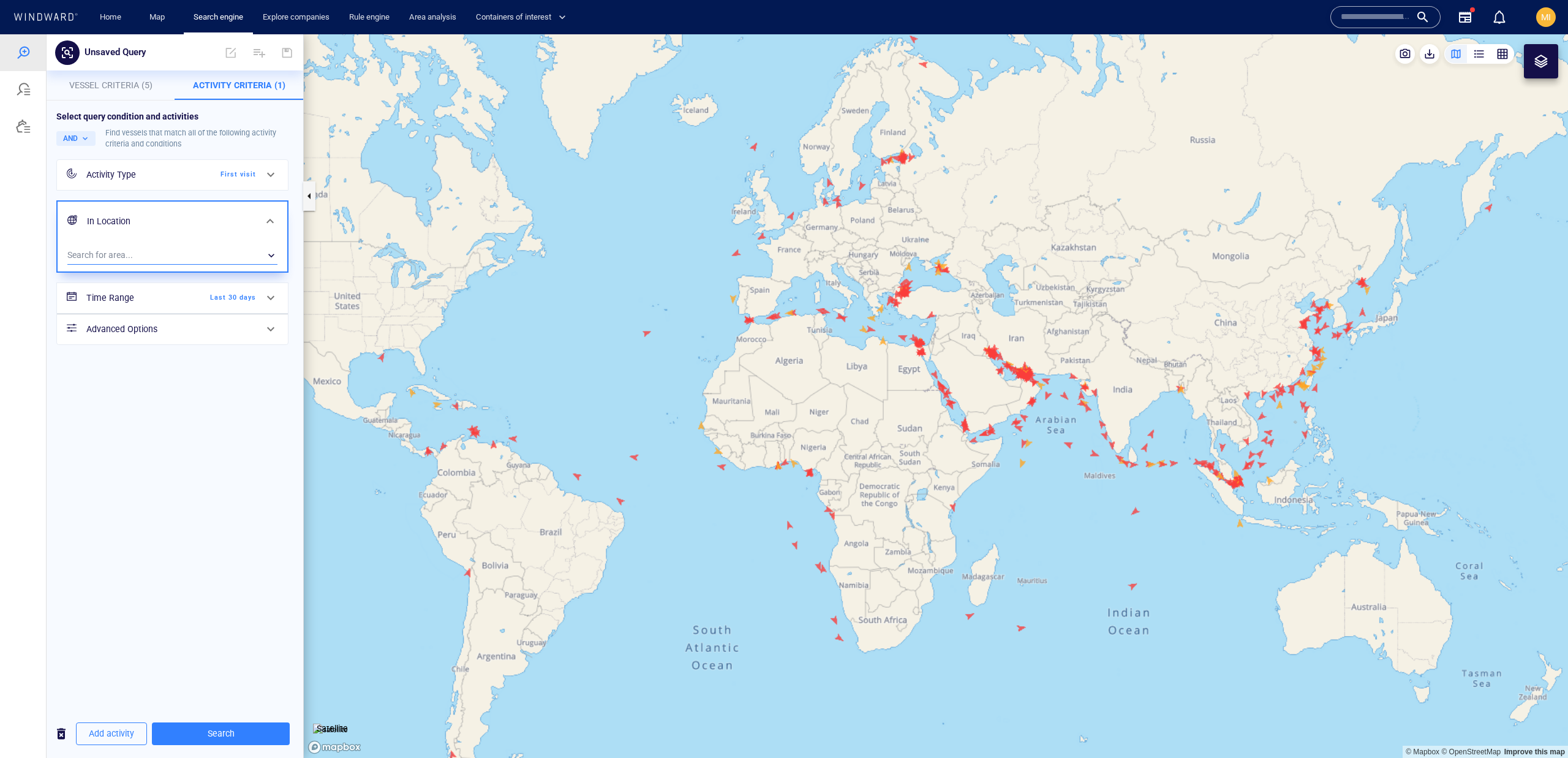
click at [190, 261] on div "​" at bounding box center [172, 255] width 210 height 19
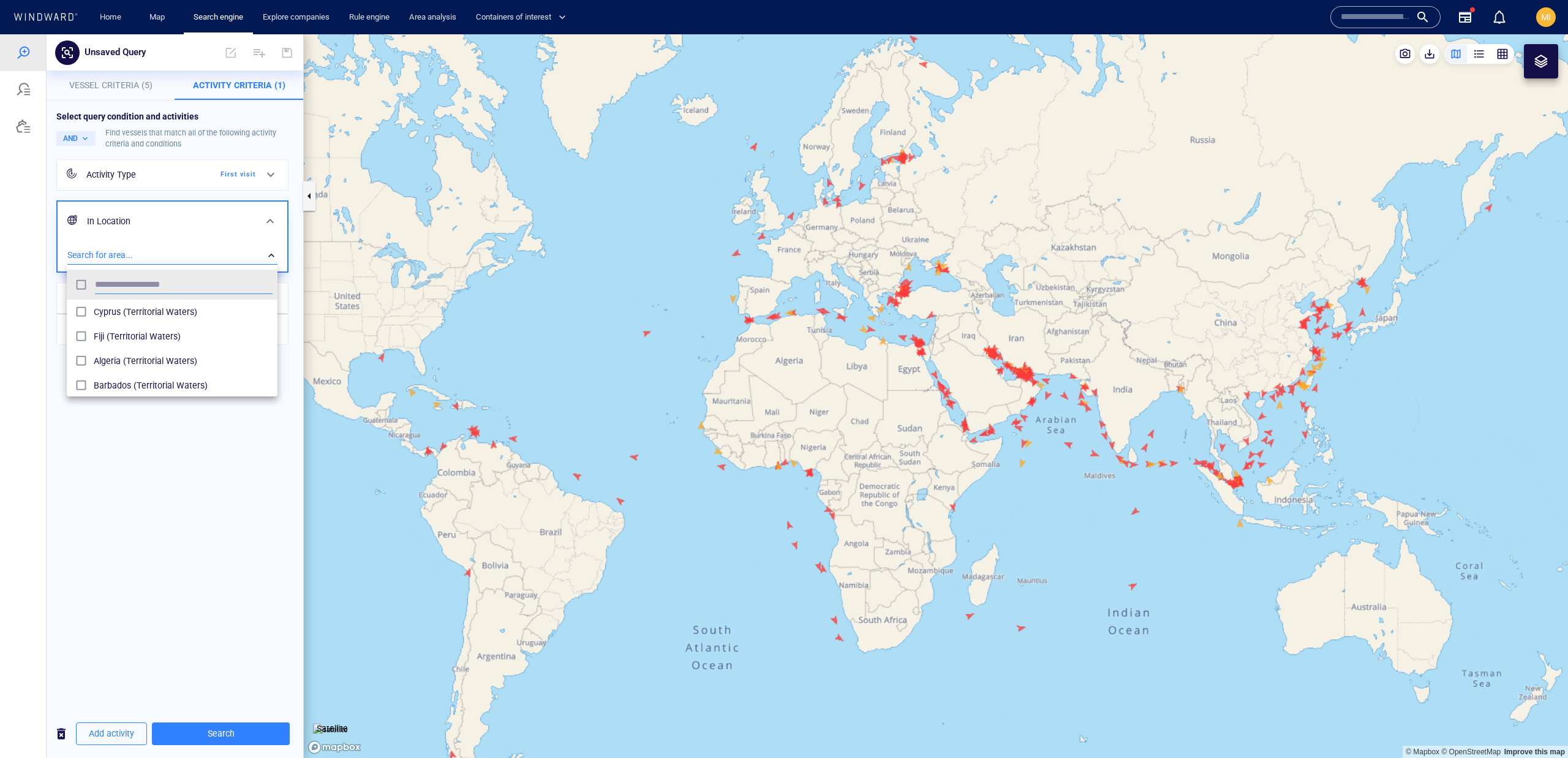
scroll to position [121, 211]
click at [189, 263] on div at bounding box center [784, 395] width 1568 height 723
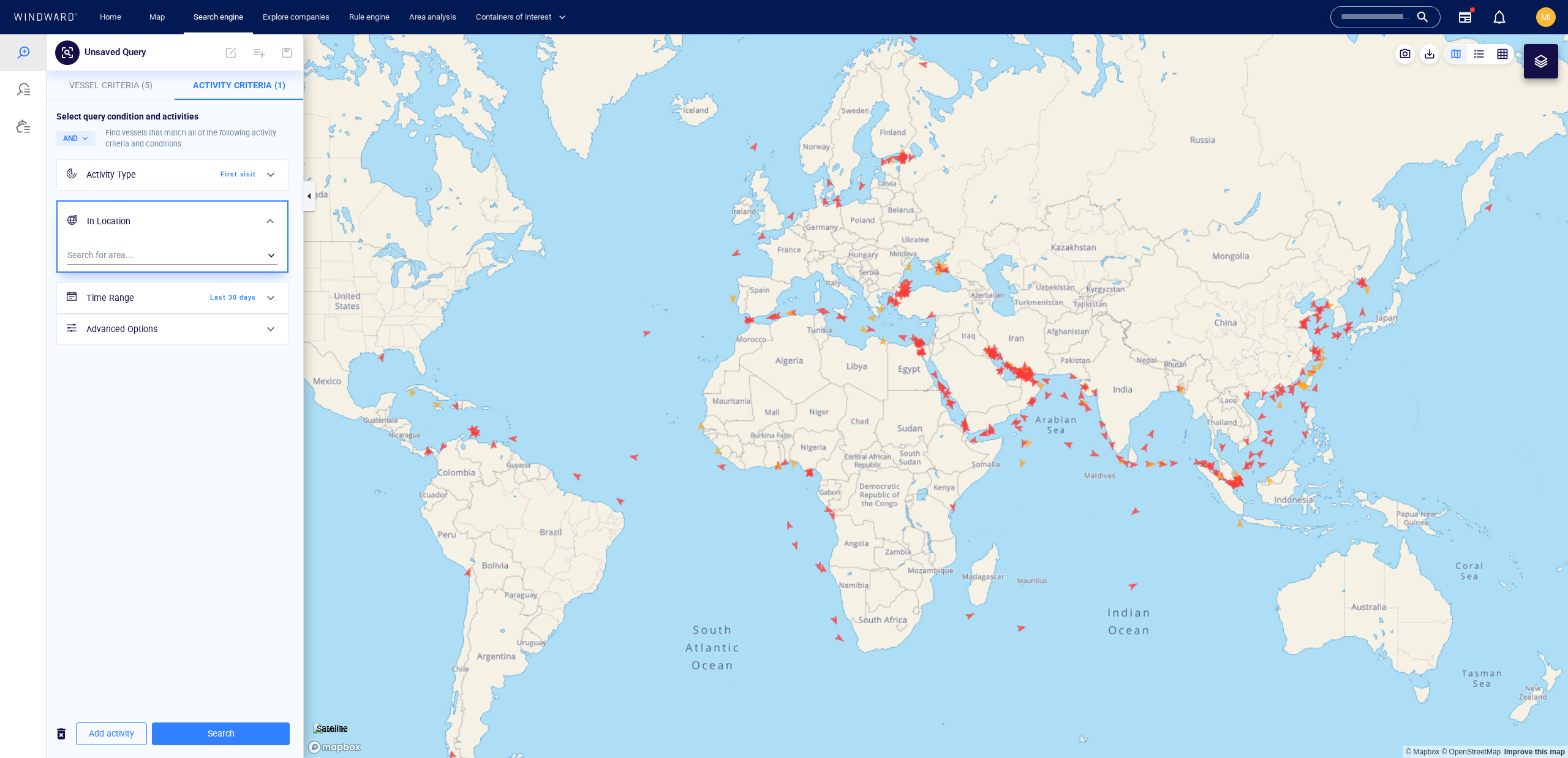
click at [209, 307] on div "Time Range Last 30 days" at bounding box center [171, 298] width 179 height 25
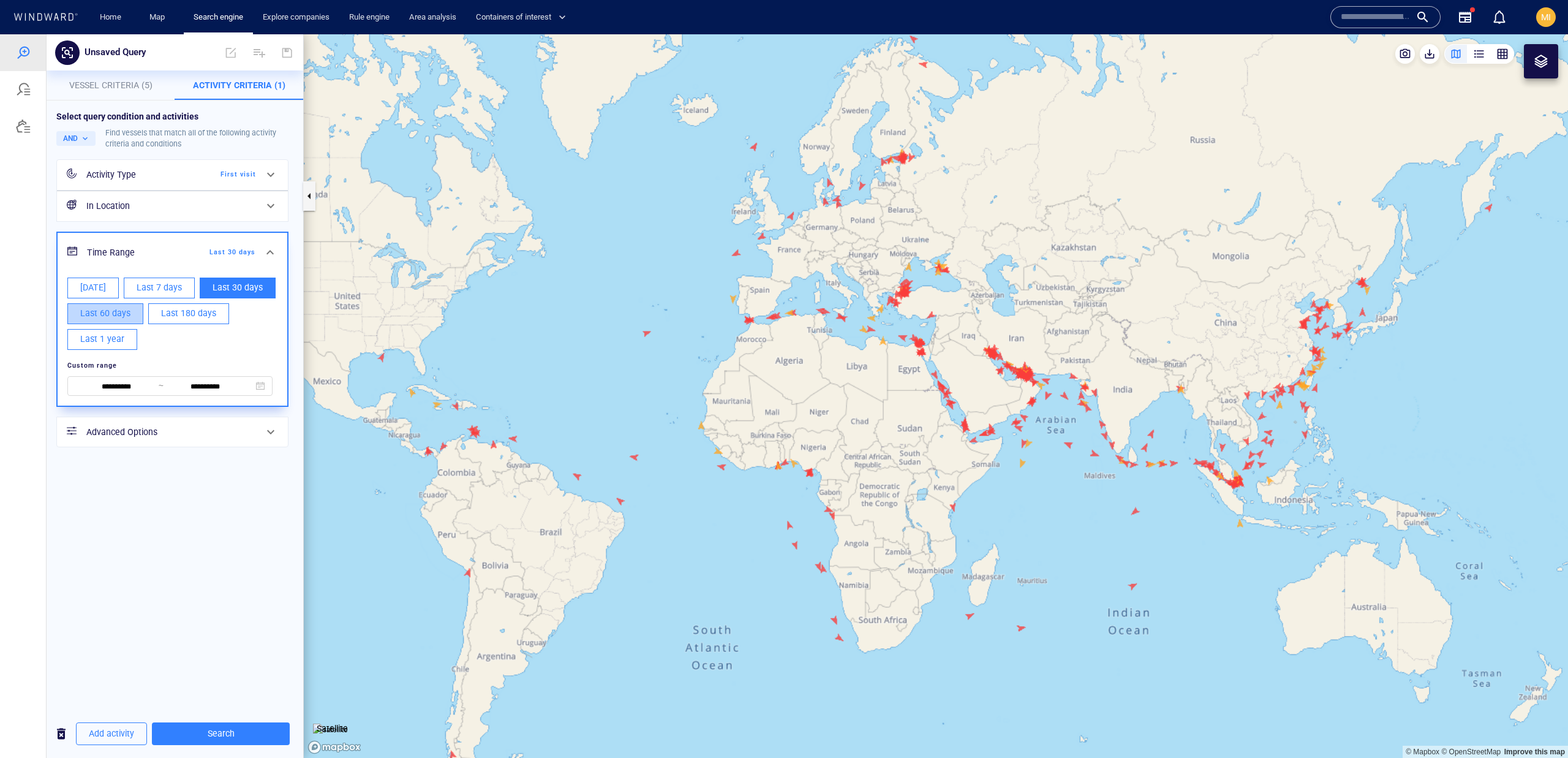
click at [119, 315] on span "Last 60 days" at bounding box center [105, 313] width 50 height 16
type input "**********"
click at [211, 467] on div "**********" at bounding box center [175, 405] width 257 height 609
click at [237, 724] on button "Search" at bounding box center [221, 734] width 138 height 23
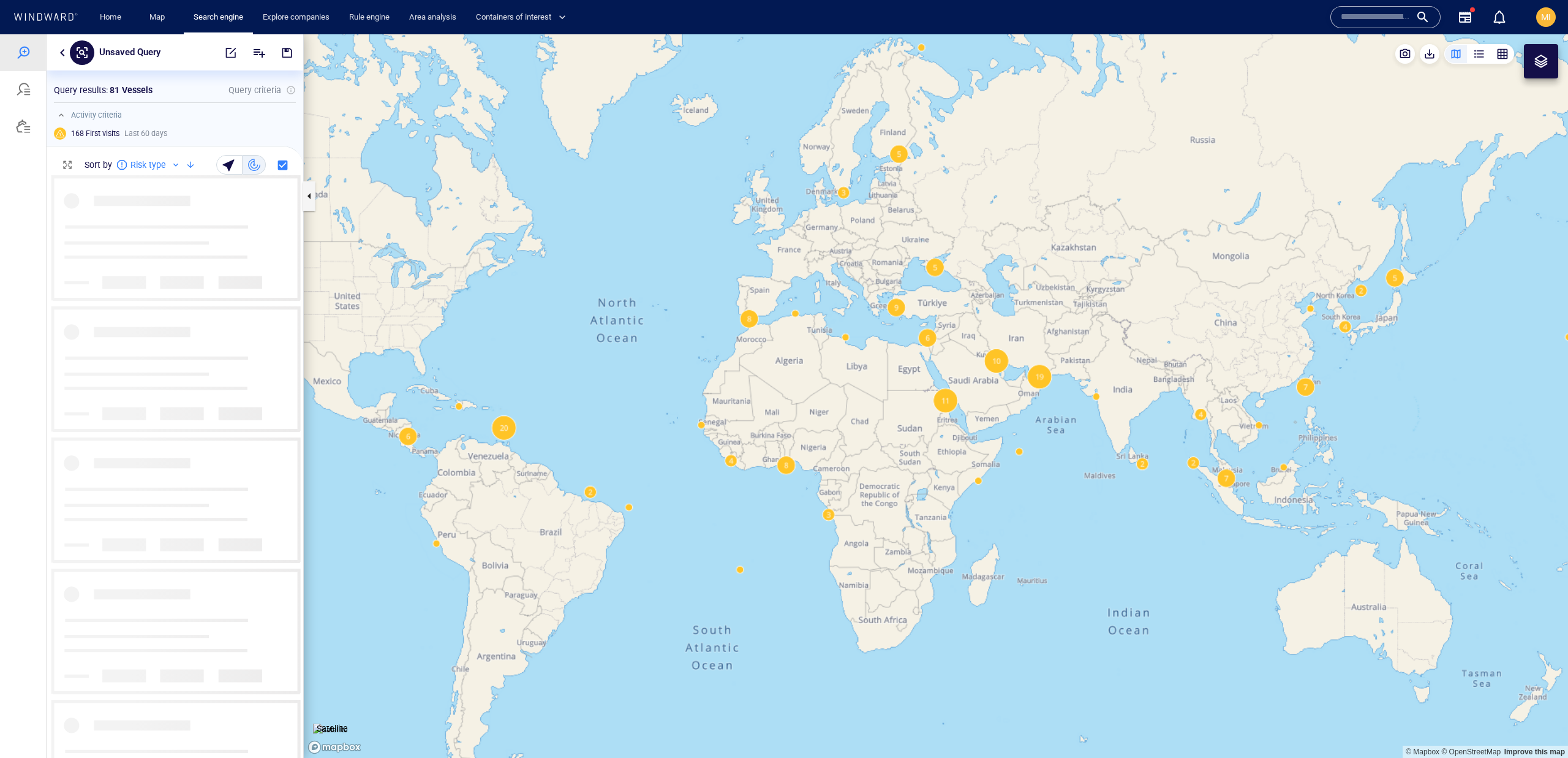
scroll to position [583, 256]
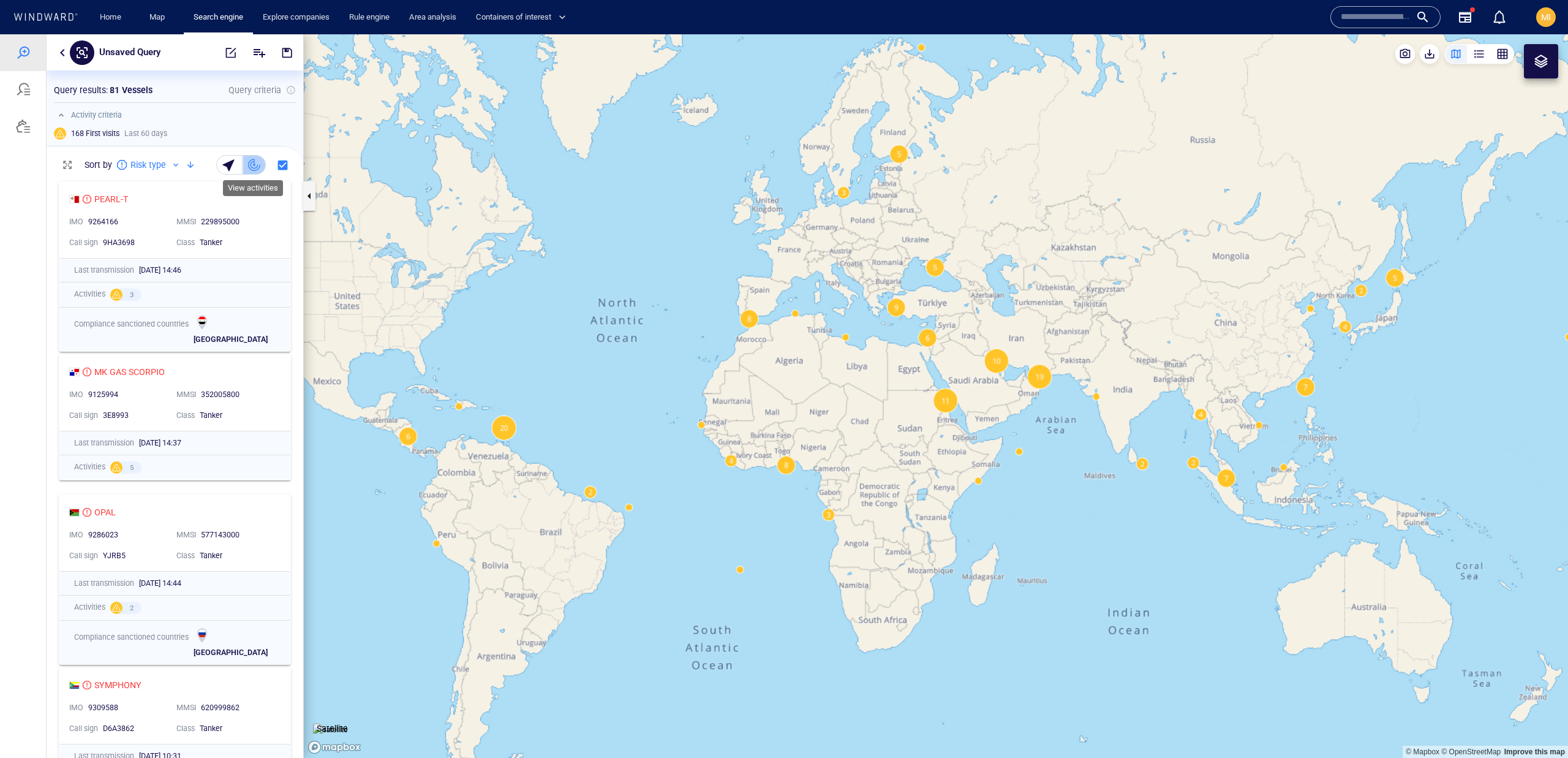
click at [250, 164] on div "button" at bounding box center [254, 164] width 13 height 13
click at [255, 170] on div "button" at bounding box center [254, 164] width 13 height 13
click at [224, 166] on div "button" at bounding box center [230, 164] width 17 height 17
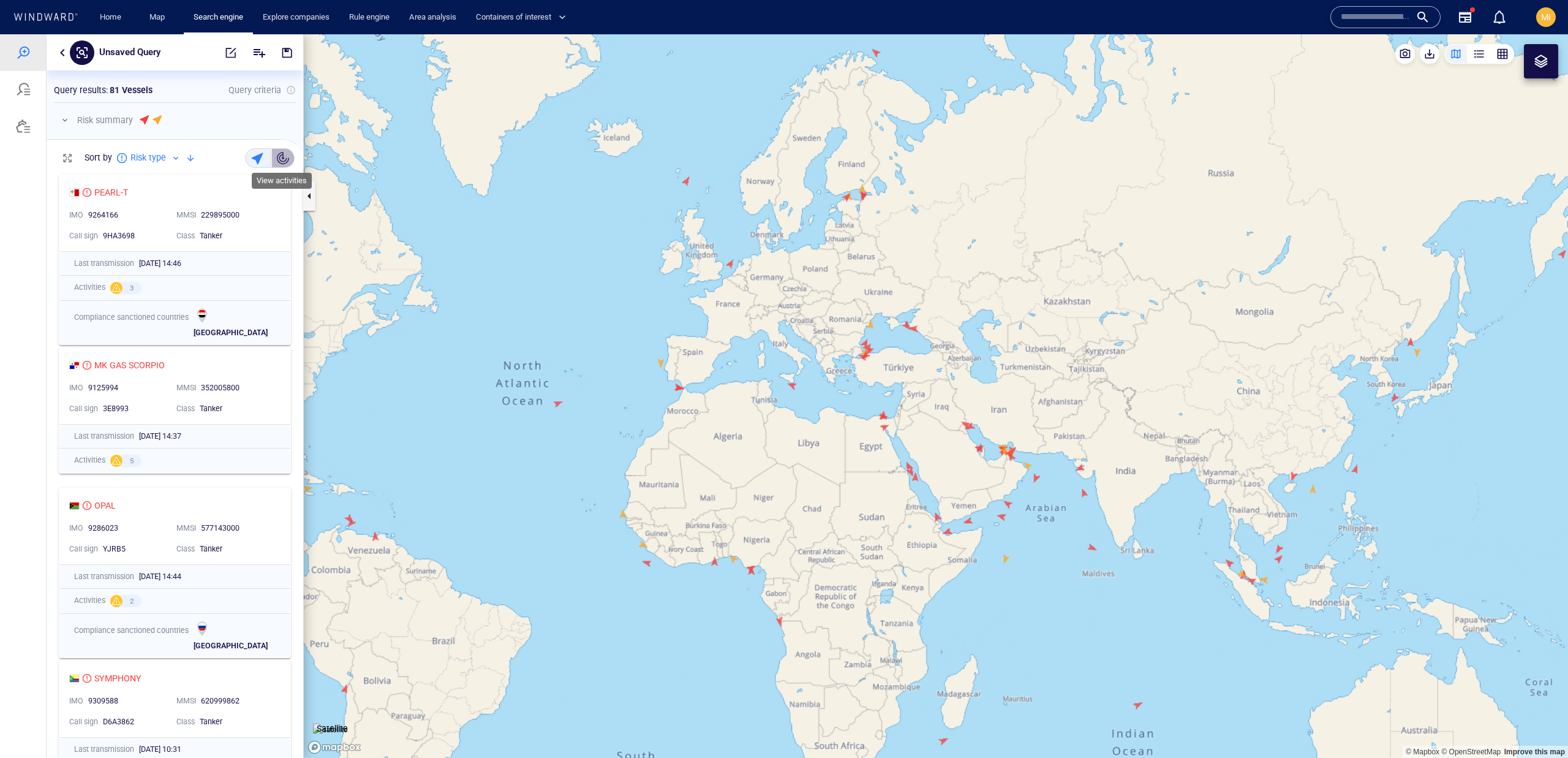
click at [277, 164] on div "button" at bounding box center [283, 158] width 13 height 13
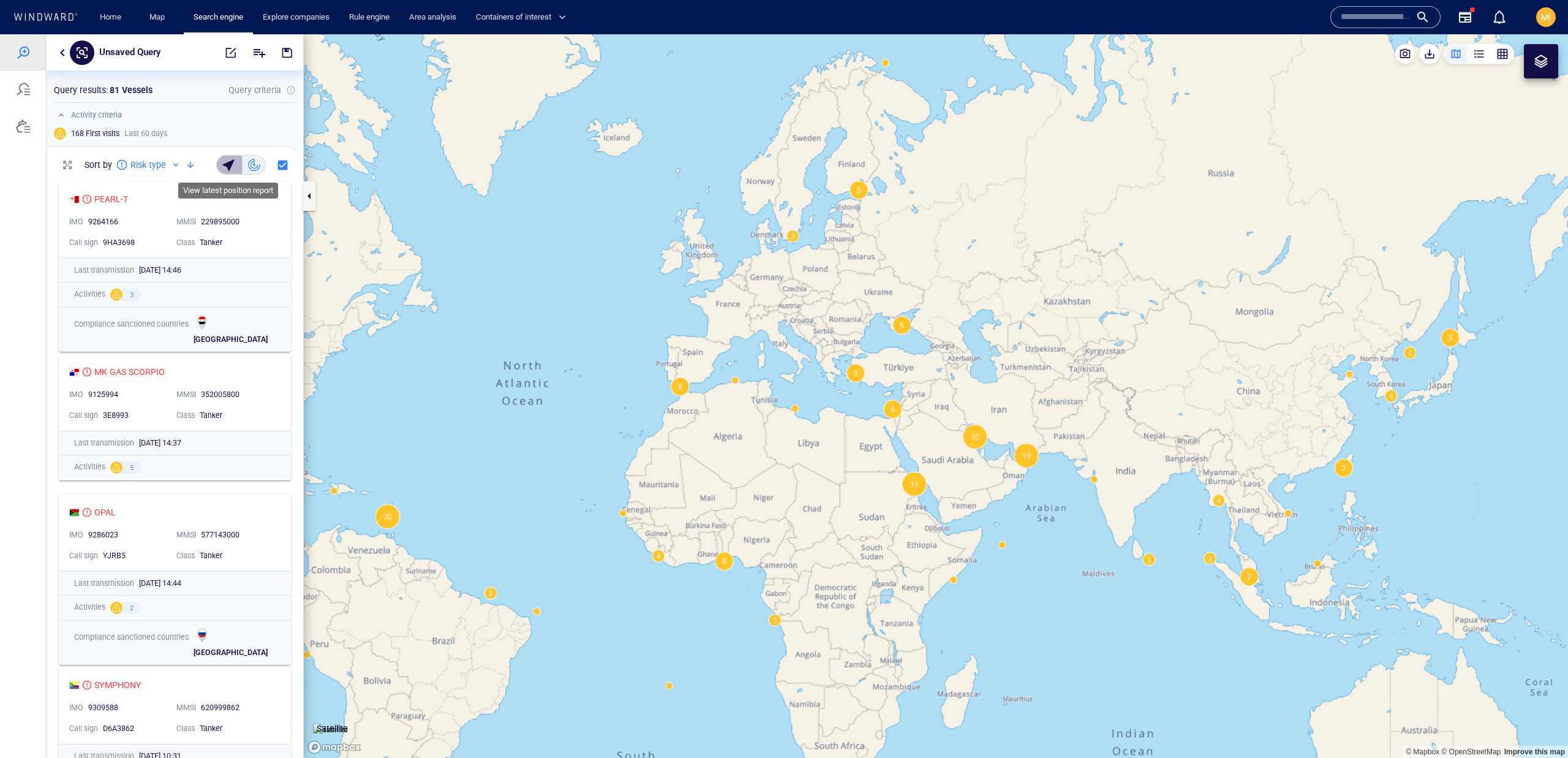
click at [229, 168] on div "button" at bounding box center [230, 164] width 17 height 17
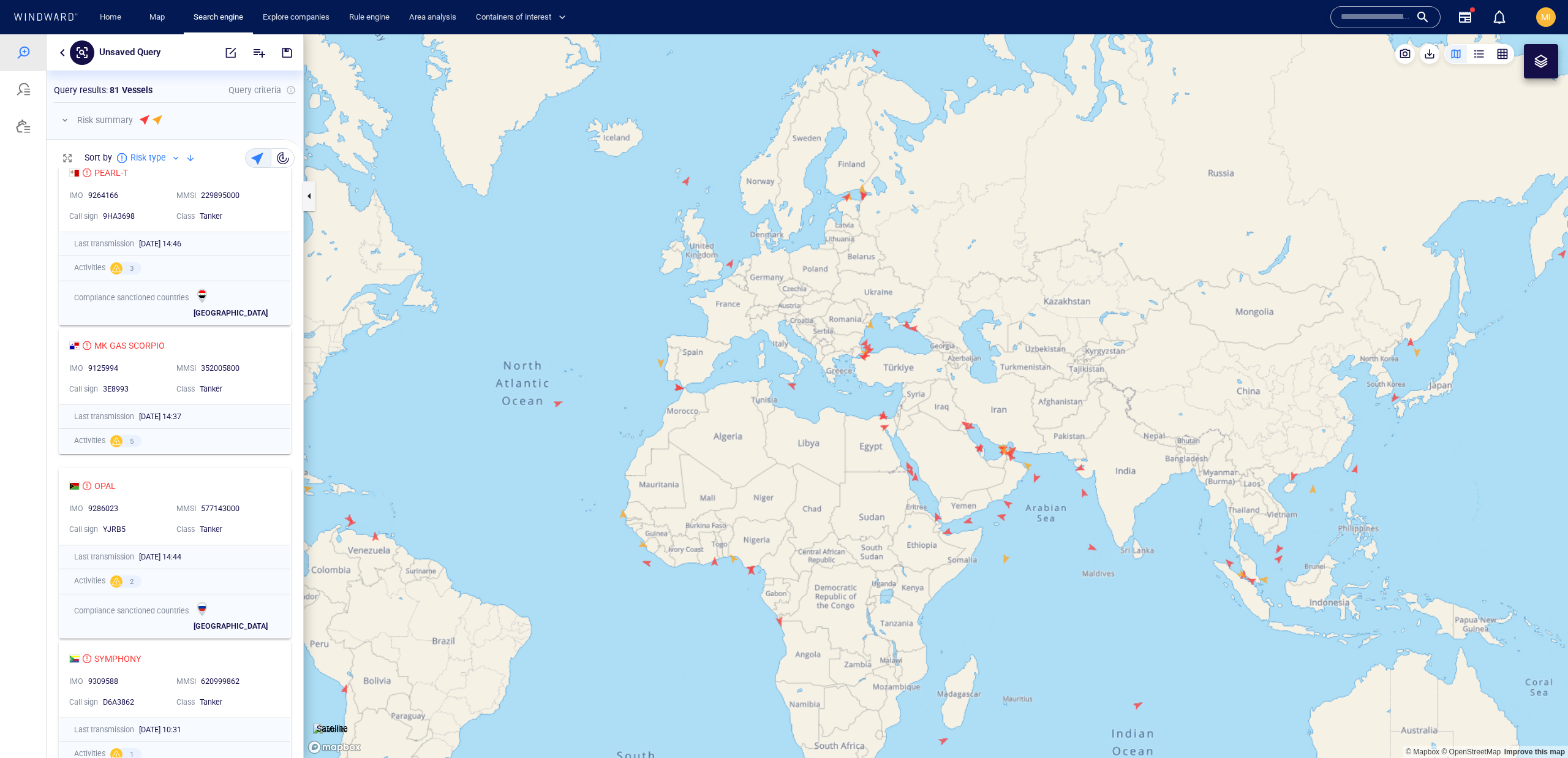
scroll to position [0, 0]
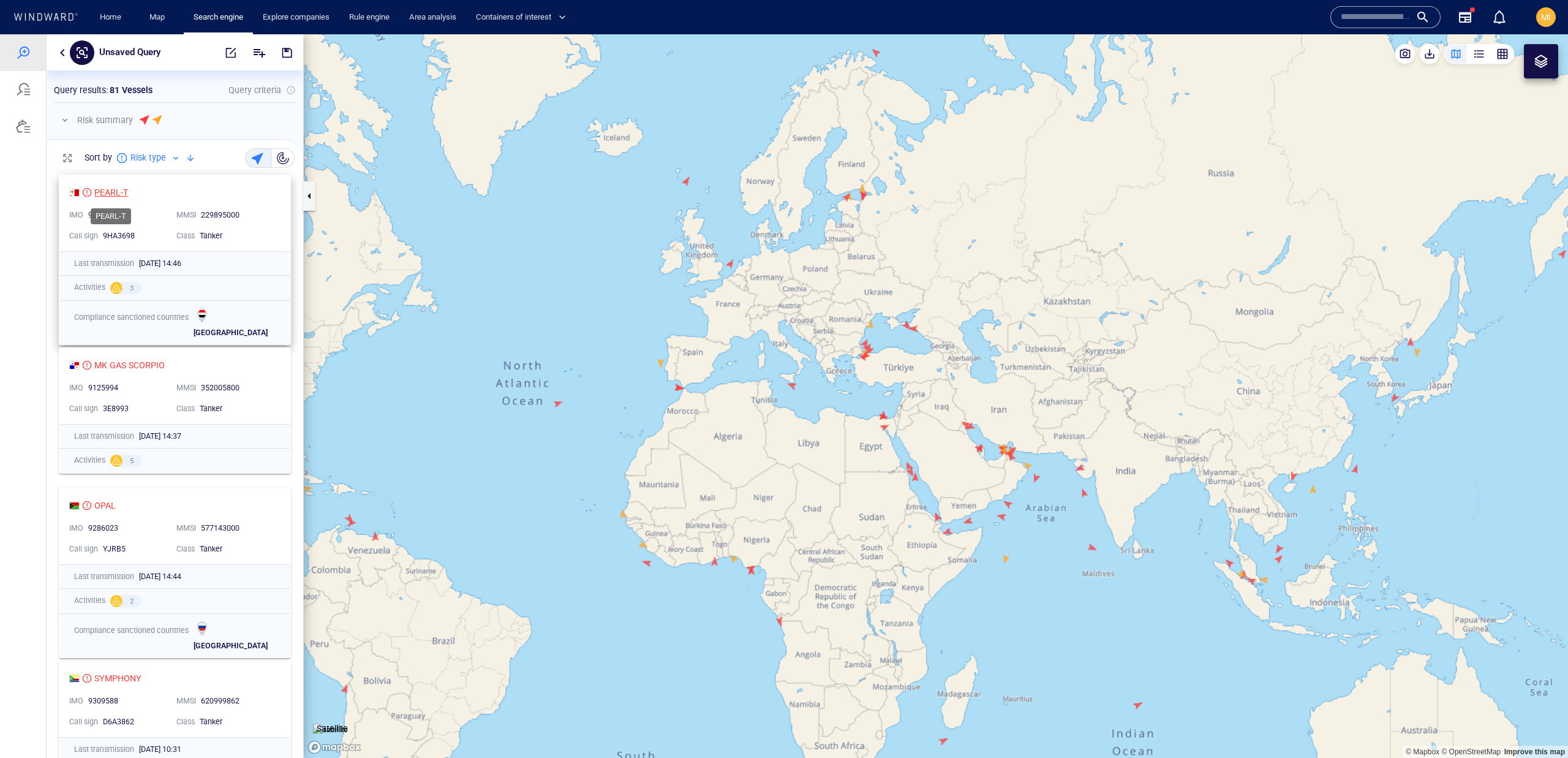
click at [101, 189] on div "PEARL-T" at bounding box center [111, 192] width 34 height 15
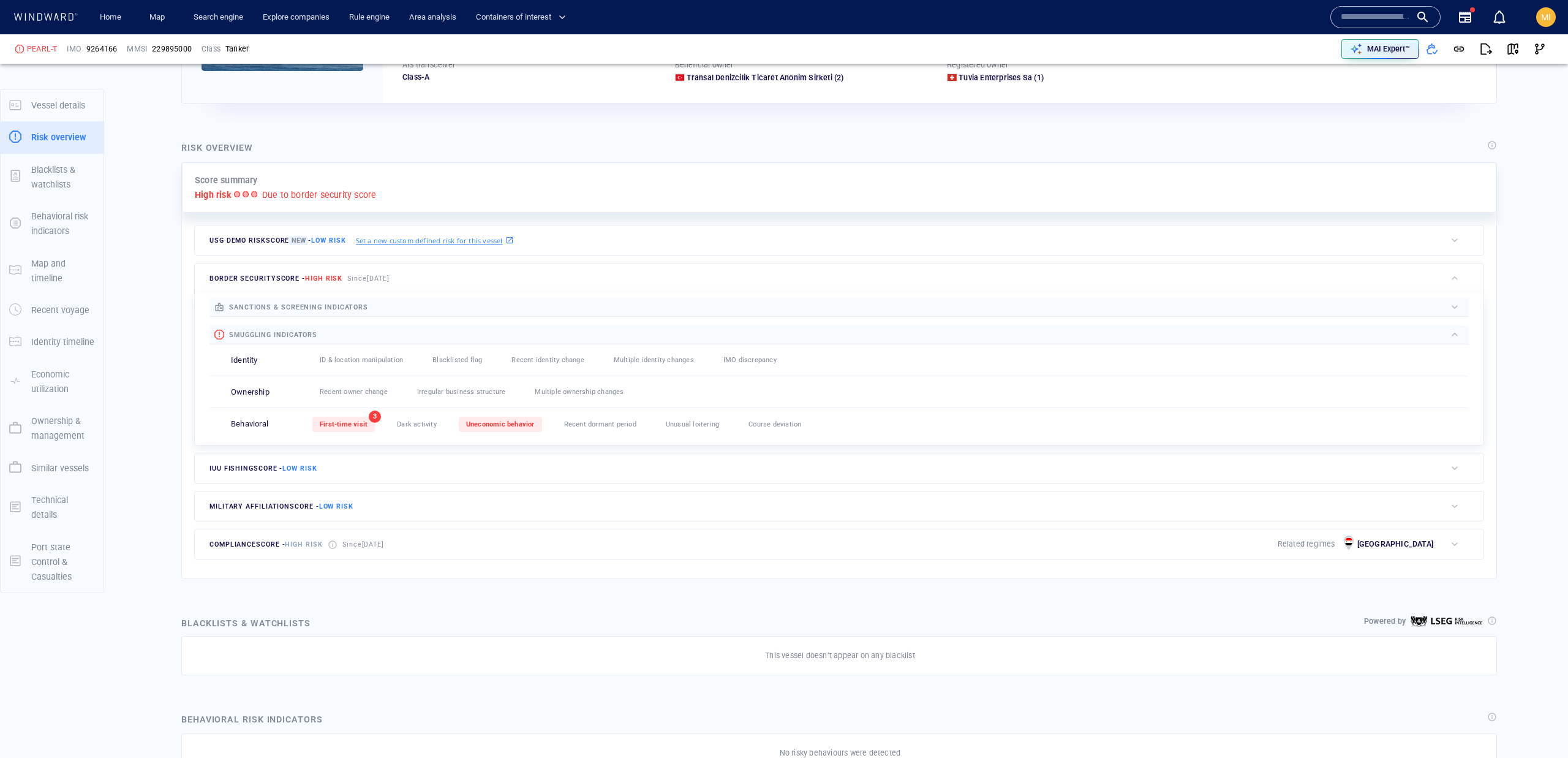
scroll to position [223, 0]
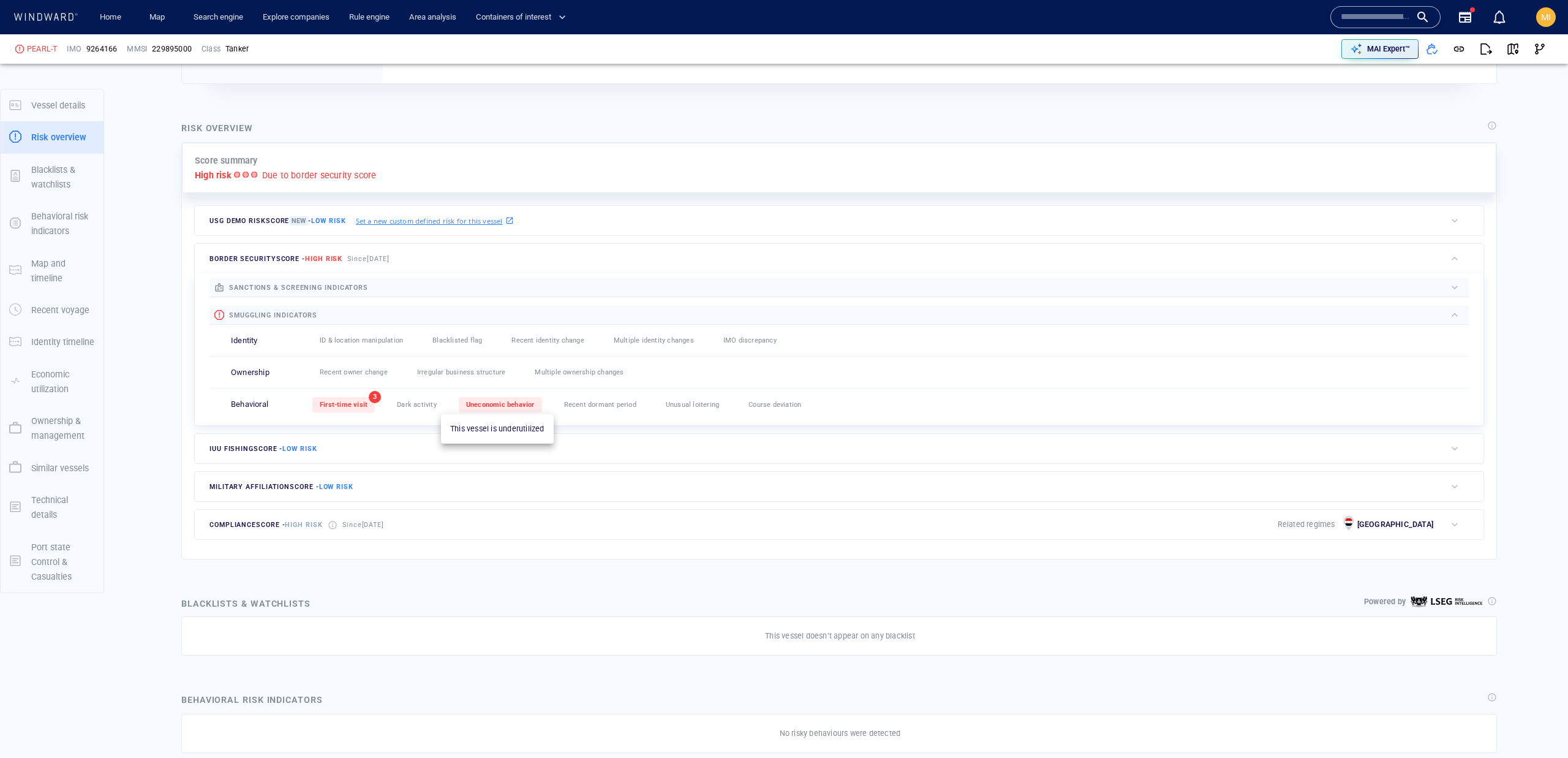
click at [521, 406] on span "Uneconomic behavior" at bounding box center [500, 404] width 69 height 8
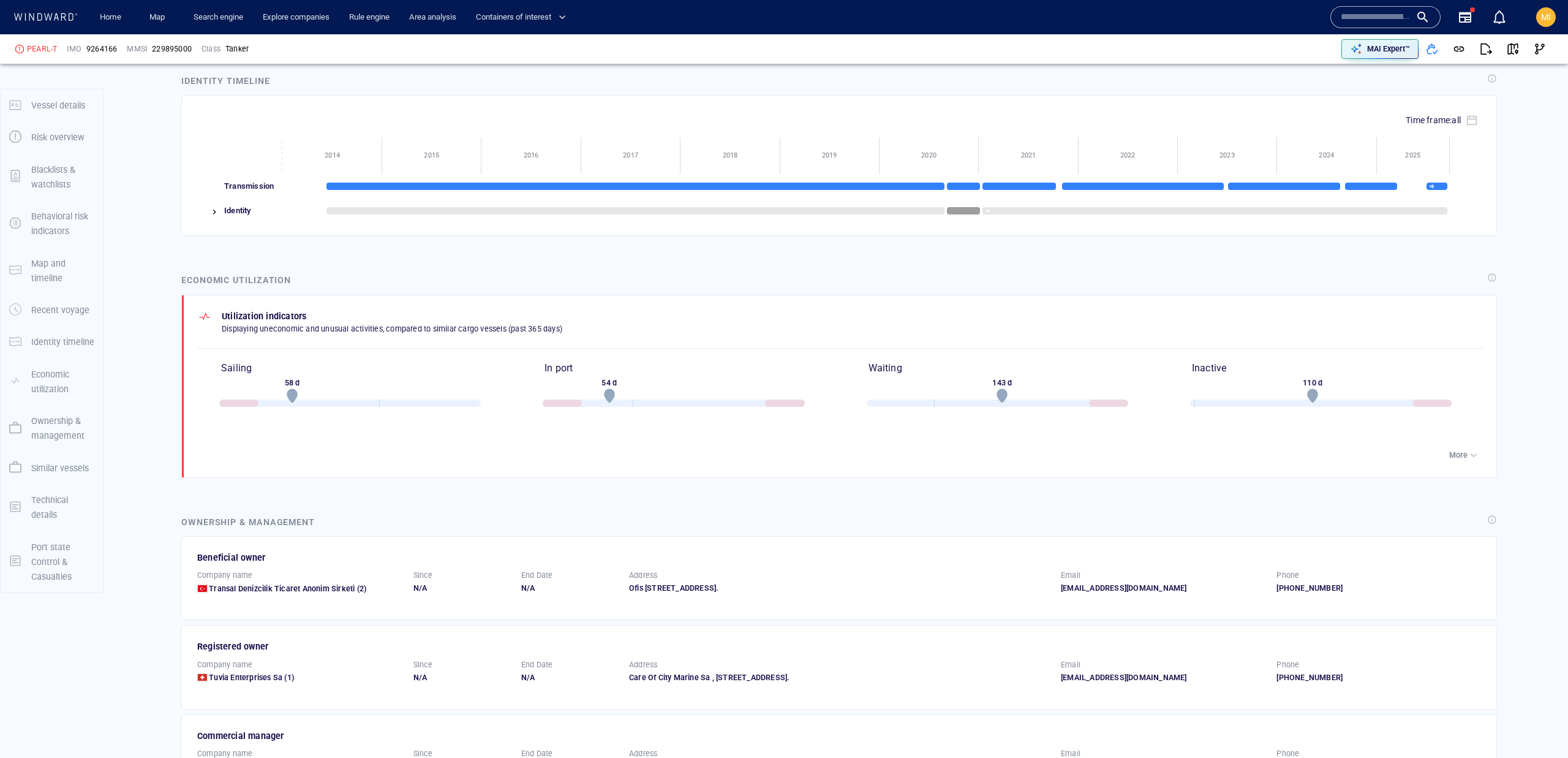
scroll to position [1532, 0]
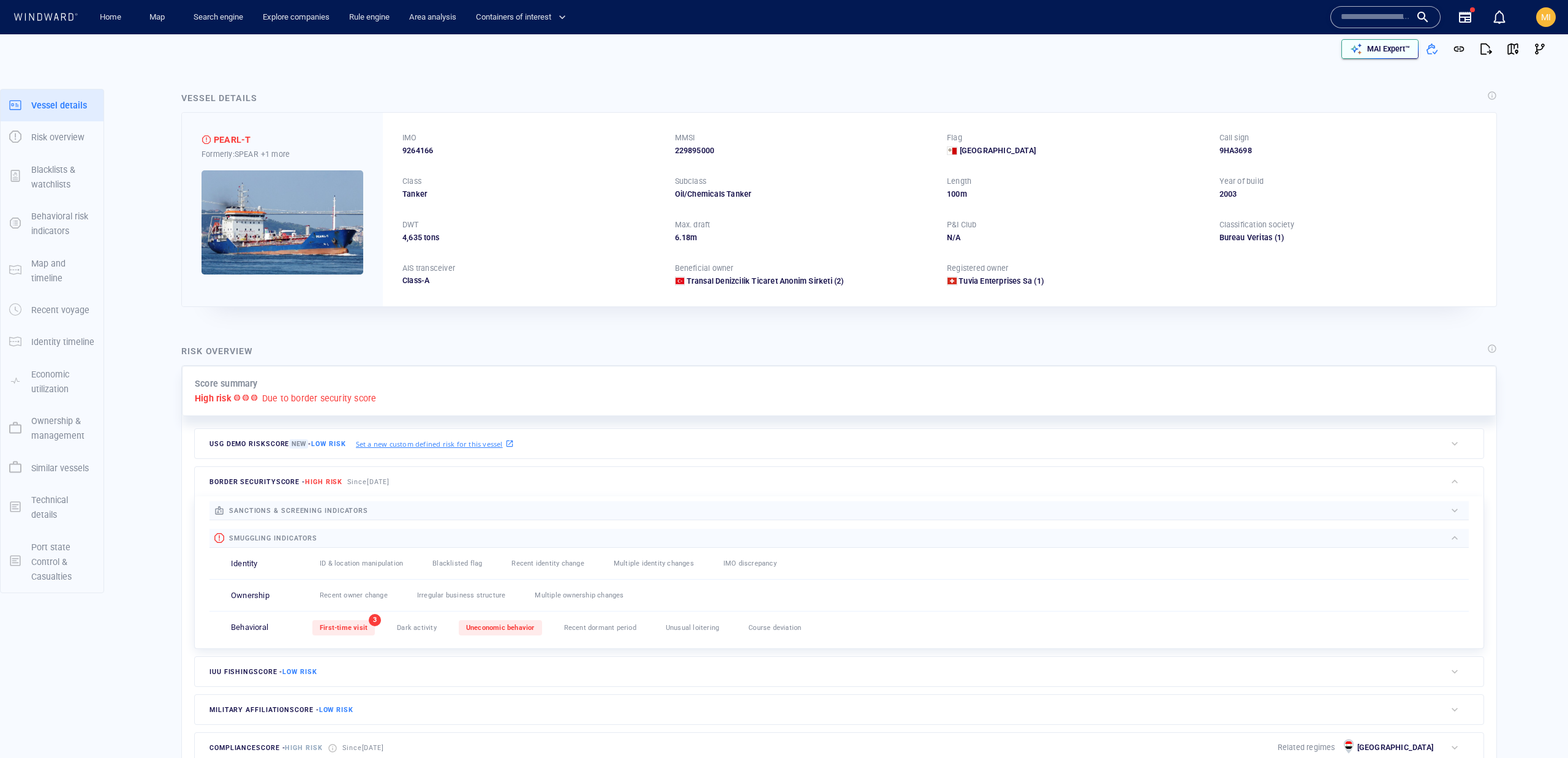
click at [1404, 48] on p "MAI Expert™" at bounding box center [1388, 49] width 43 height 11
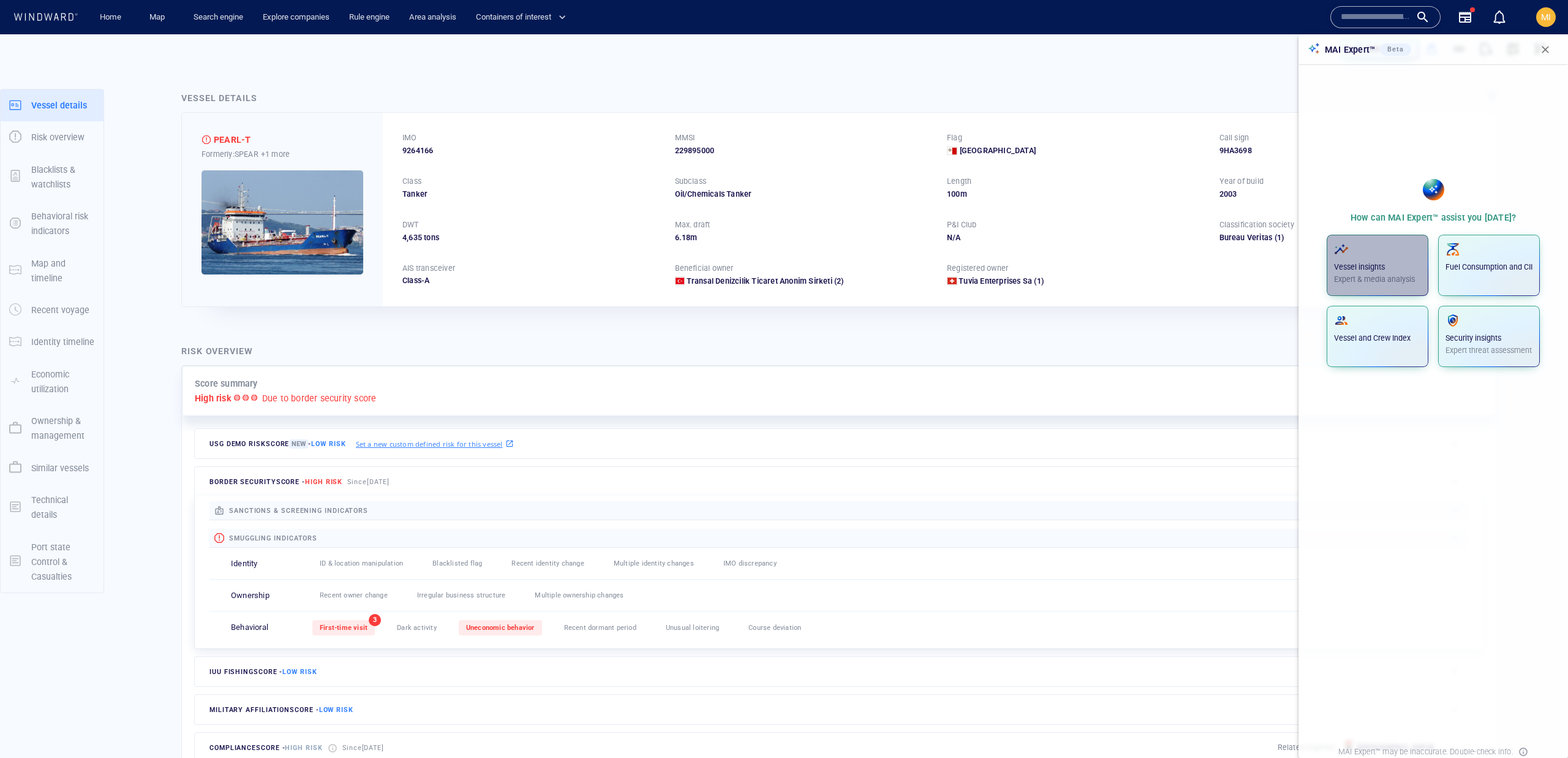
click at [1407, 254] on span "button" at bounding box center [1378, 249] width 87 height 15
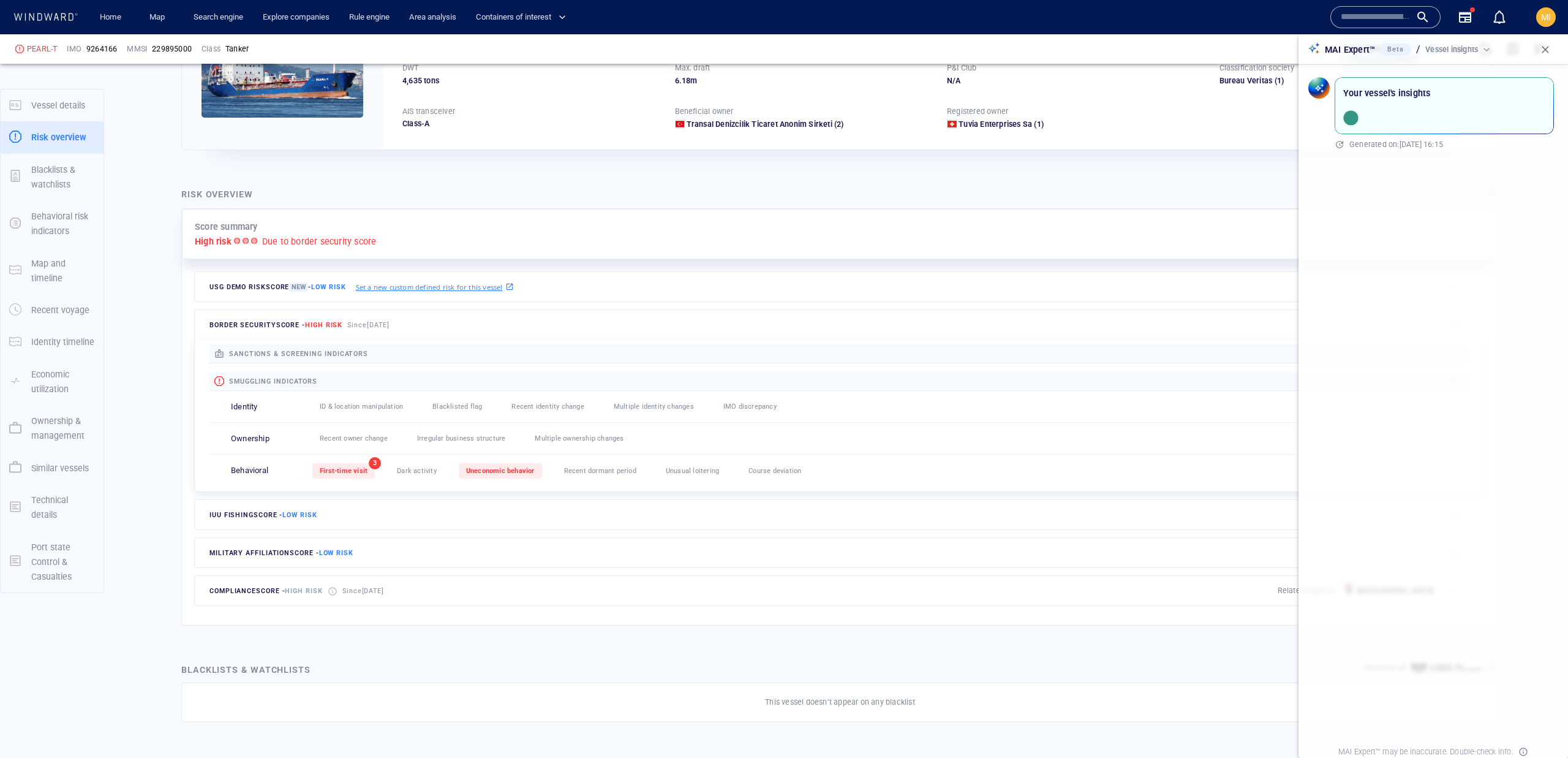
scroll to position [158, 0]
click at [356, 473] on span "First-time visit" at bounding box center [343, 469] width 48 height 8
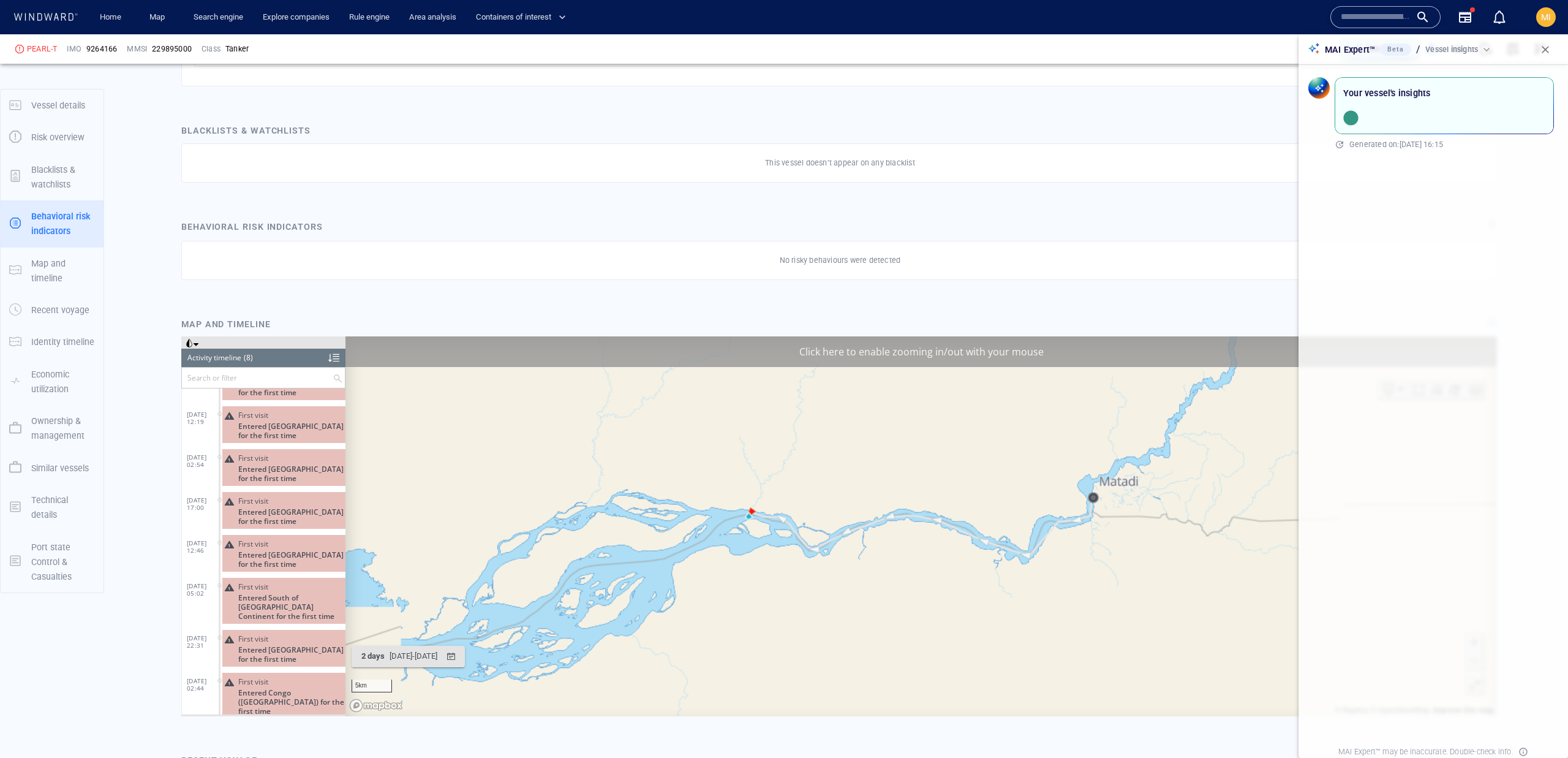
scroll to position [766, 0]
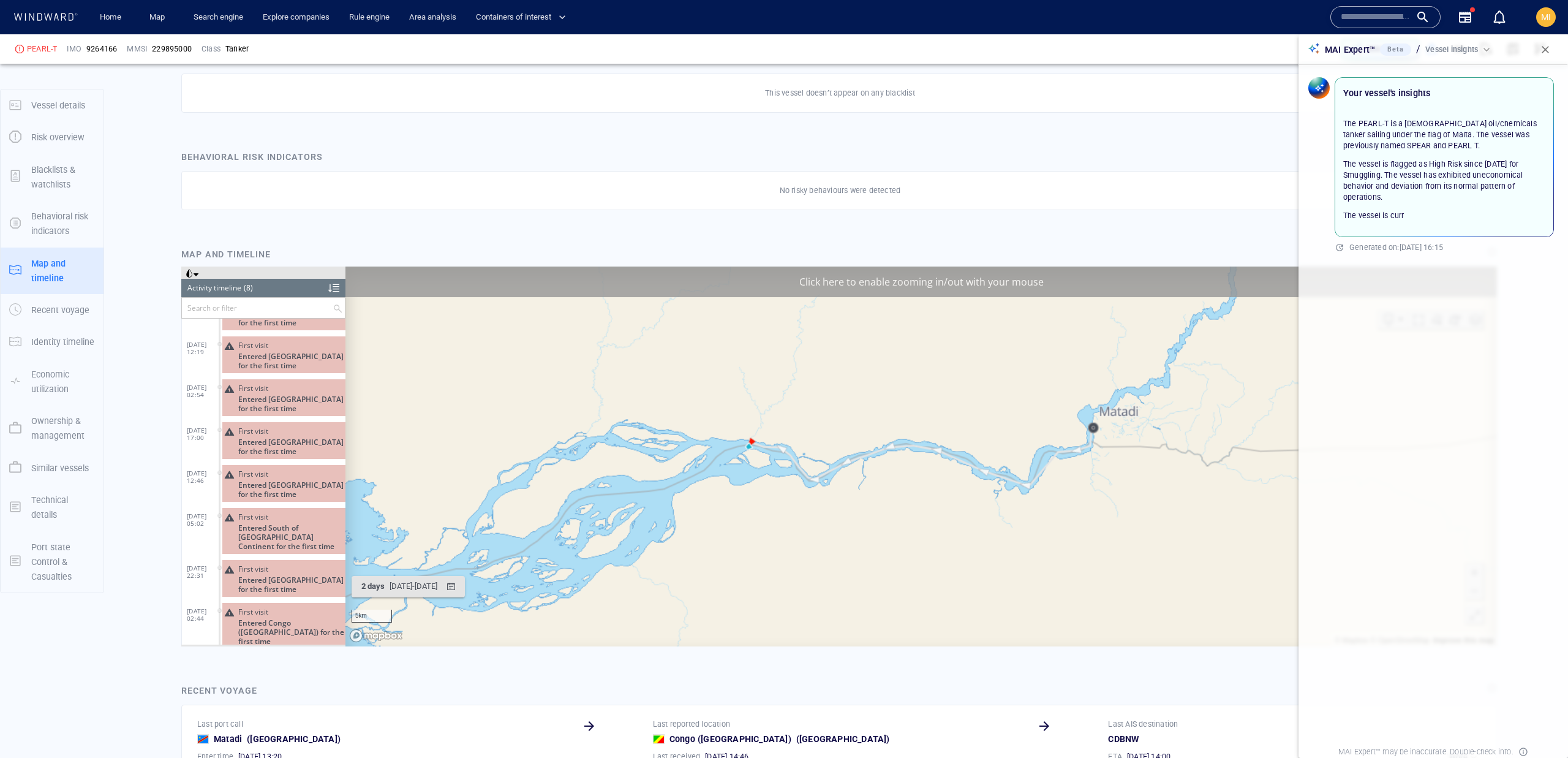
click at [851, 283] on div "Click here to enable zooming in/out with your mouse" at bounding box center [921, 281] width 1151 height 30
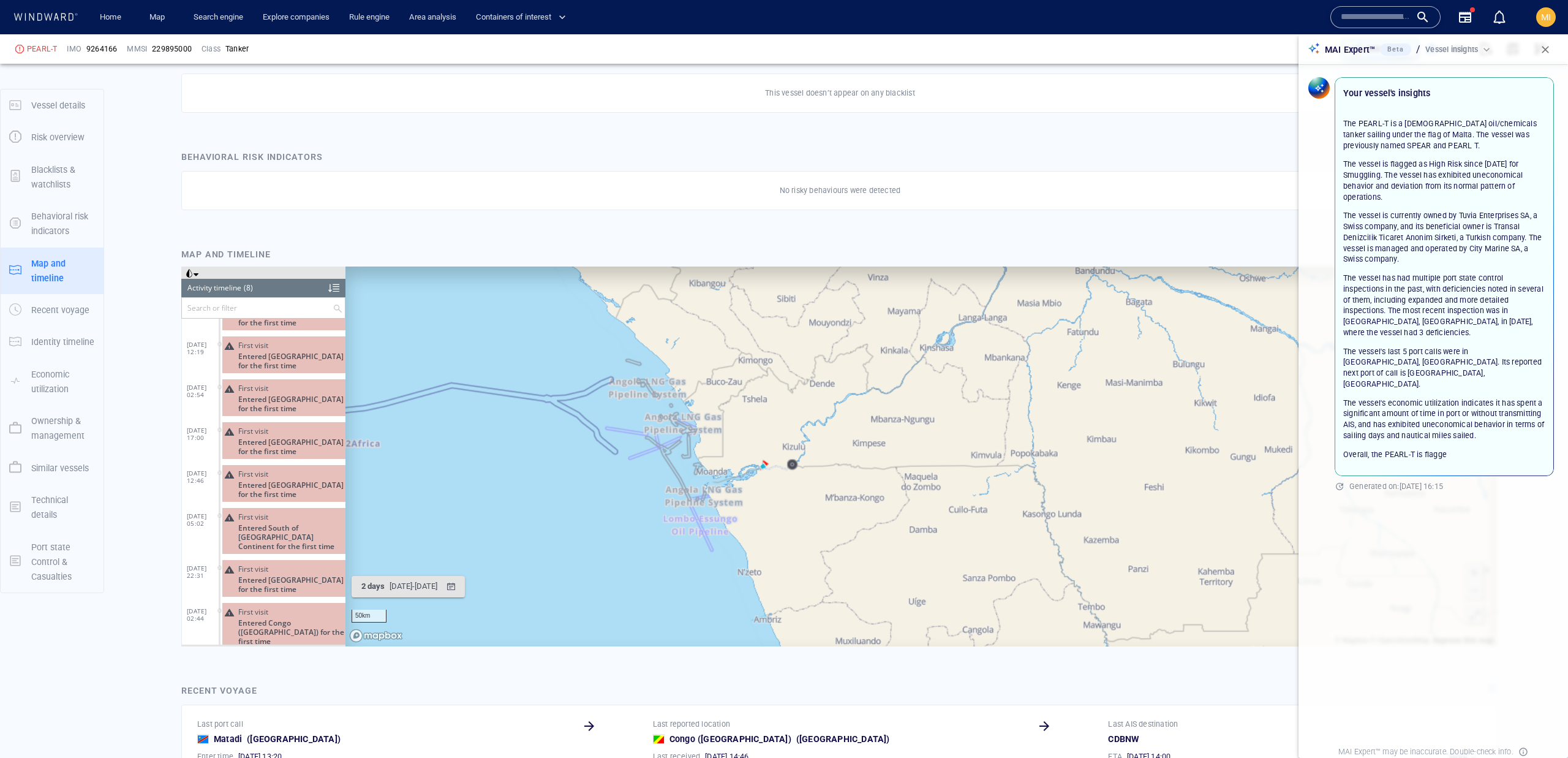
drag, startPoint x: 795, startPoint y: 480, endPoint x: 765, endPoint y: 464, distance: 34.0
click at [765, 464] on canvas "Map" at bounding box center [921, 455] width 1151 height 380
